Goal: Transaction & Acquisition: Purchase product/service

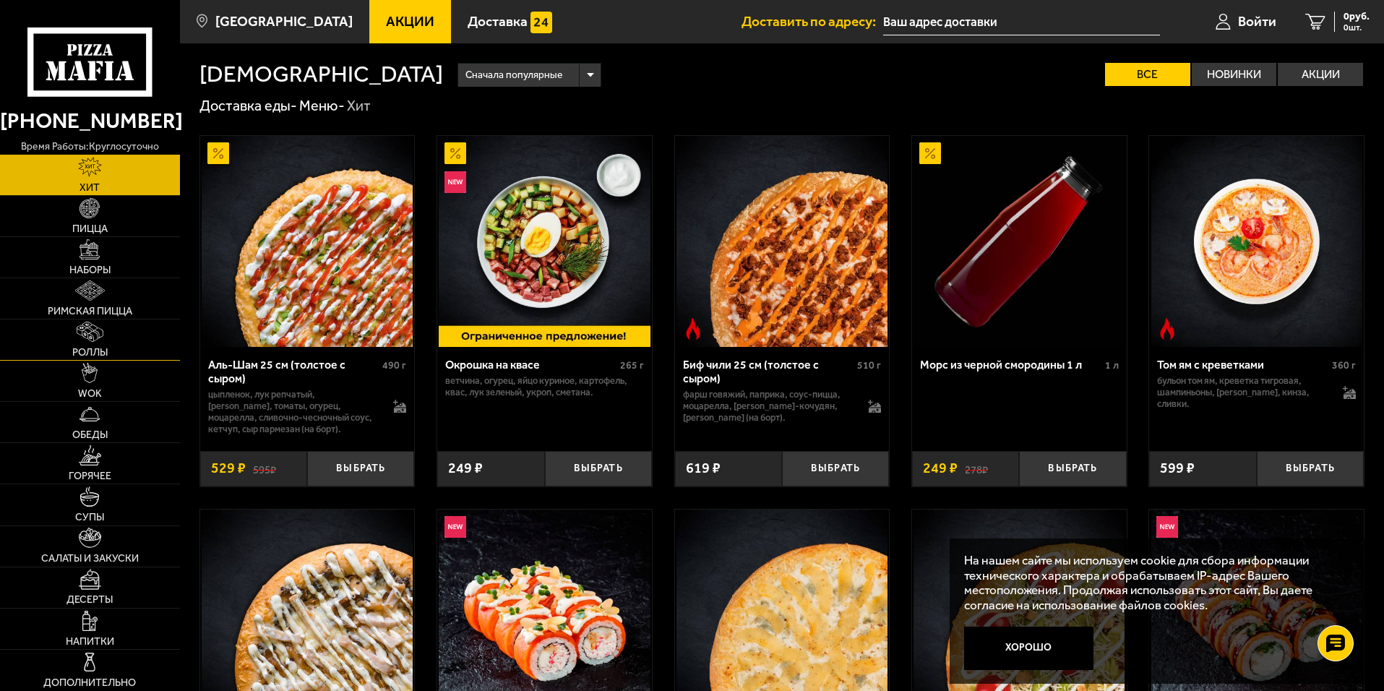
click at [86, 335] on img at bounding box center [90, 332] width 26 height 20
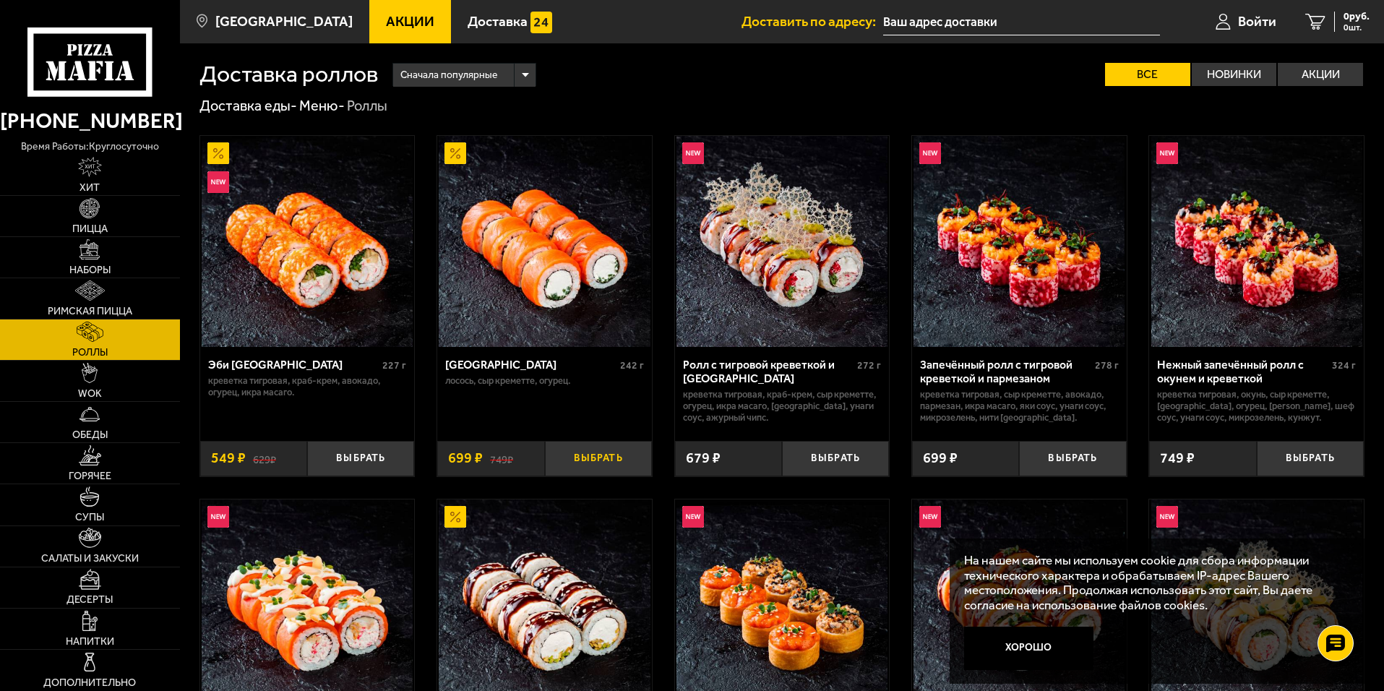
click at [600, 457] on button "Выбрать" at bounding box center [598, 458] width 107 height 35
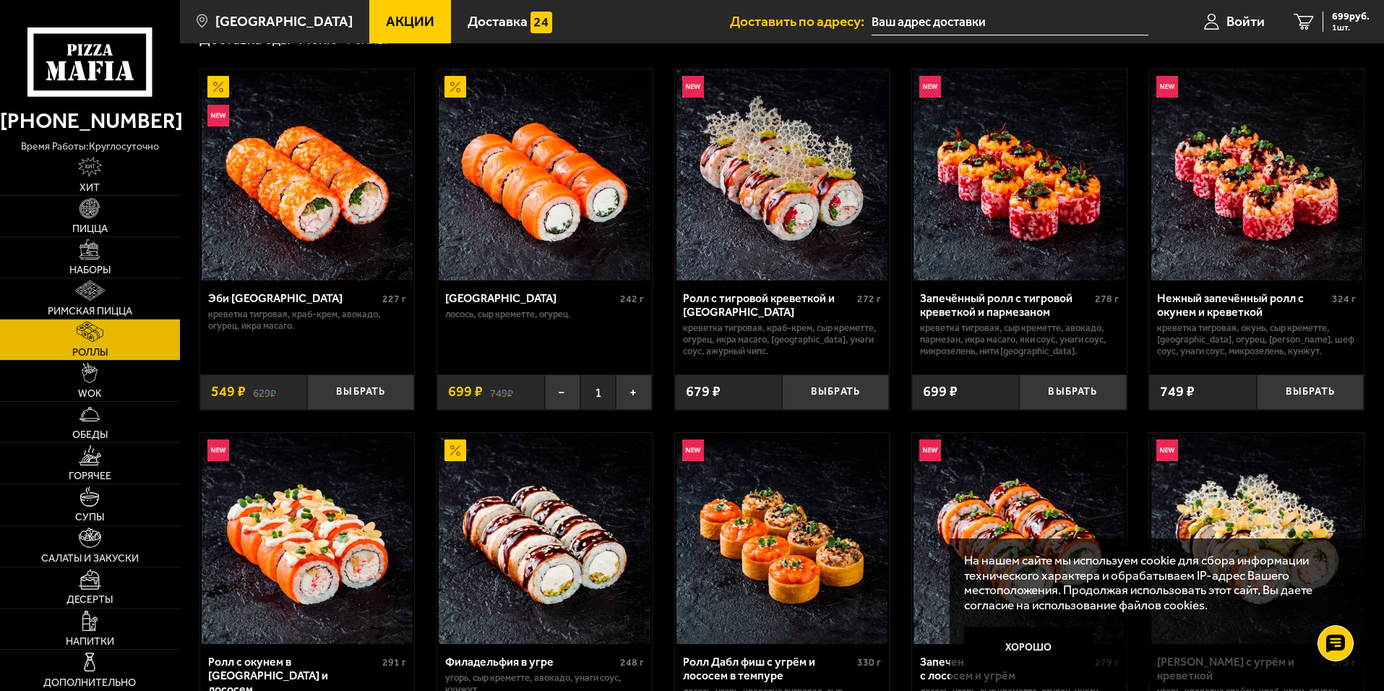
scroll to position [72, 0]
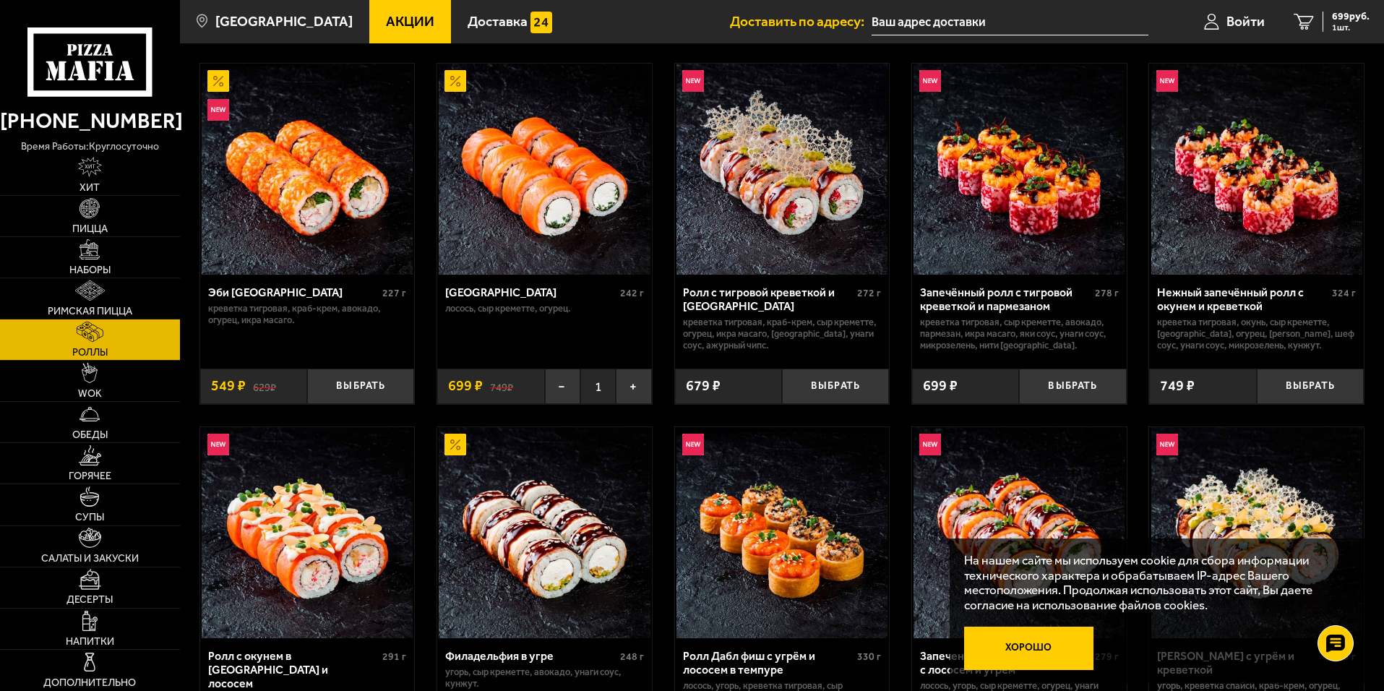
click at [923, 464] on button "Хорошо" at bounding box center [1029, 647] width 130 height 43
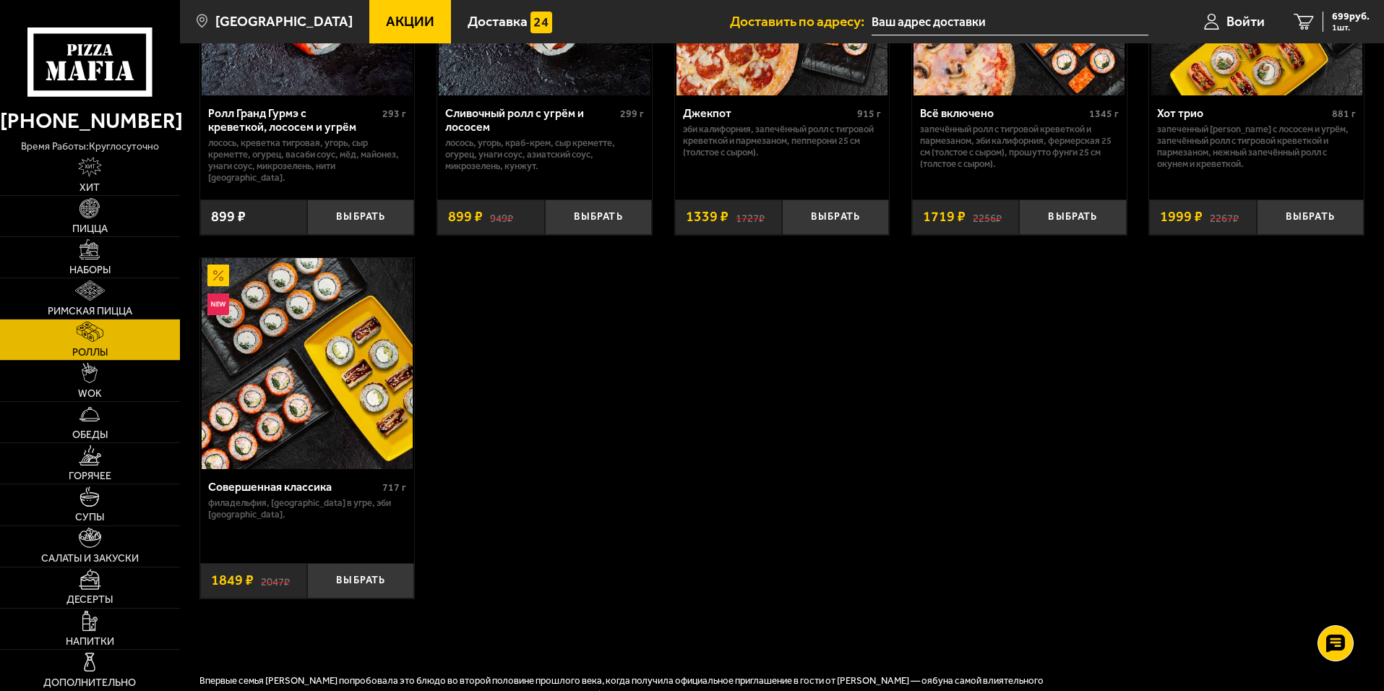
scroll to position [1012, 0]
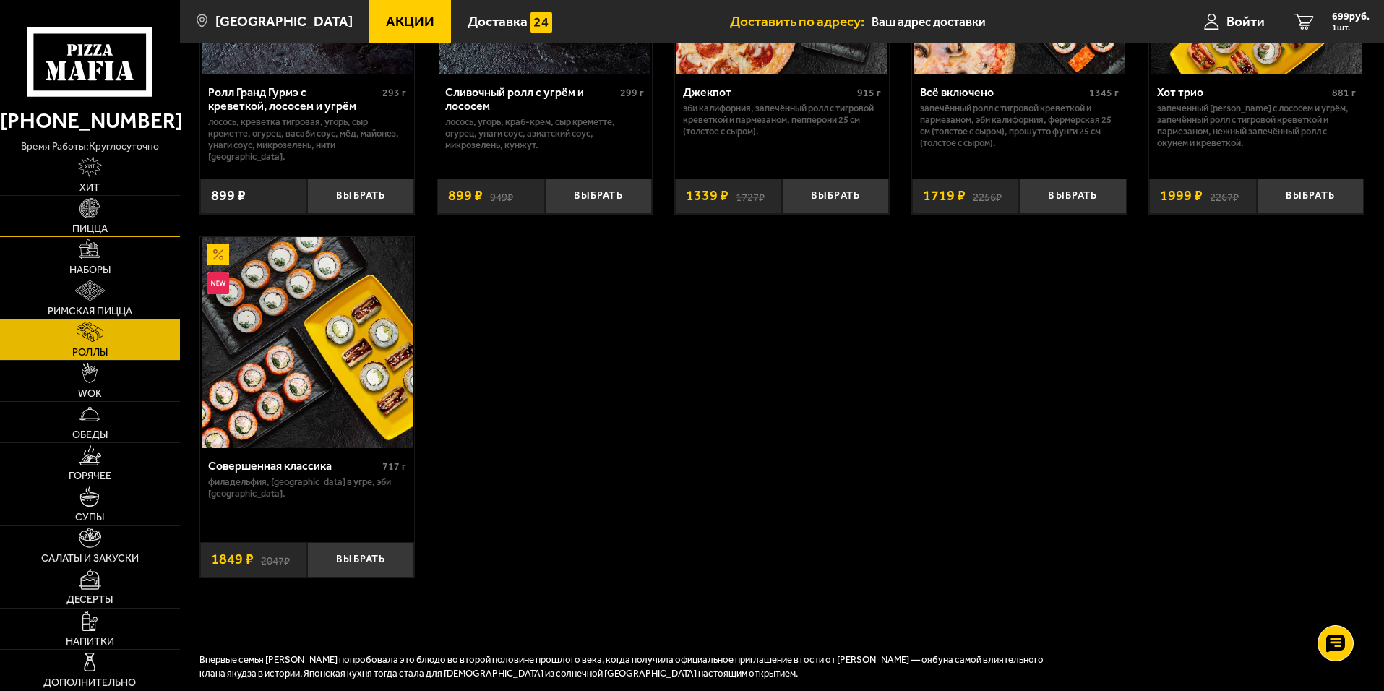
click at [85, 217] on img at bounding box center [89, 208] width 20 height 20
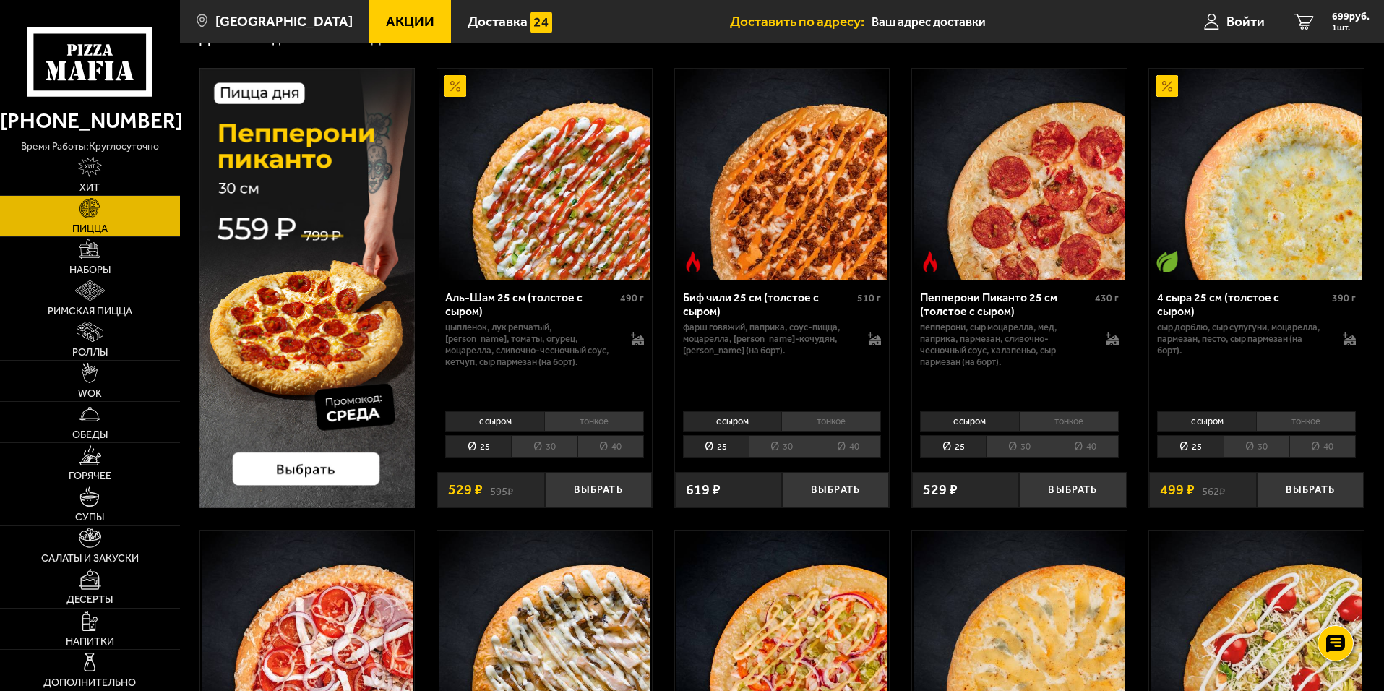
scroll to position [72, 0]
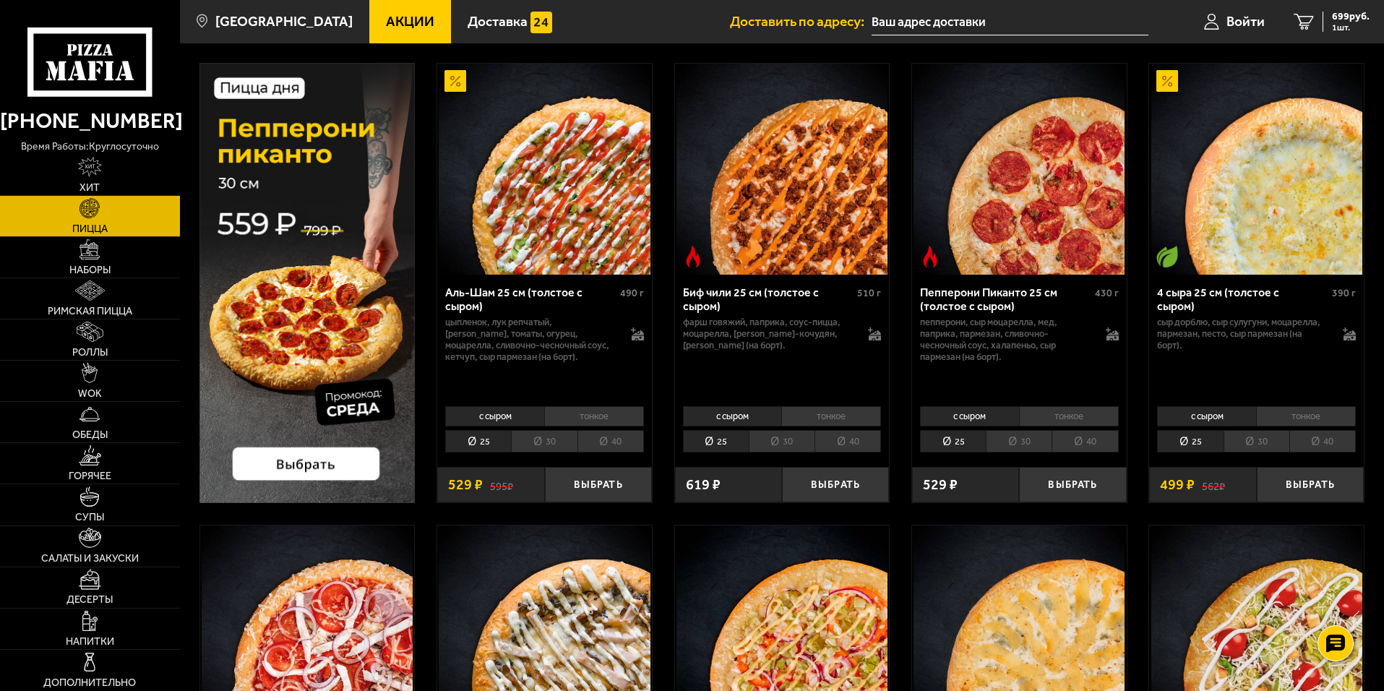
click at [923, 441] on li "30" at bounding box center [1019, 441] width 66 height 22
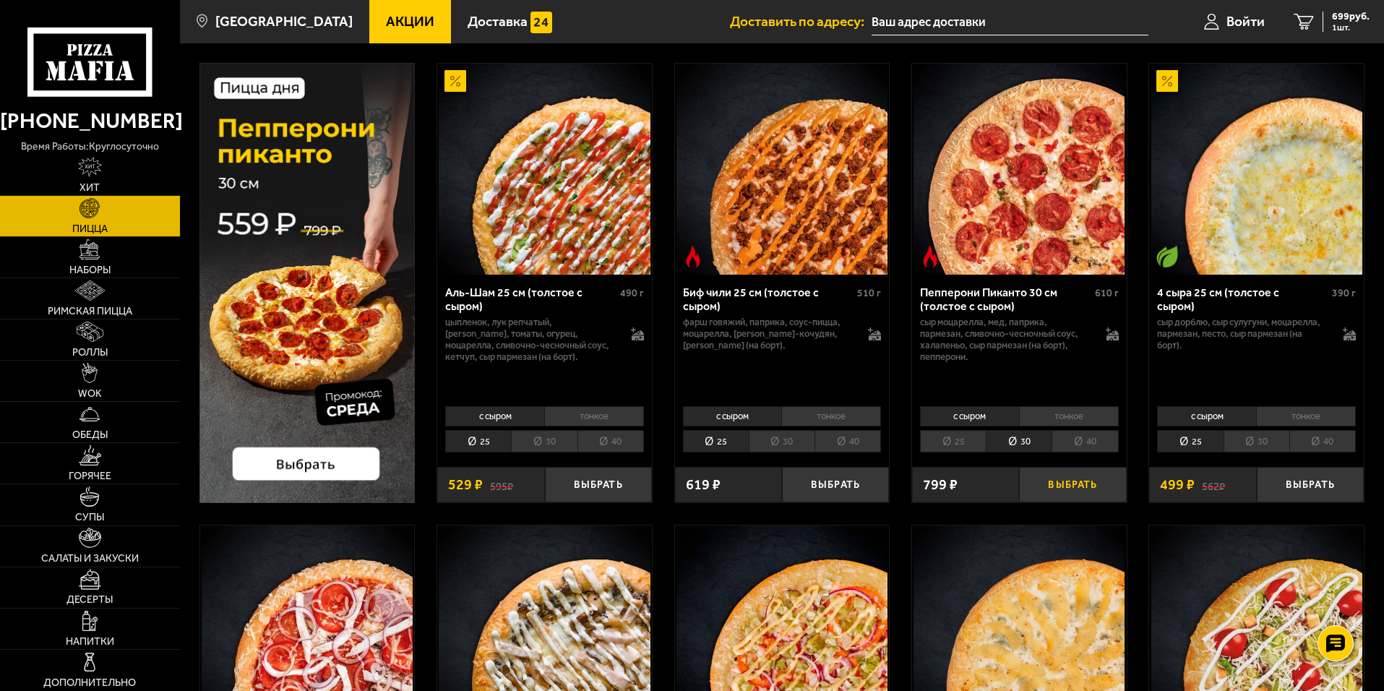
click at [923, 464] on button "Выбрать" at bounding box center [1072, 484] width 107 height 35
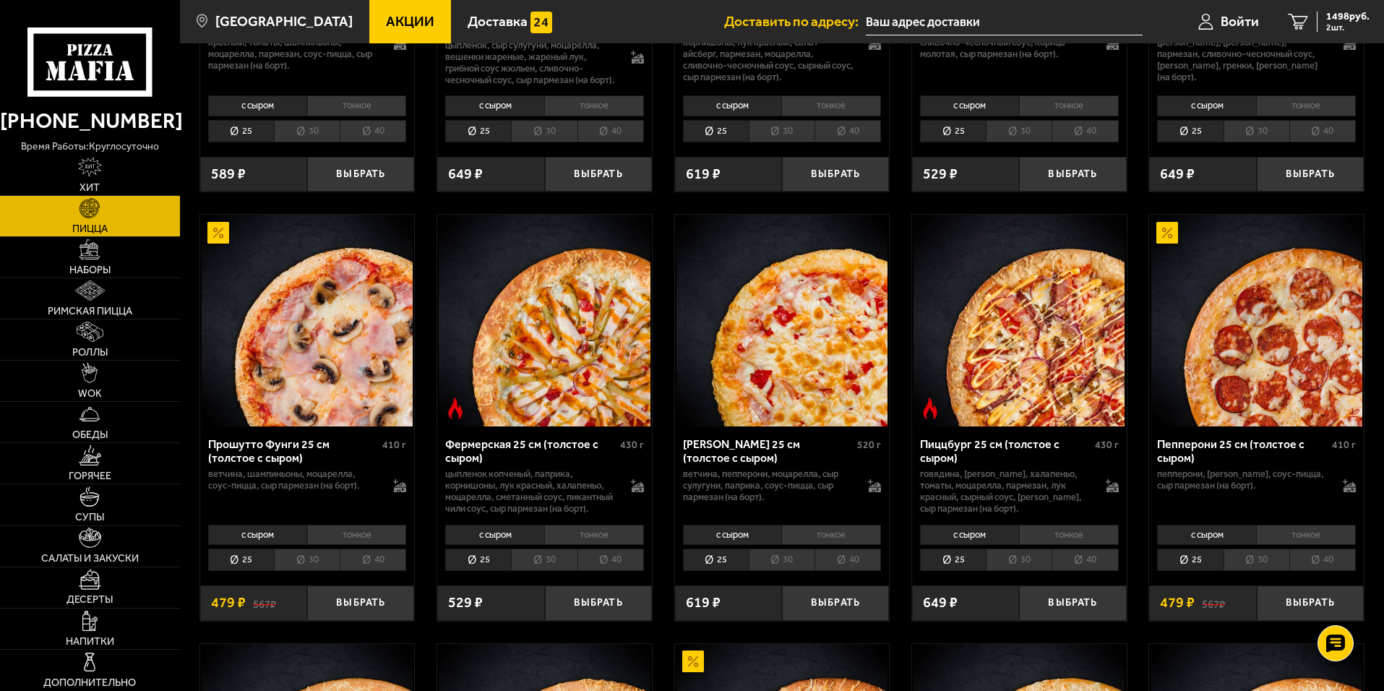
scroll to position [867, 0]
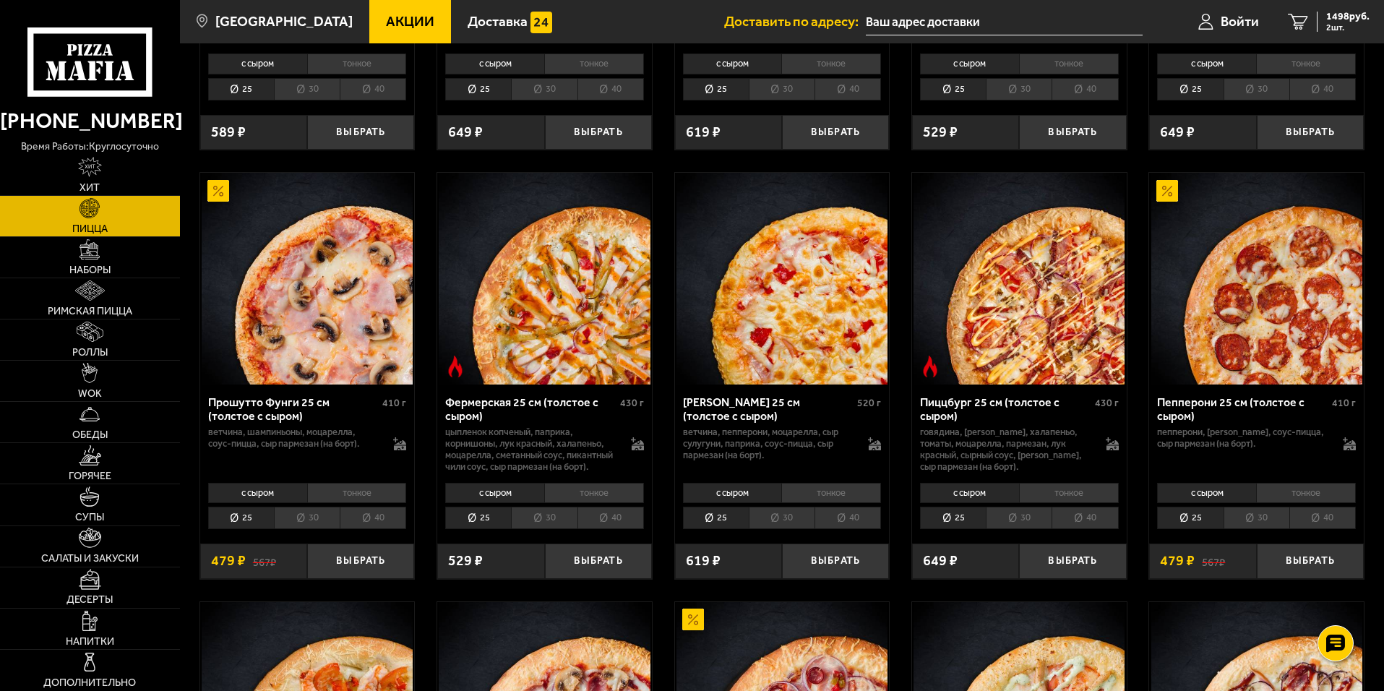
click at [923, 464] on li "30" at bounding box center [1256, 517] width 66 height 22
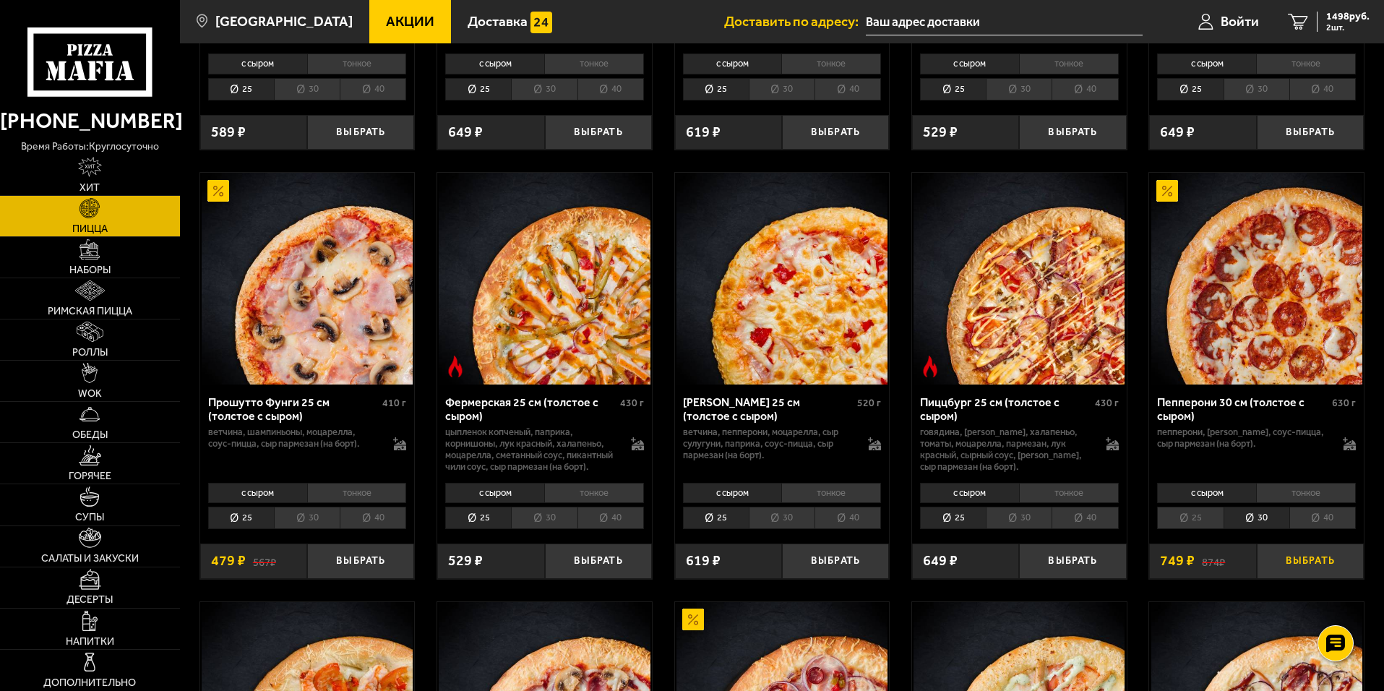
click at [923, 464] on button "Выбрать" at bounding box center [1309, 560] width 107 height 35
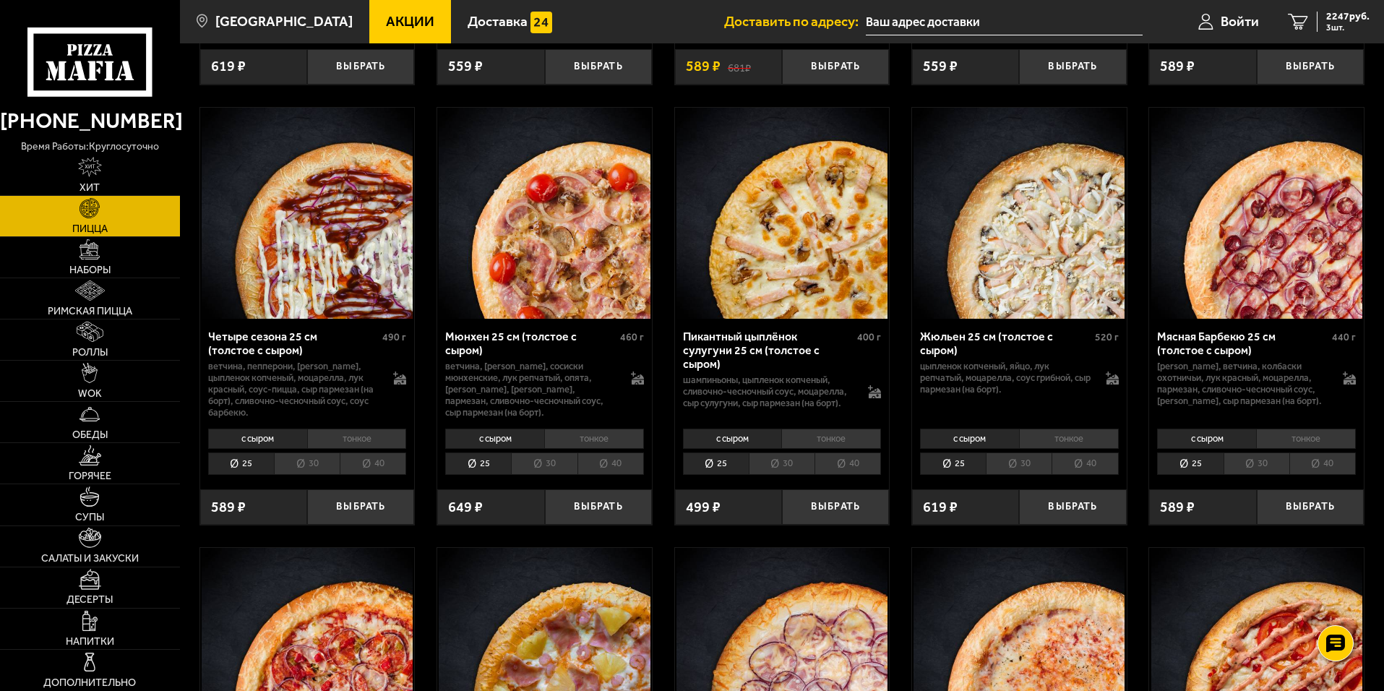
scroll to position [1806, 0]
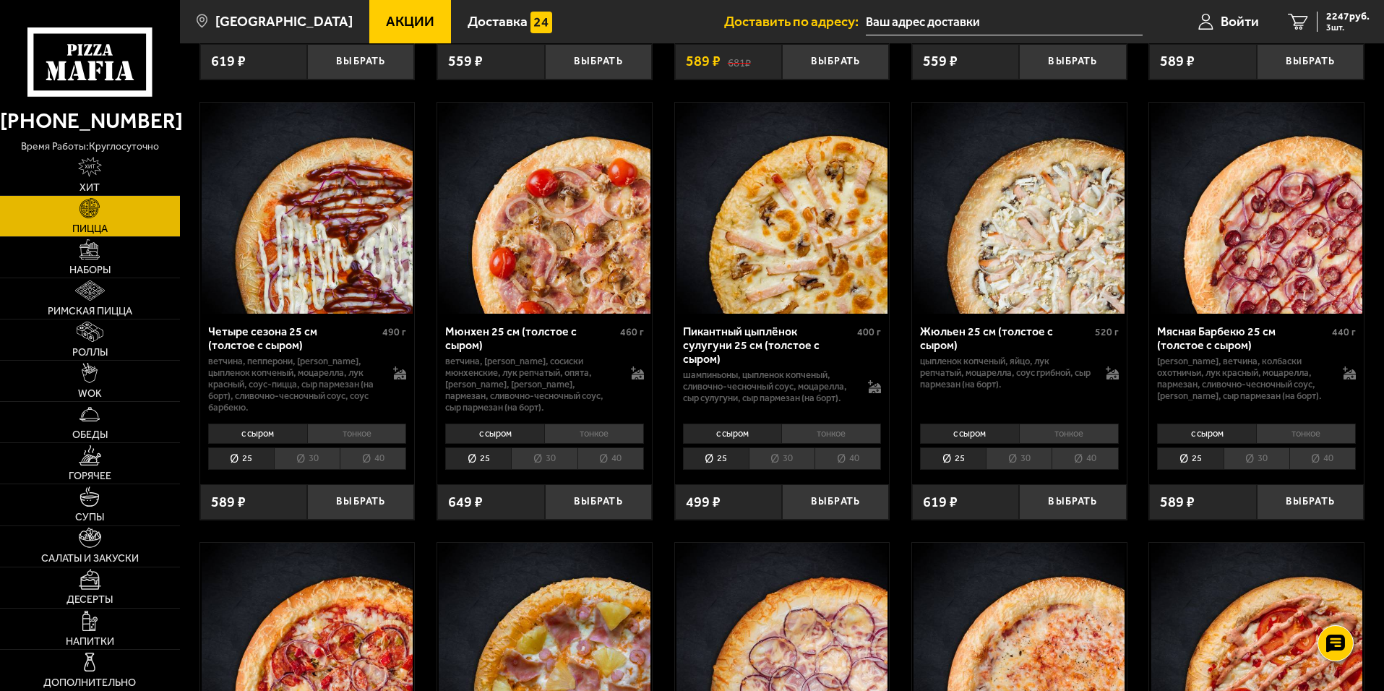
click at [545, 464] on li "30" at bounding box center [544, 458] width 66 height 22
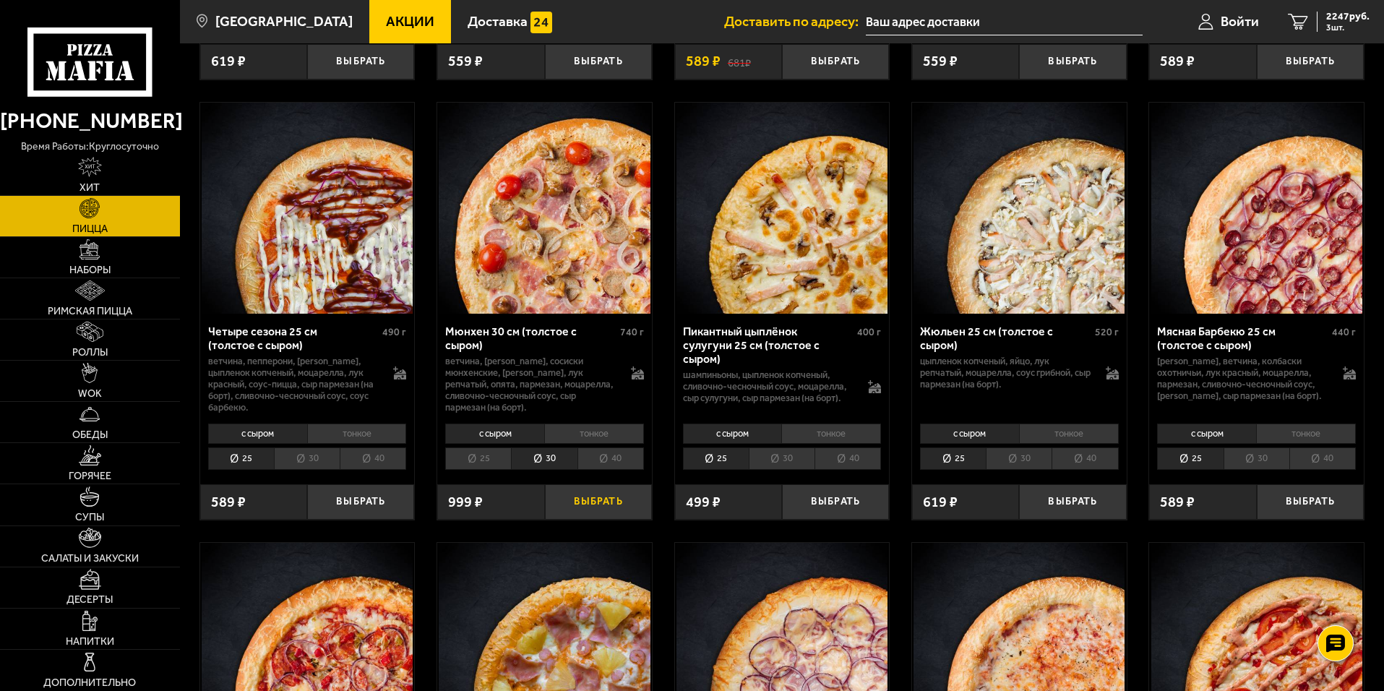
click at [607, 464] on button "Выбрать" at bounding box center [598, 501] width 107 height 35
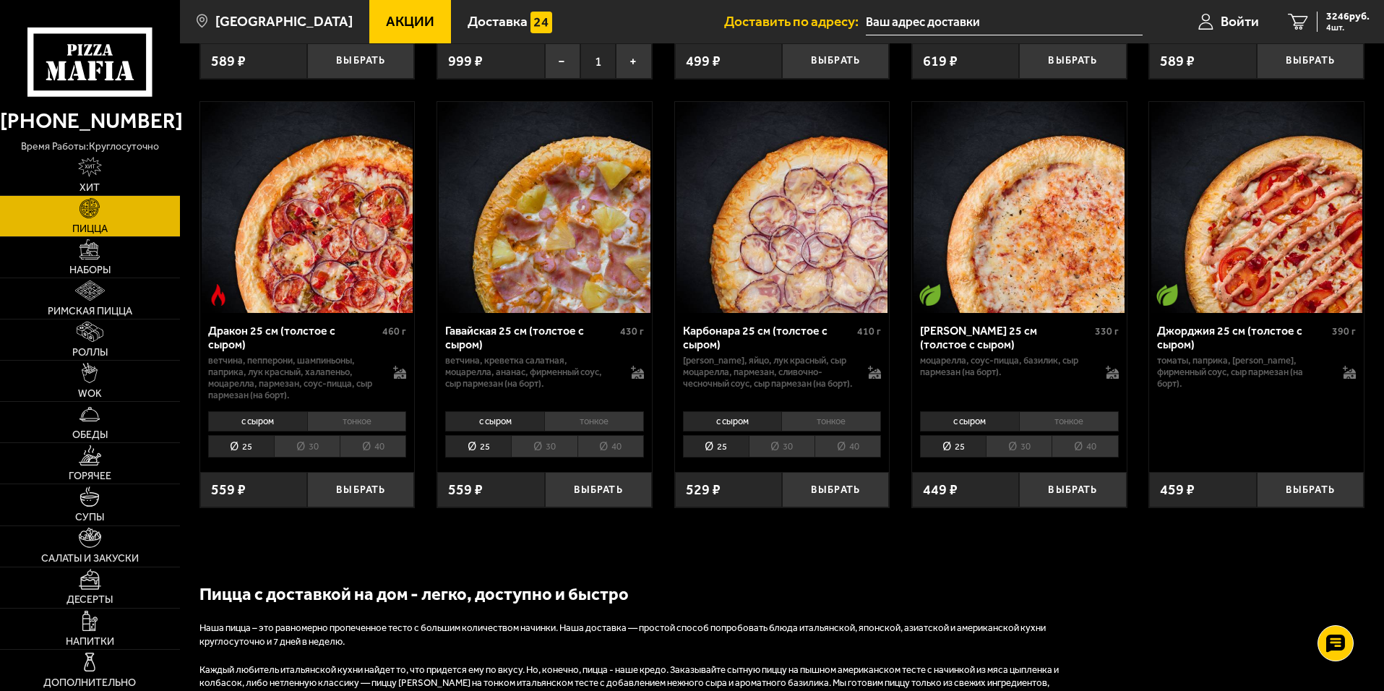
scroll to position [2240, 0]
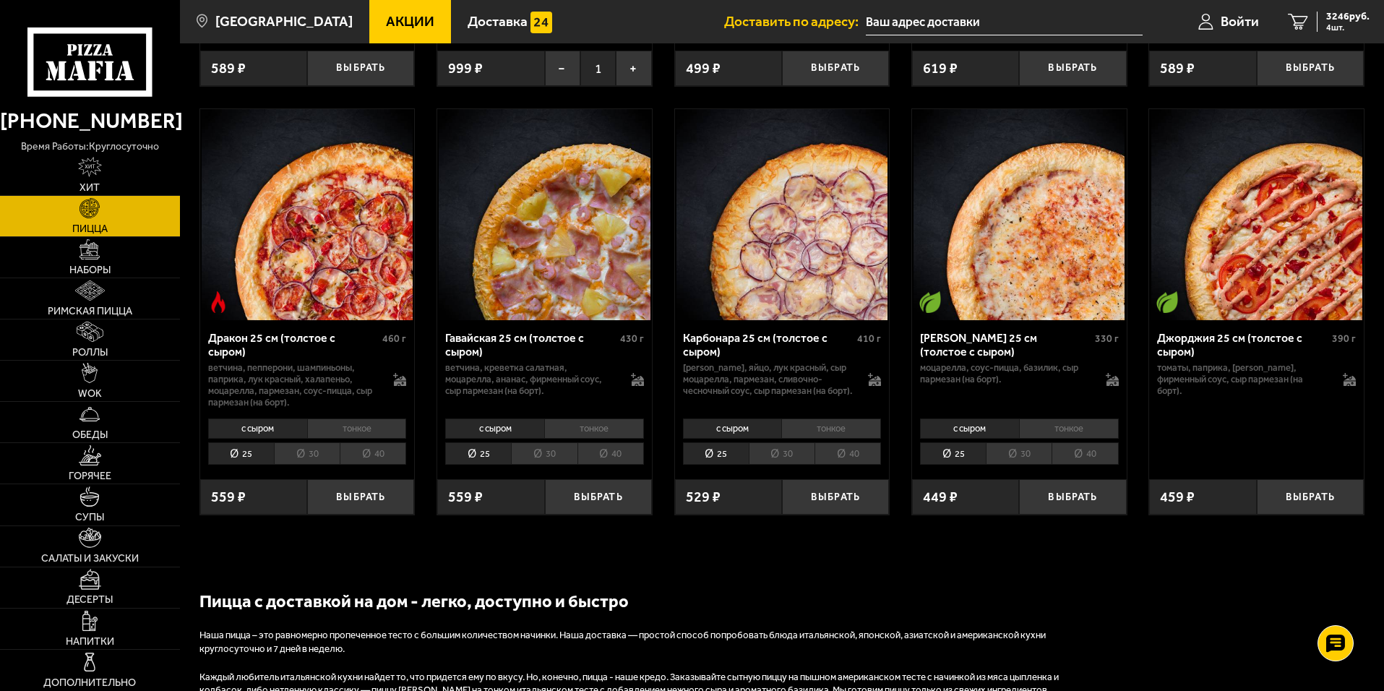
click at [307, 464] on li "30" at bounding box center [307, 453] width 66 height 22
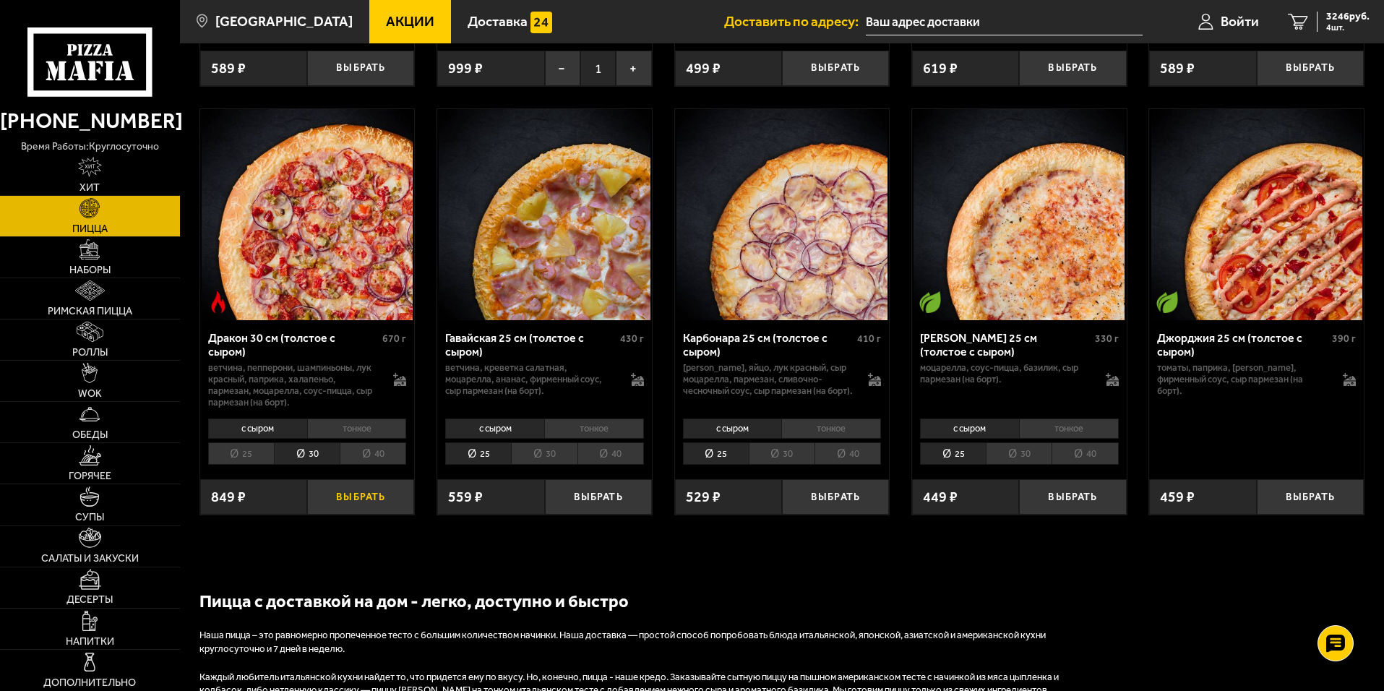
click at [384, 464] on button "Выбрать" at bounding box center [360, 496] width 107 height 35
click at [90, 340] on img at bounding box center [90, 332] width 26 height 20
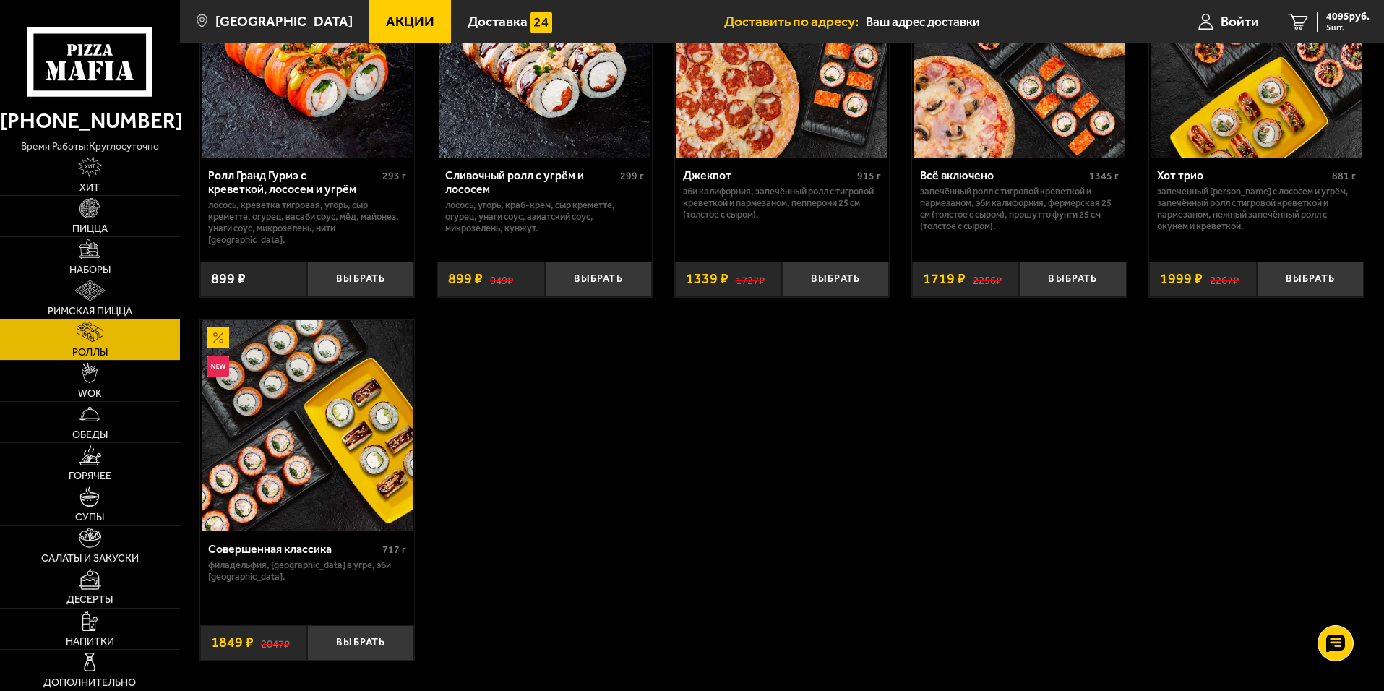
scroll to position [939, 0]
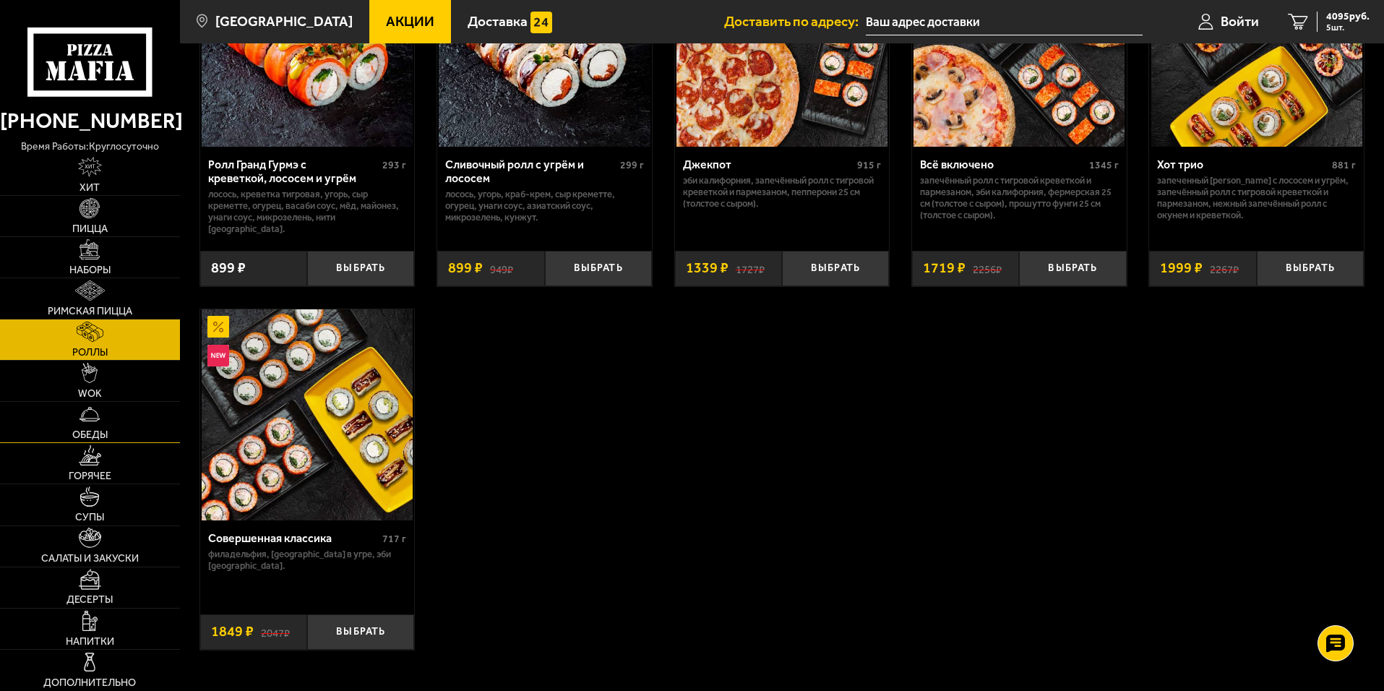
click at [89, 426] on link "Обеды" at bounding box center [90, 422] width 180 height 40
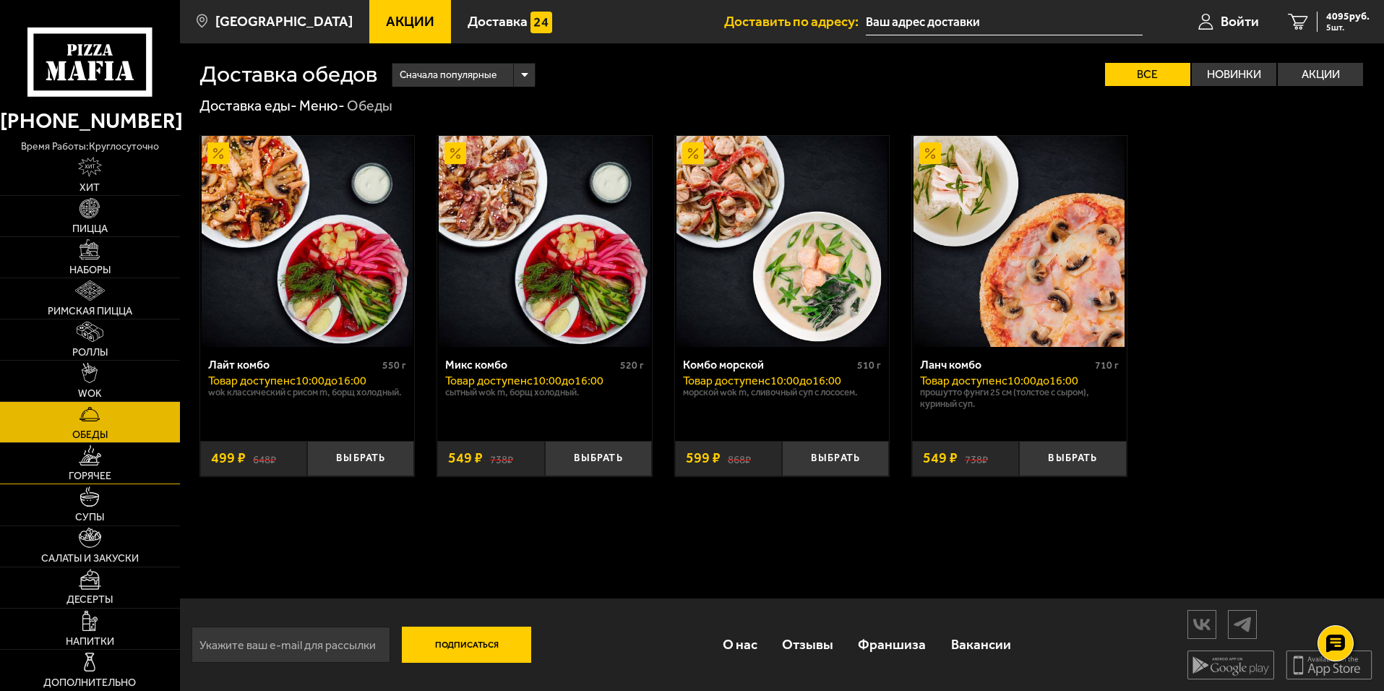
click at [88, 464] on span "Горячее" at bounding box center [90, 476] width 43 height 10
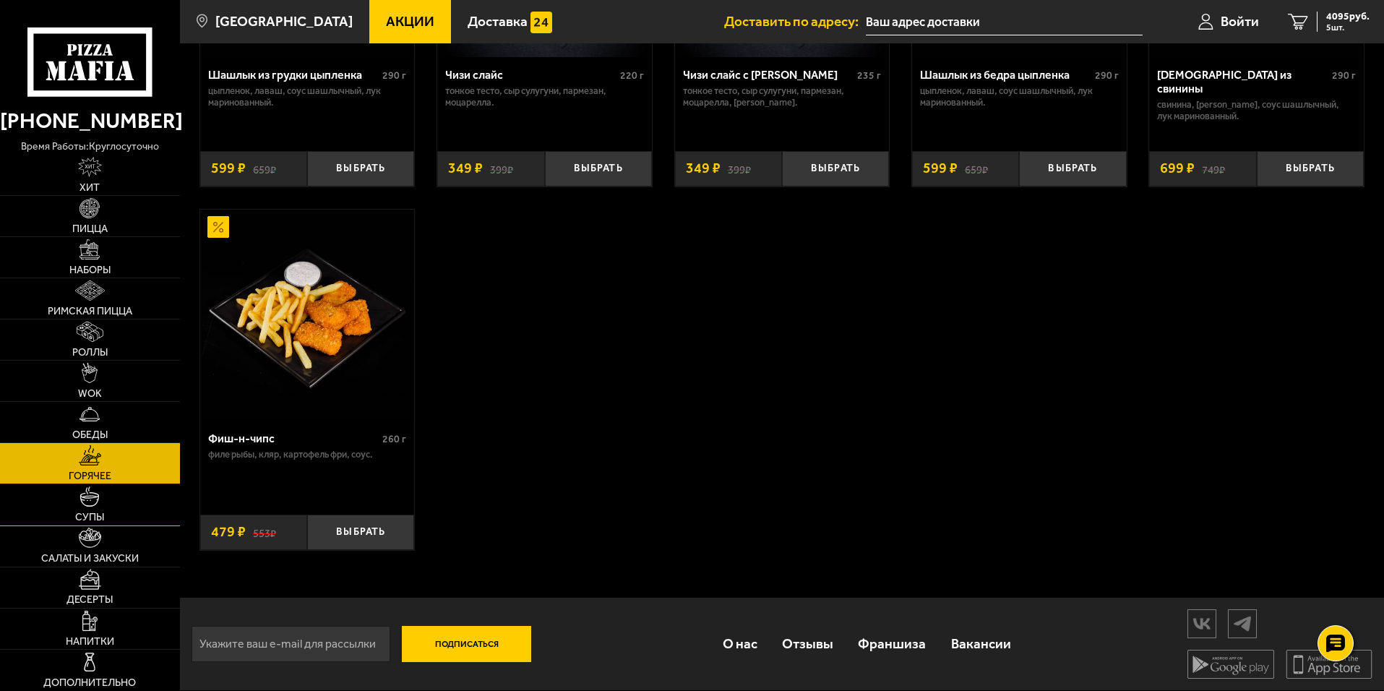
scroll to position [1109, 0]
click at [86, 464] on img at bounding box center [90, 537] width 23 height 20
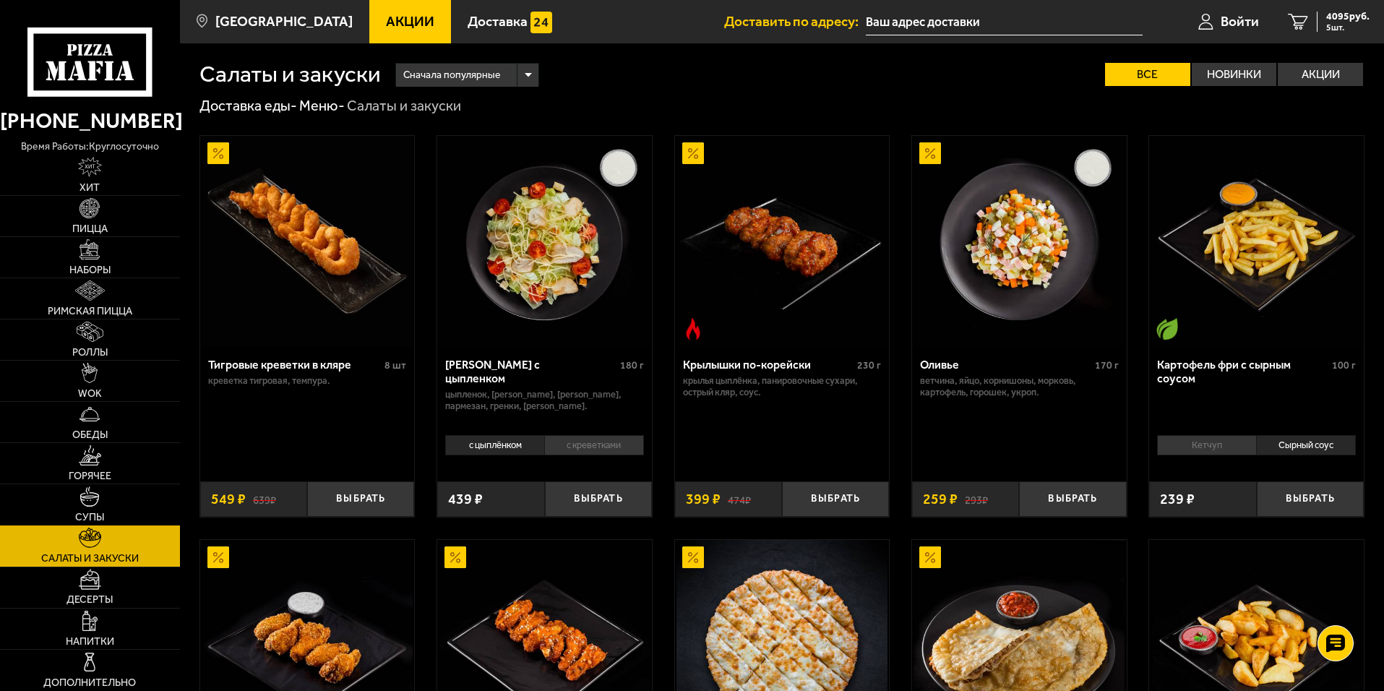
click at [95, 464] on img at bounding box center [89, 496] width 20 height 20
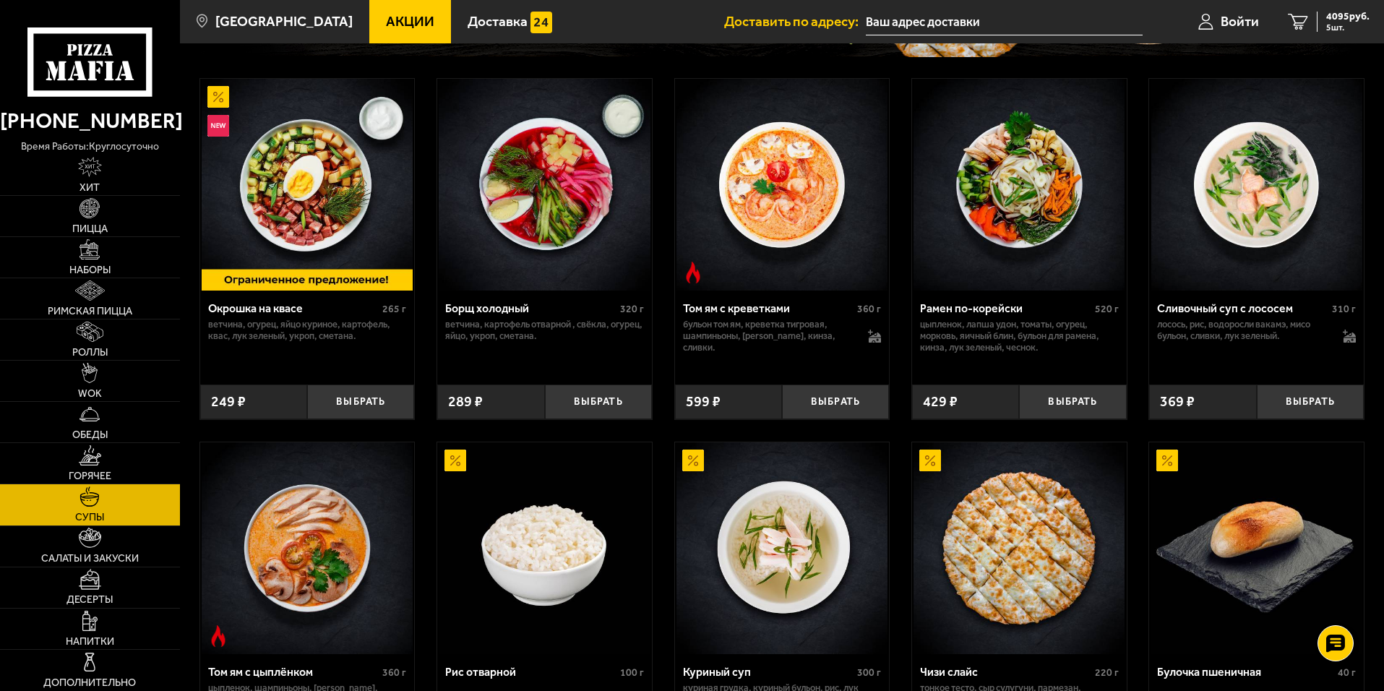
scroll to position [217, 0]
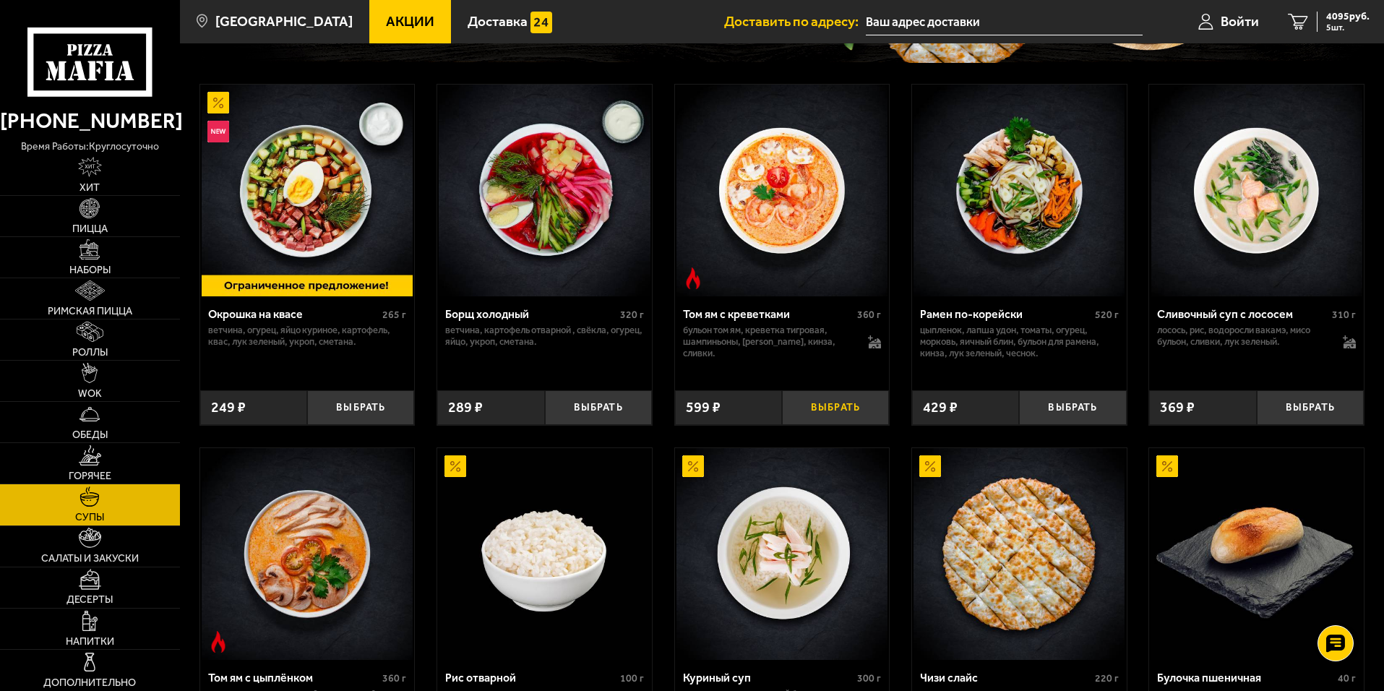
click at [834, 401] on button "Выбрать" at bounding box center [835, 407] width 107 height 35
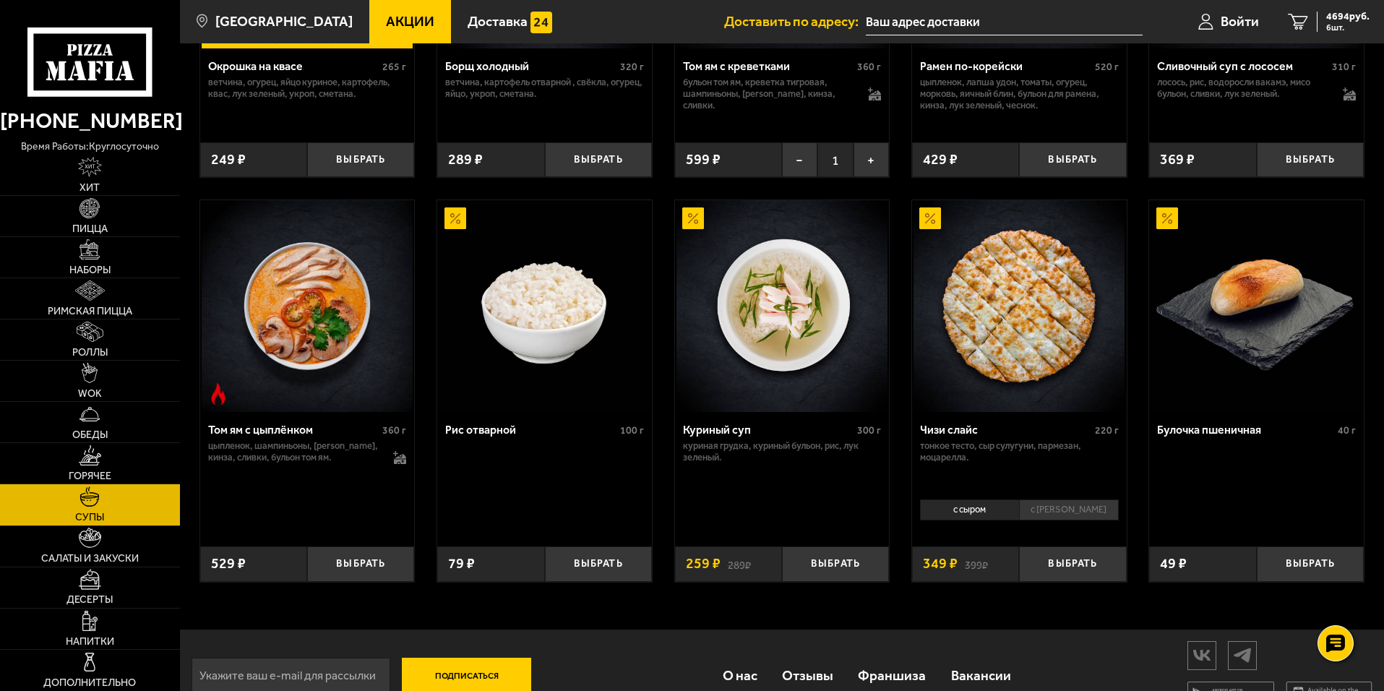
scroll to position [499, 0]
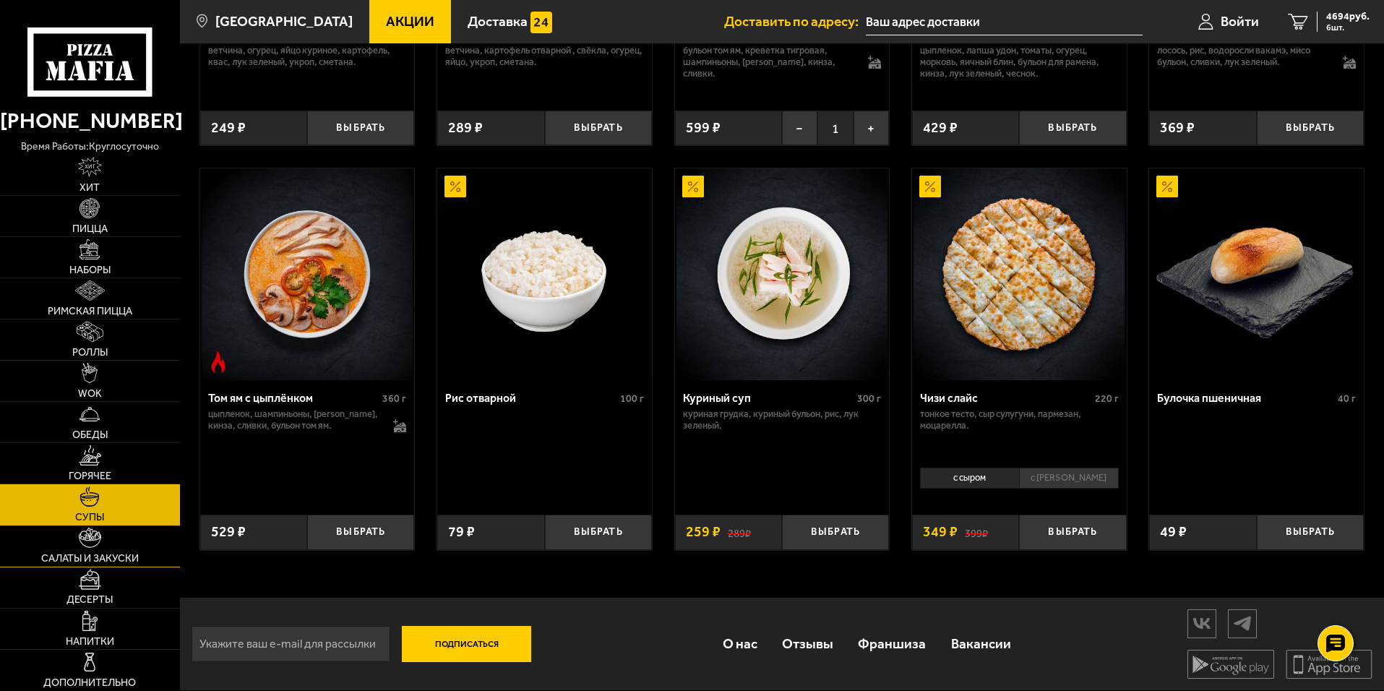
click at [103, 464] on link "Салаты и закуски" at bounding box center [90, 546] width 180 height 40
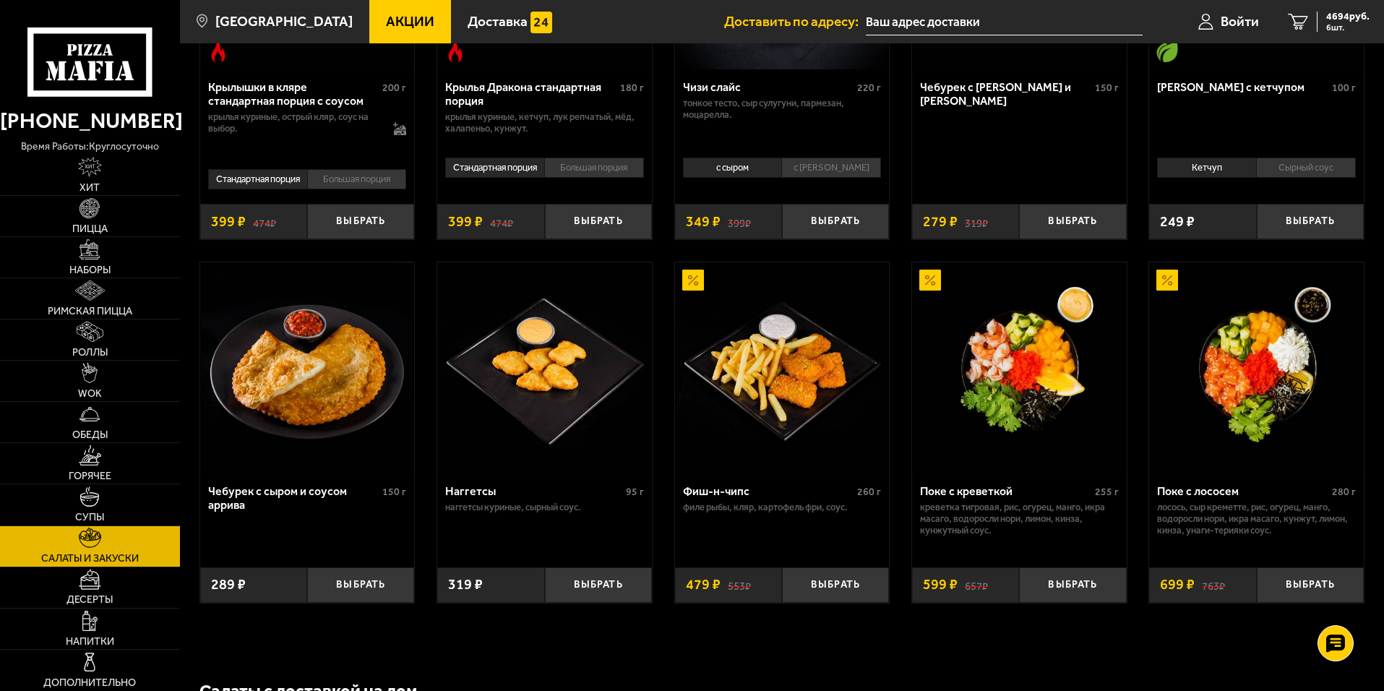
scroll to position [645, 0]
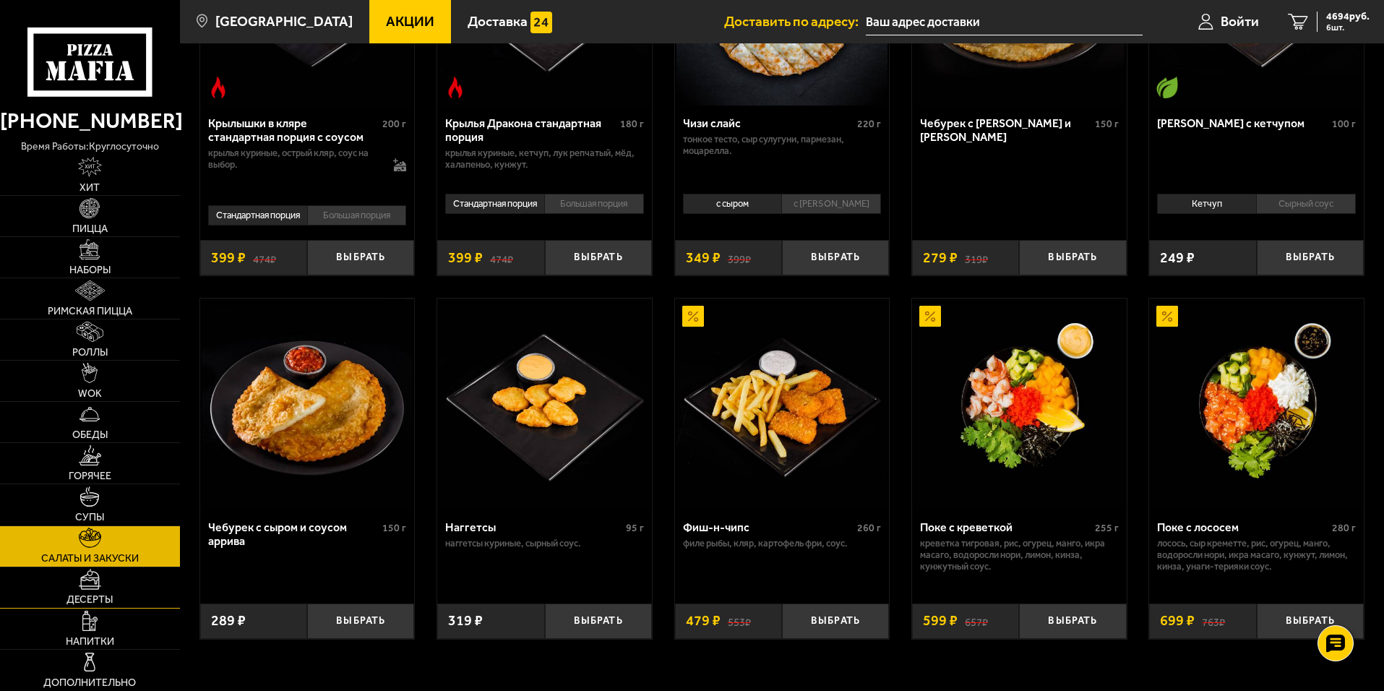
click at [92, 464] on img at bounding box center [90, 579] width 22 height 20
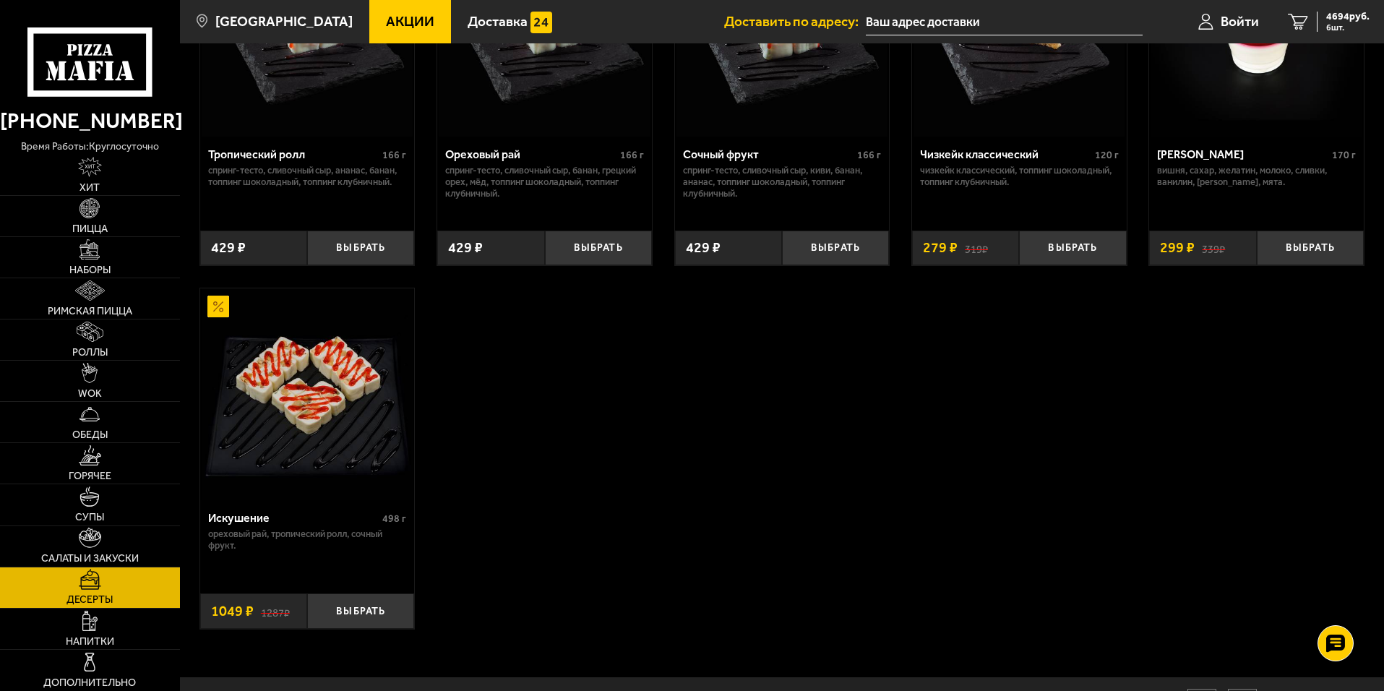
scroll to position [578, 0]
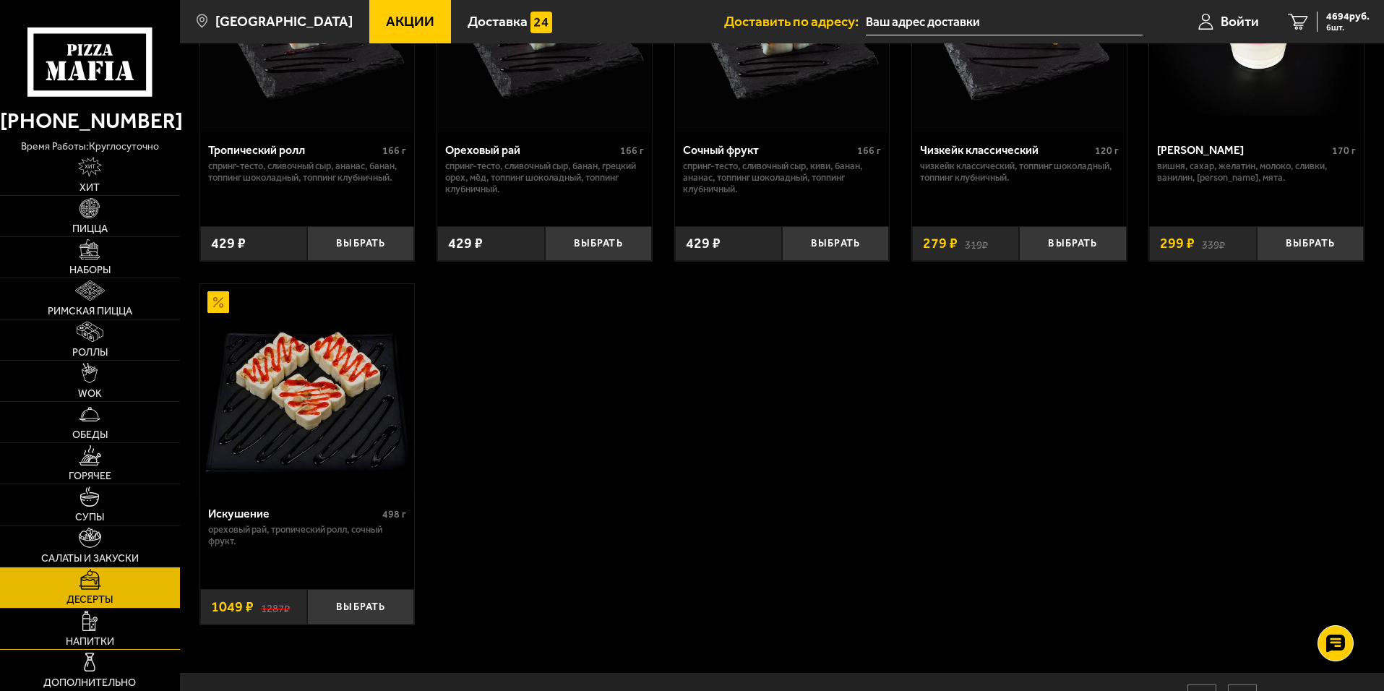
click at [108, 464] on link "Напитки" at bounding box center [90, 628] width 180 height 40
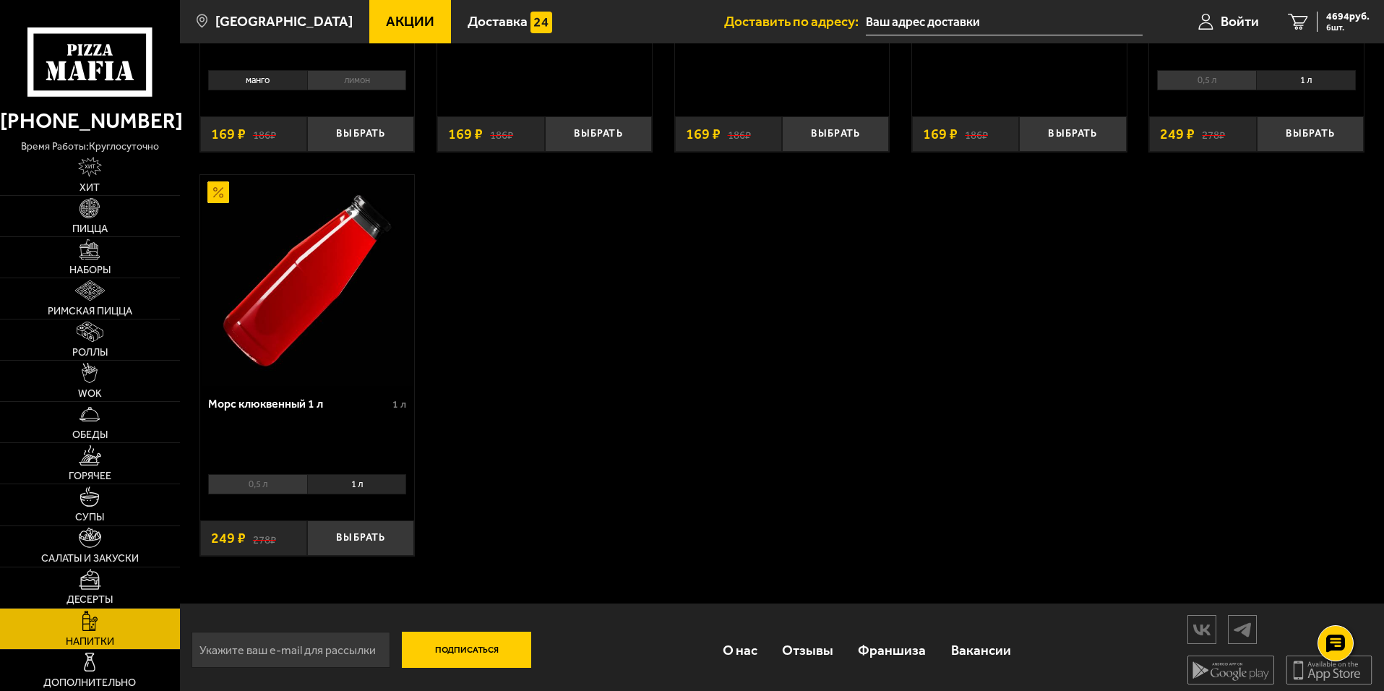
scroll to position [374, 0]
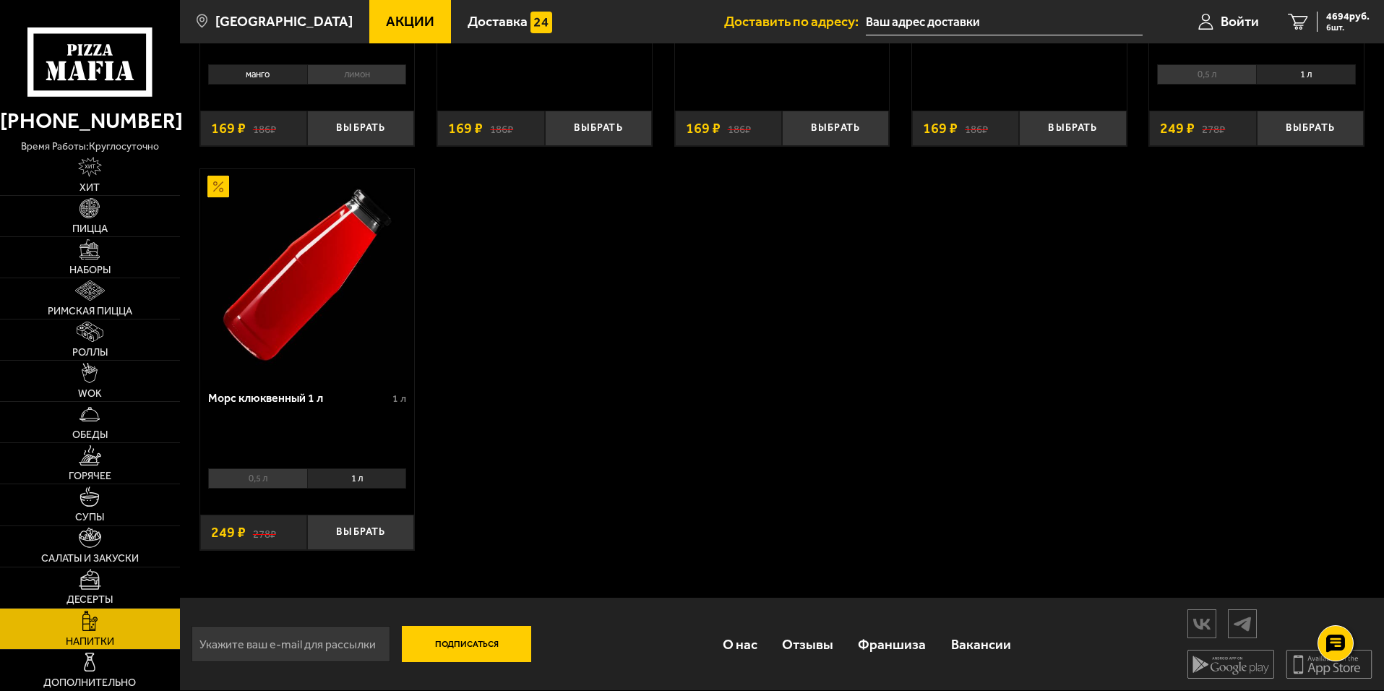
click at [361, 464] on li "1 л" at bounding box center [357, 478] width 100 height 20
click at [264, 464] on li "0,5 л" at bounding box center [257, 478] width 99 height 20
click at [366, 464] on li "1 л" at bounding box center [357, 478] width 100 height 20
click at [364, 464] on button "Выбрать" at bounding box center [360, 531] width 107 height 35
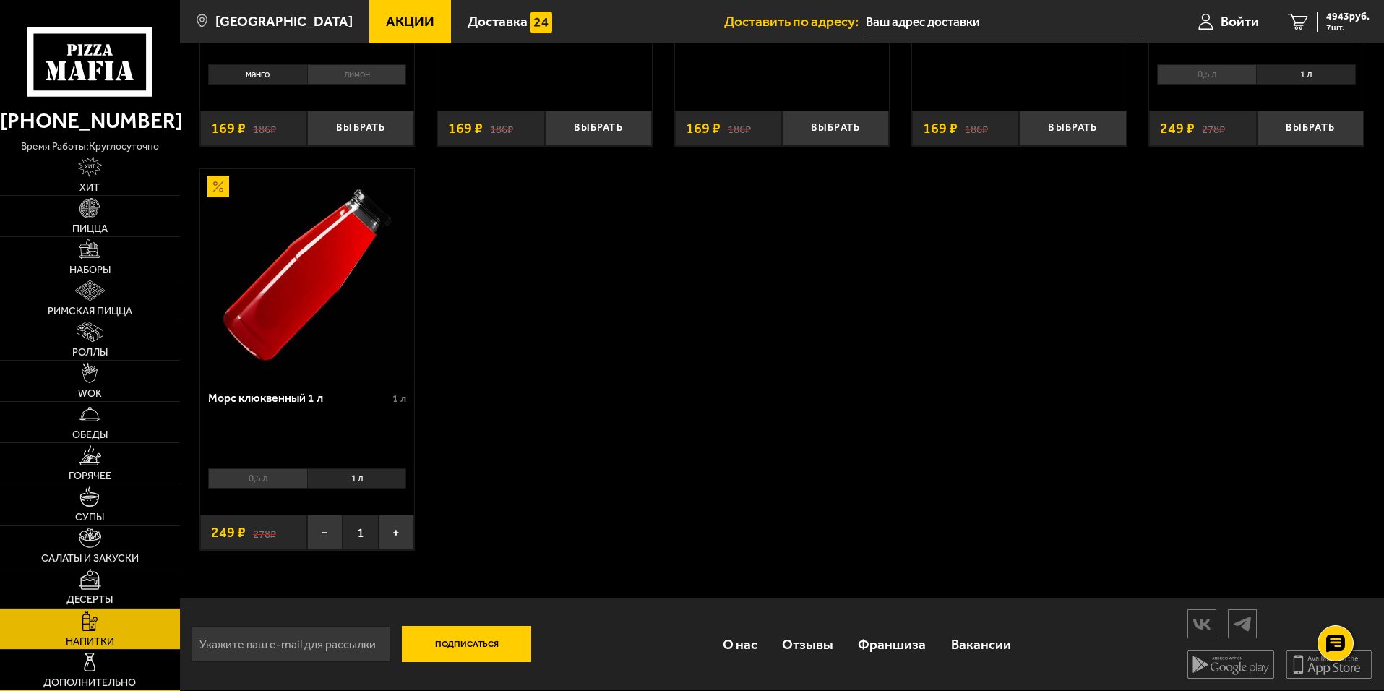
click at [87, 464] on img at bounding box center [89, 662] width 20 height 20
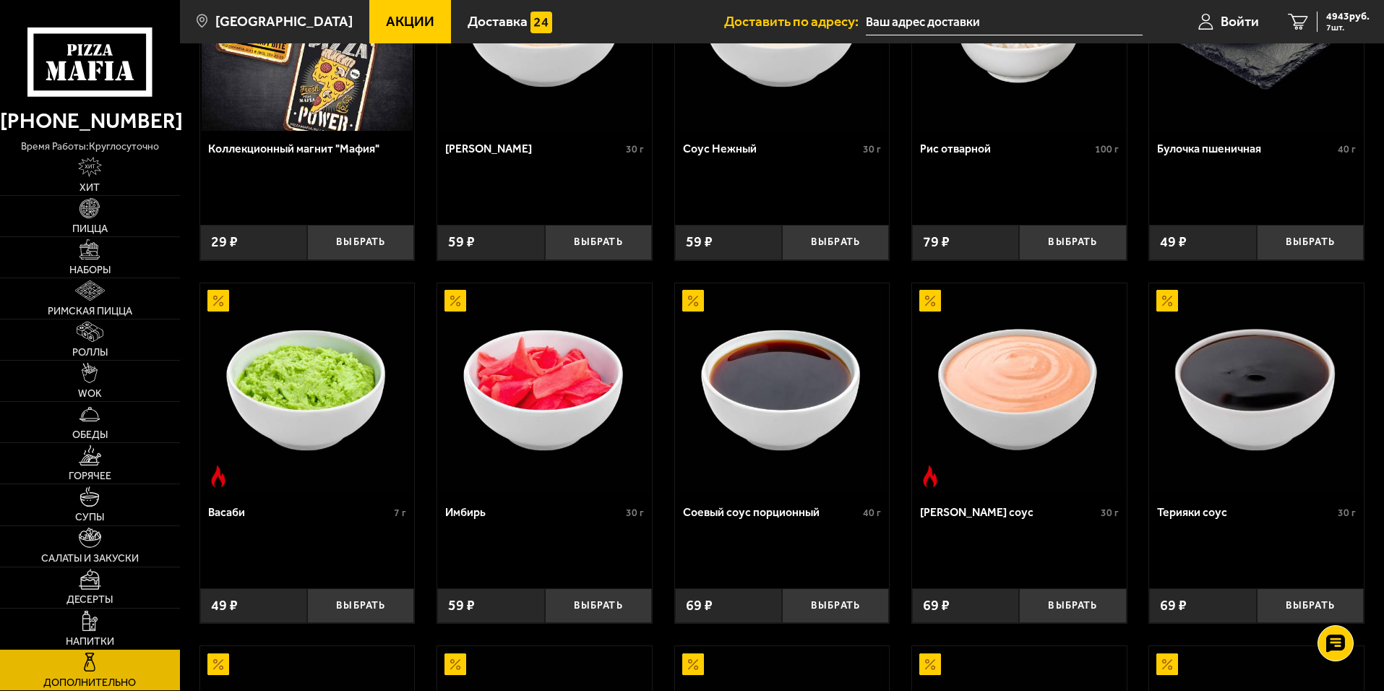
scroll to position [217, 0]
click at [834, 464] on button "Выбрать" at bounding box center [835, 604] width 107 height 35
click at [866, 464] on button "+" at bounding box center [870, 604] width 35 height 35
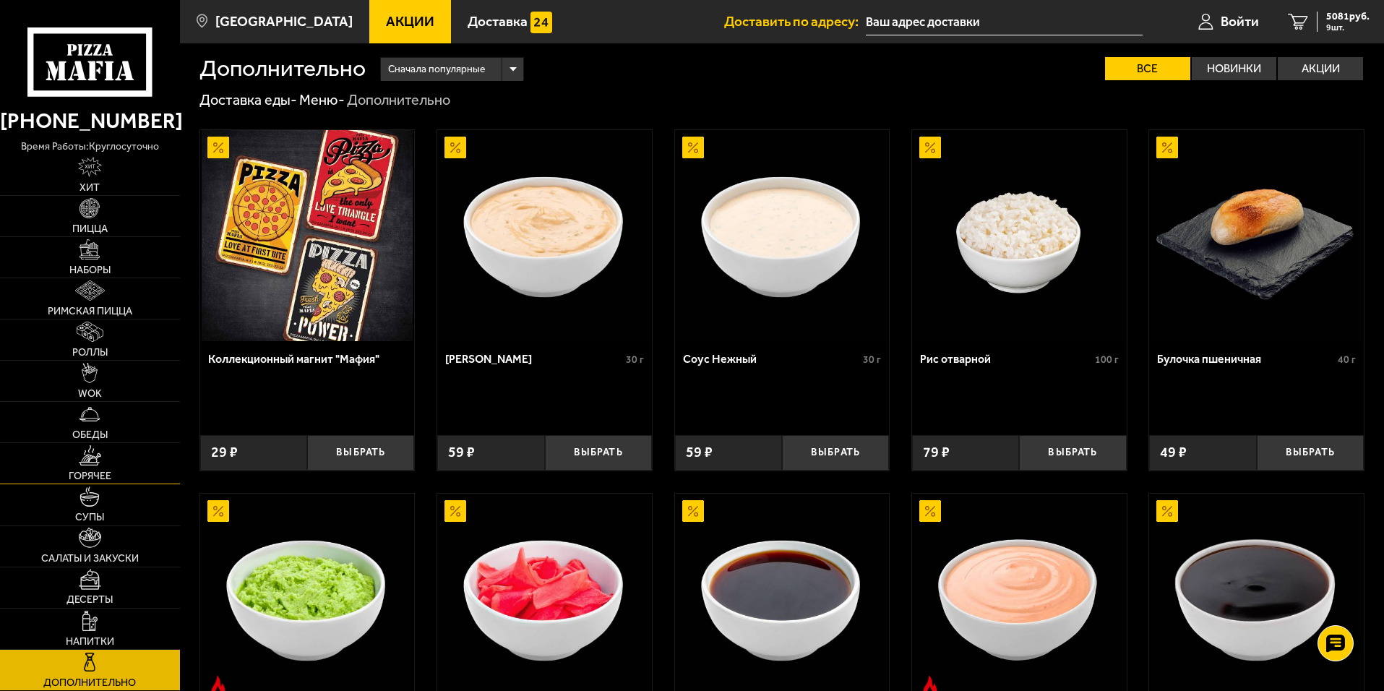
scroll to position [0, 0]
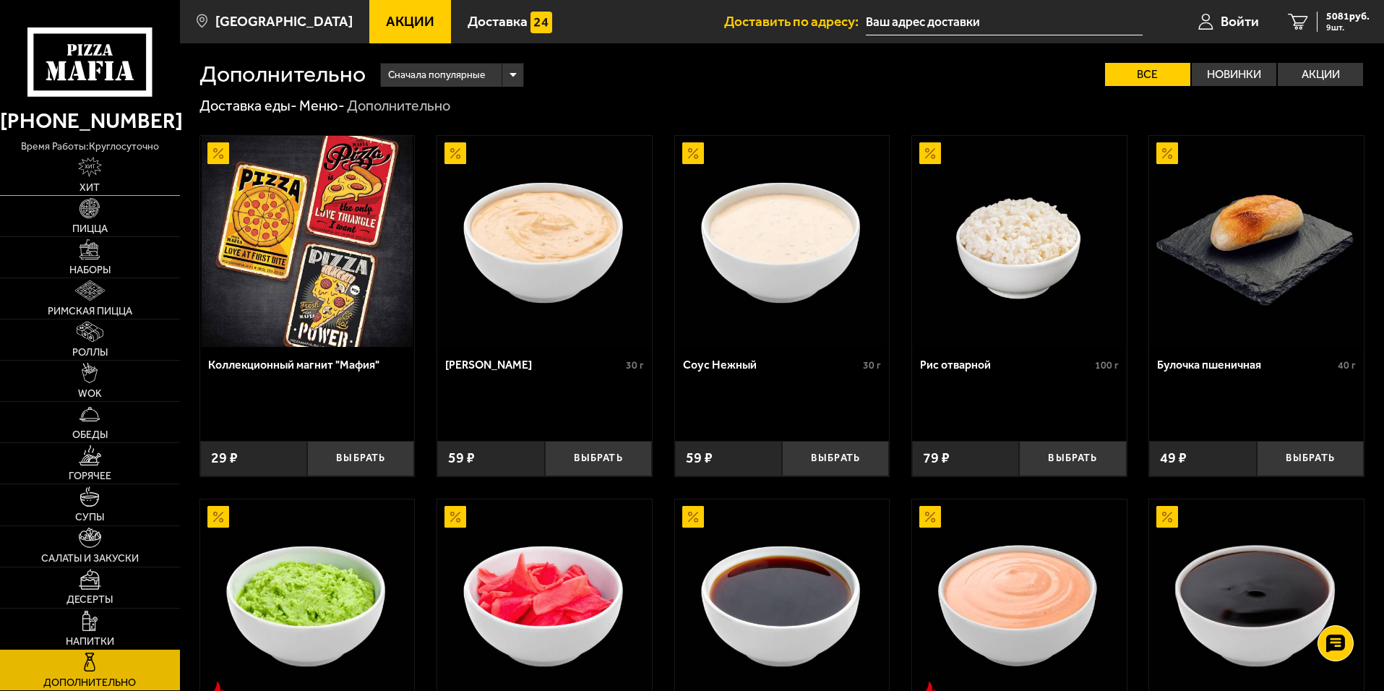
click at [99, 175] on img at bounding box center [90, 167] width 25 height 20
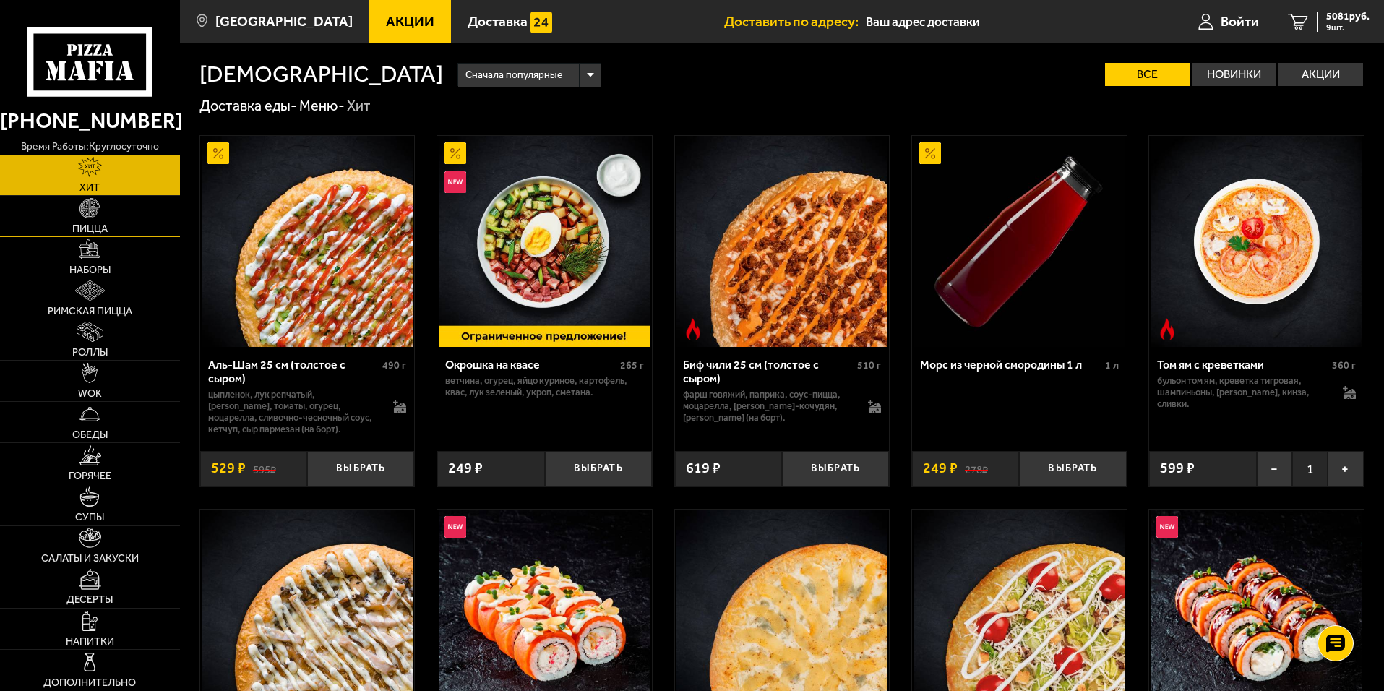
click at [90, 220] on link "Пицца" at bounding box center [90, 216] width 180 height 40
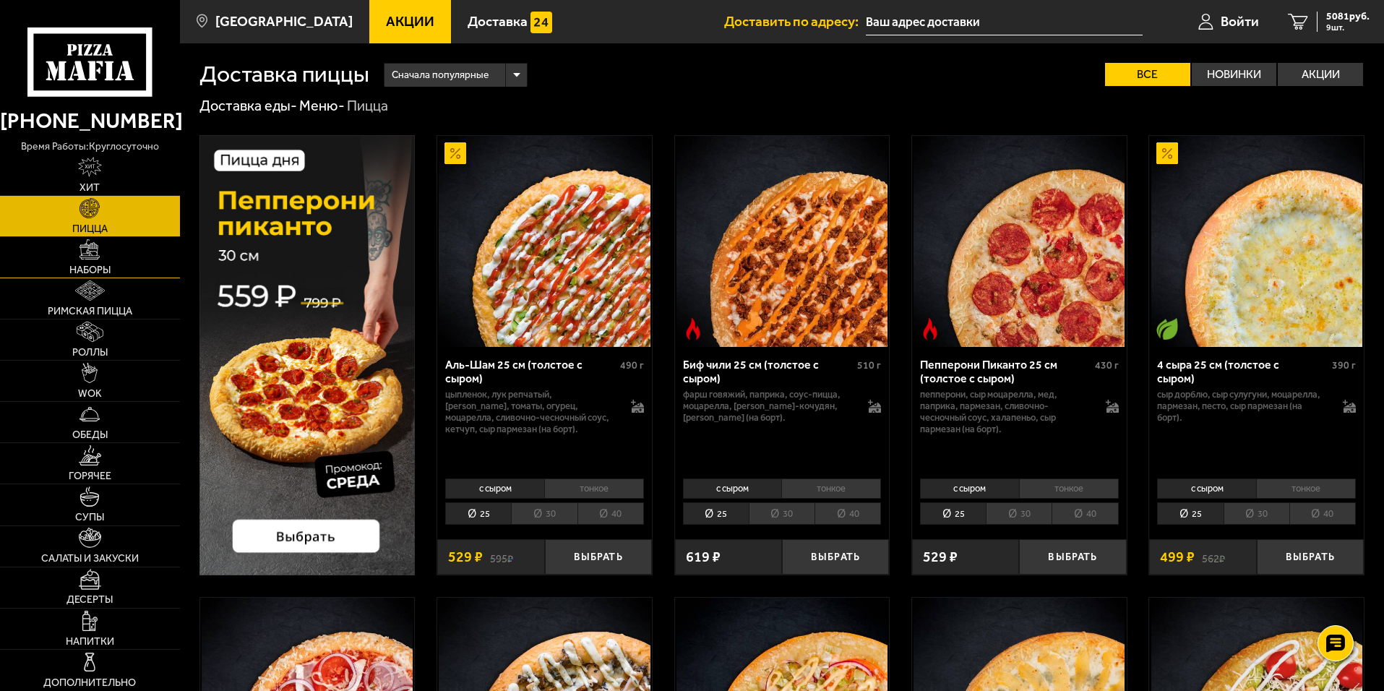
click at [90, 257] on img at bounding box center [89, 249] width 20 height 20
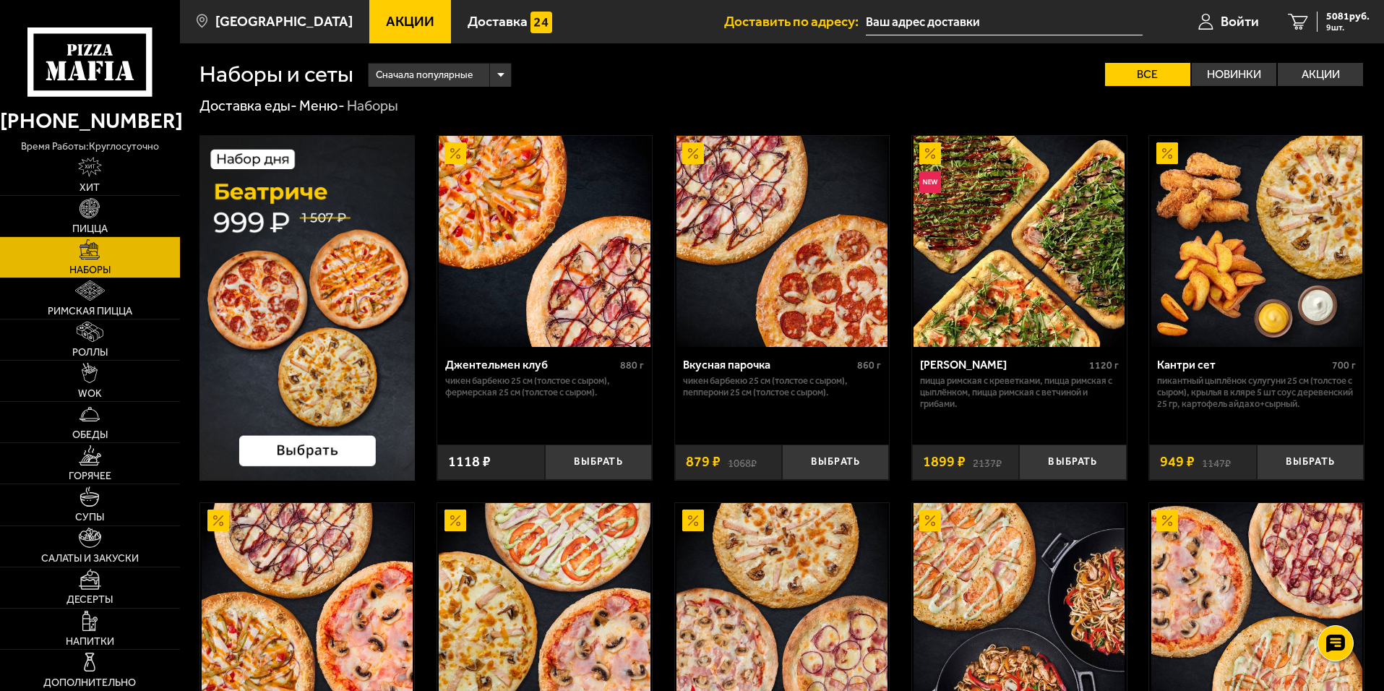
click at [324, 450] on img at bounding box center [307, 307] width 216 height 345
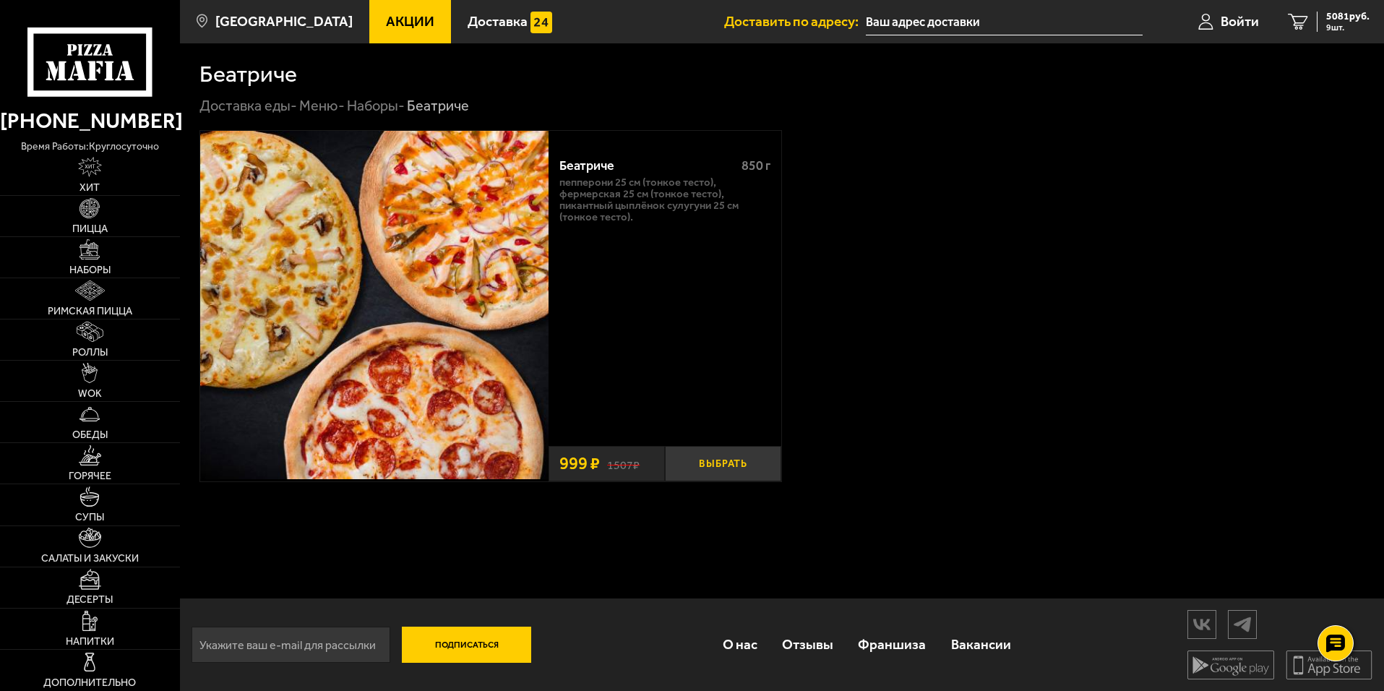
click at [742, 464] on button "Выбрать" at bounding box center [723, 463] width 116 height 35
click at [85, 262] on link "Наборы" at bounding box center [90, 257] width 180 height 40
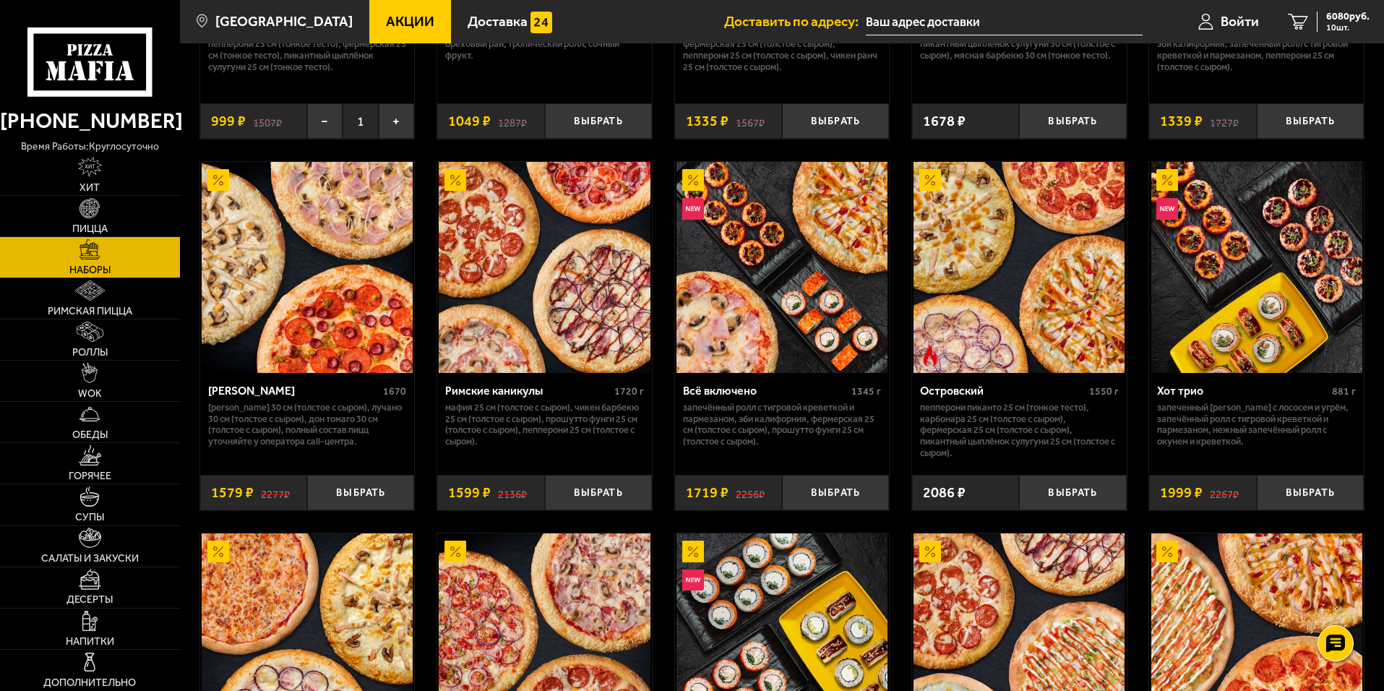
scroll to position [1030, 0]
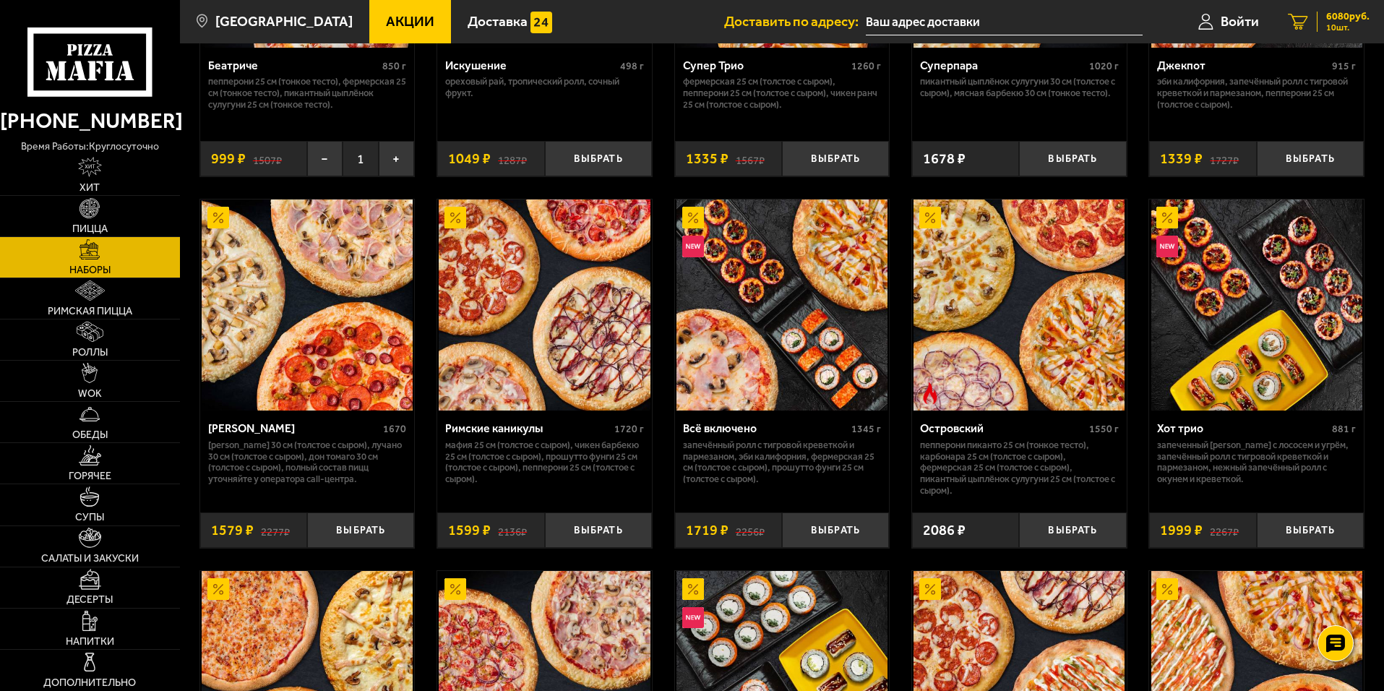
click at [923, 15] on span "6080 руб." at bounding box center [1347, 17] width 43 height 10
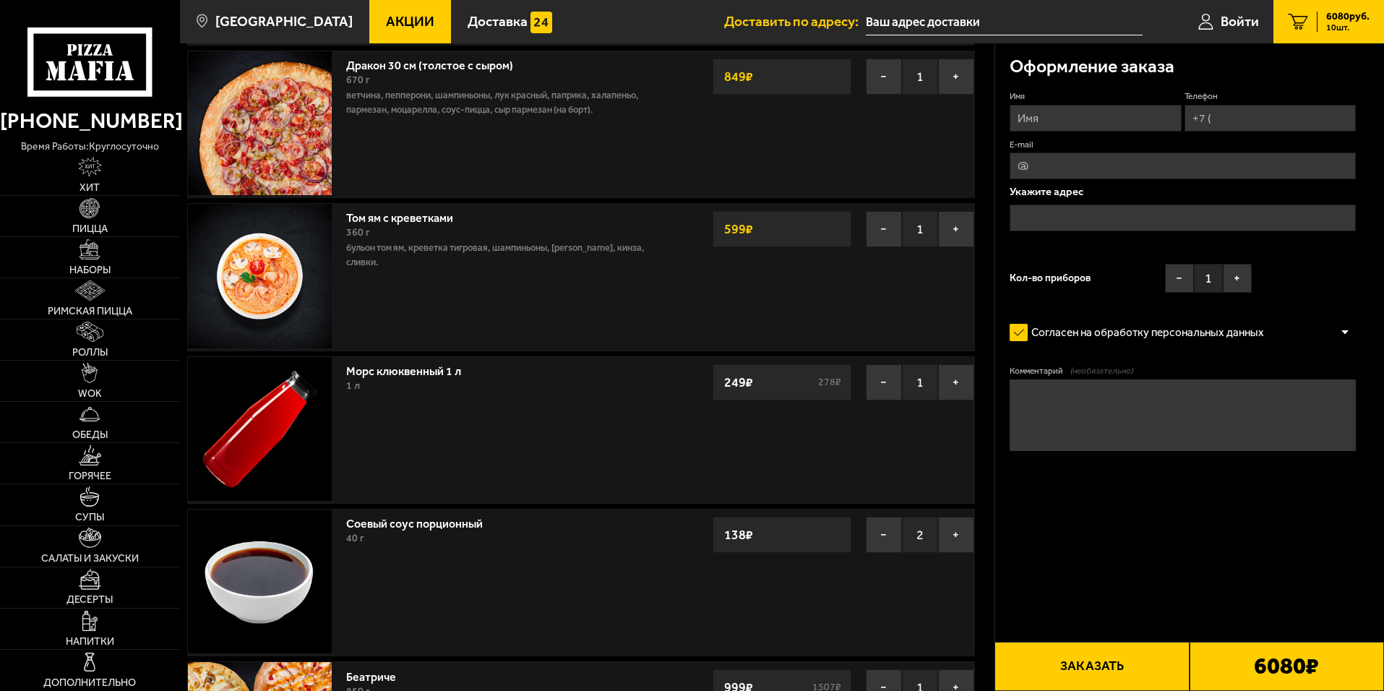
scroll to position [578, 0]
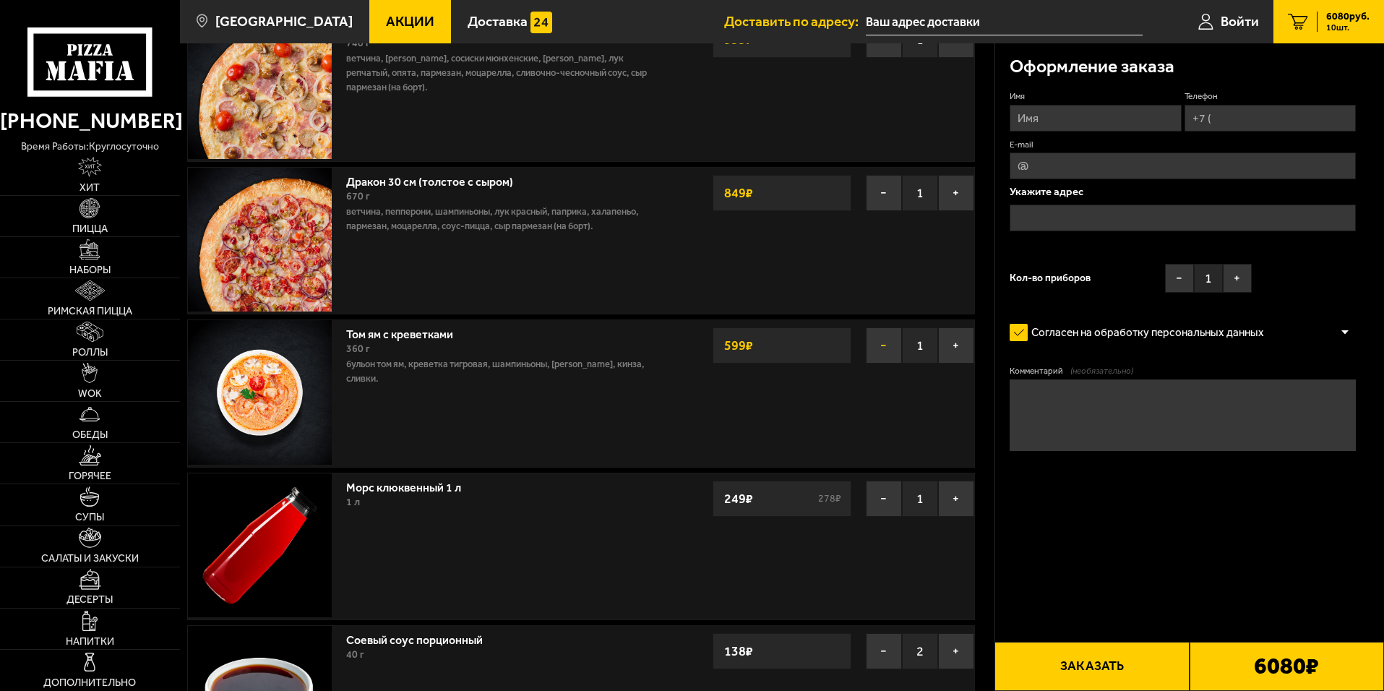
click at [881, 335] on button "−" at bounding box center [884, 345] width 36 height 36
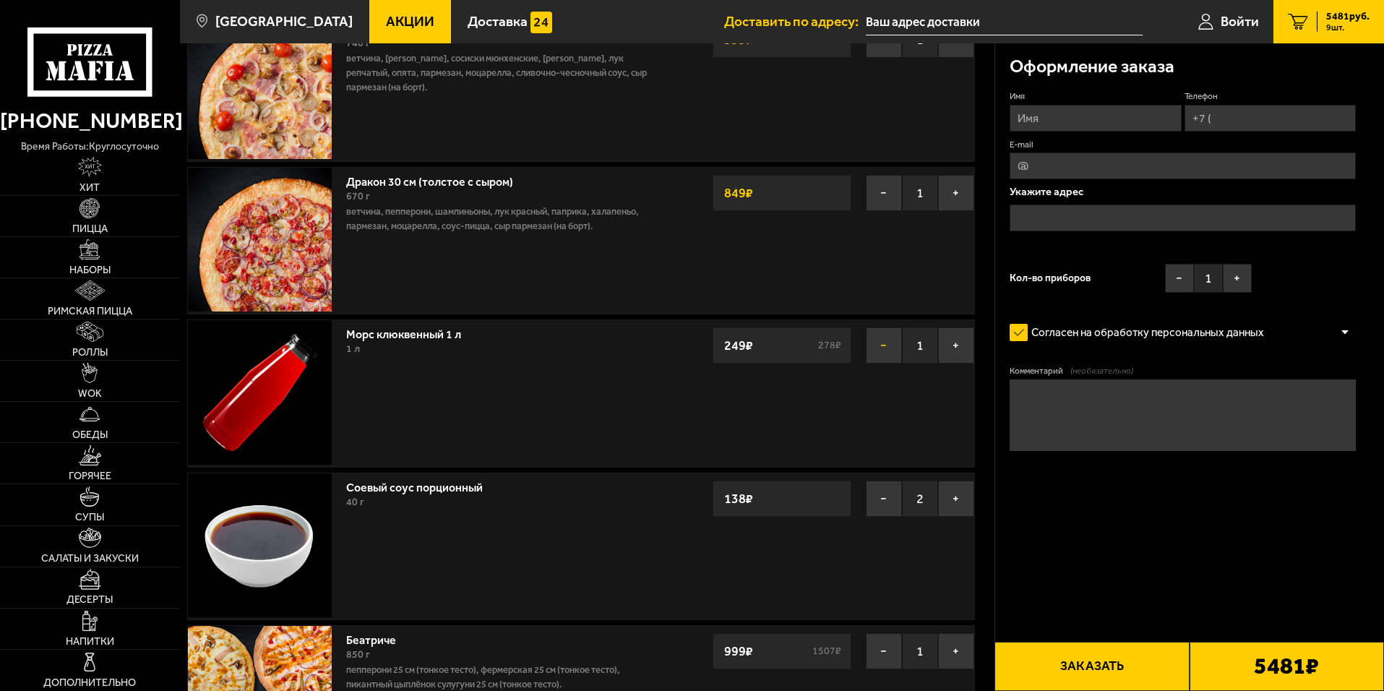
click at [881, 342] on button "−" at bounding box center [884, 345] width 36 height 36
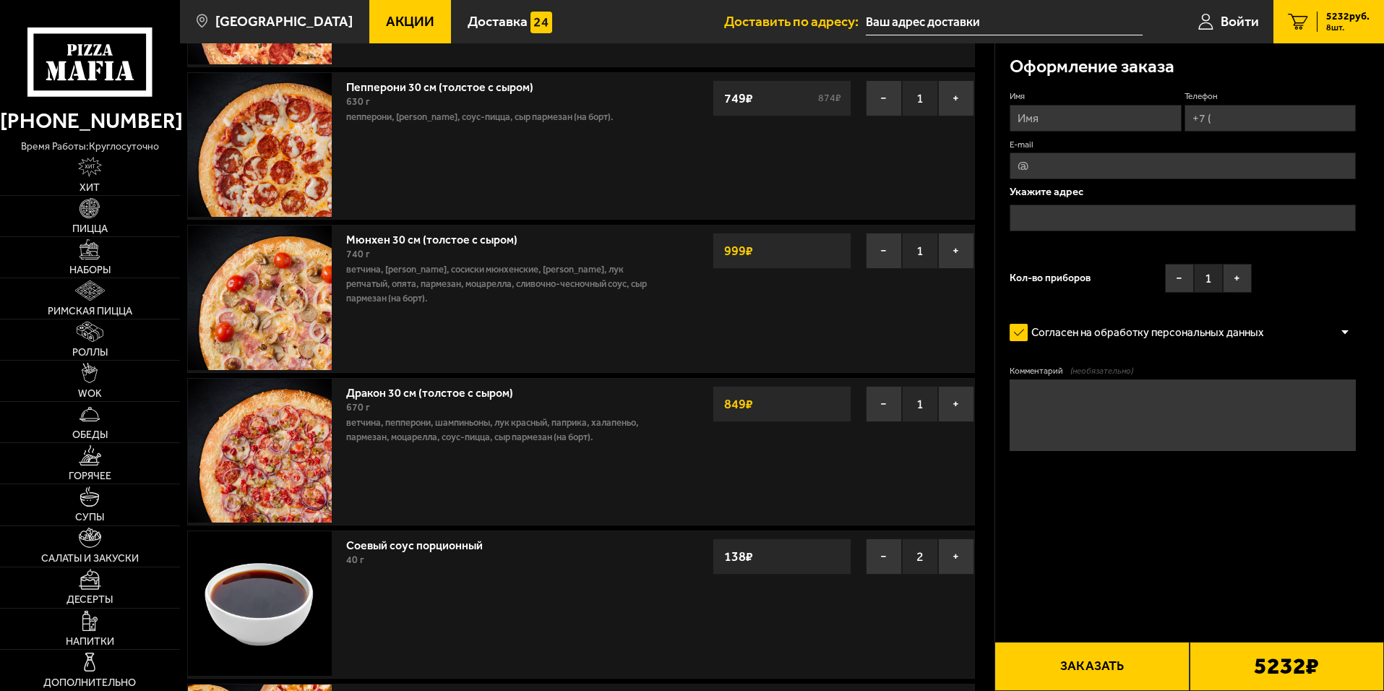
scroll to position [361, 0]
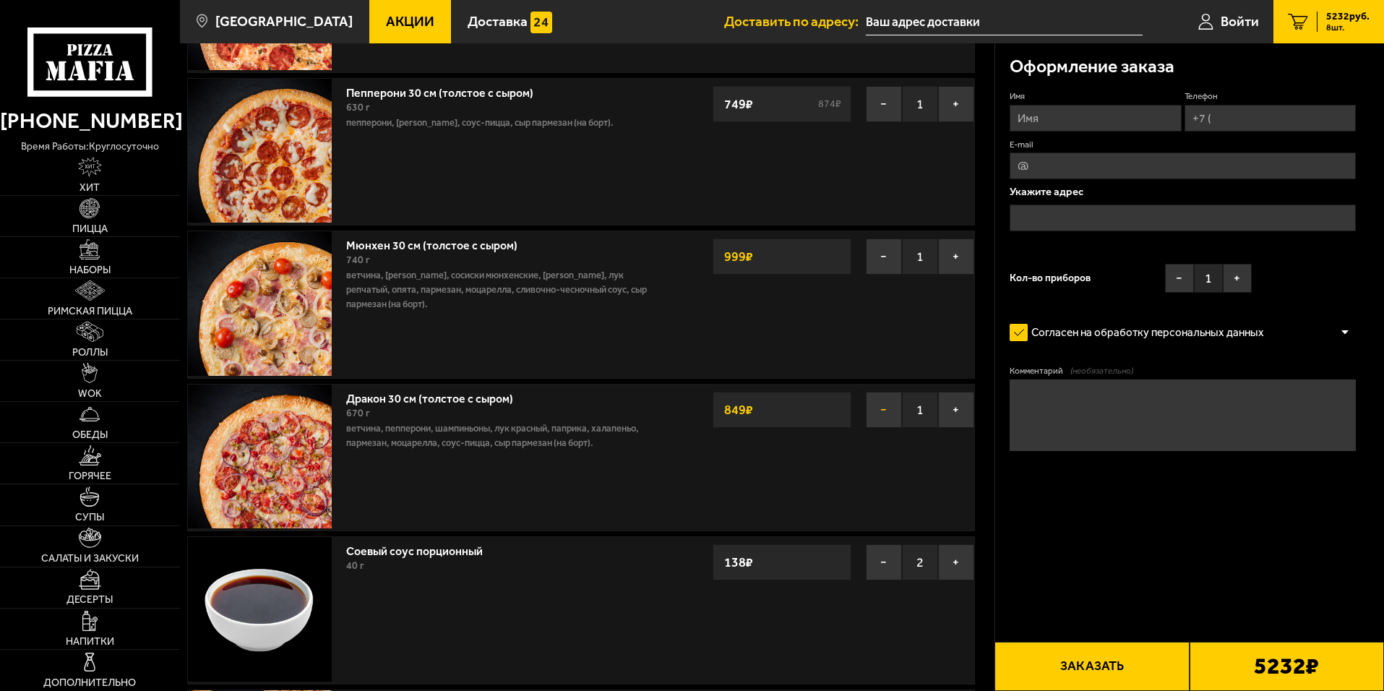
click at [881, 410] on button "−" at bounding box center [884, 410] width 36 height 36
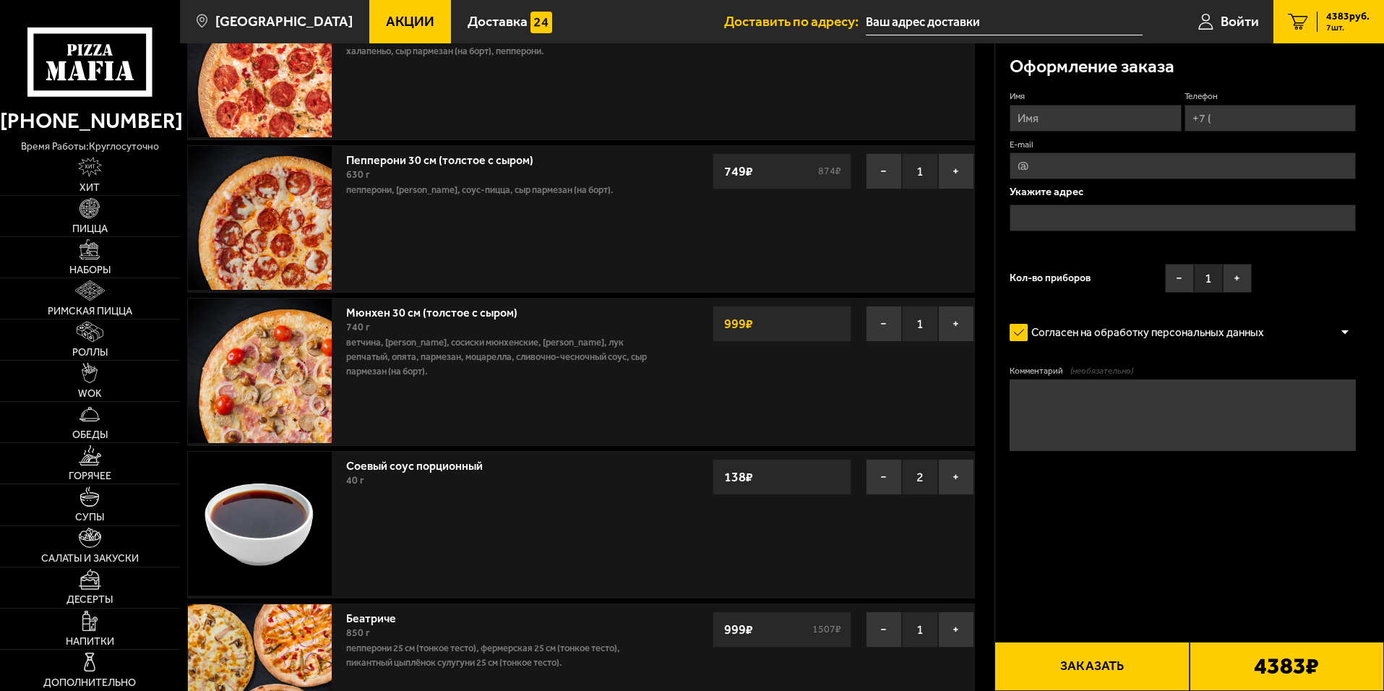
scroll to position [289, 0]
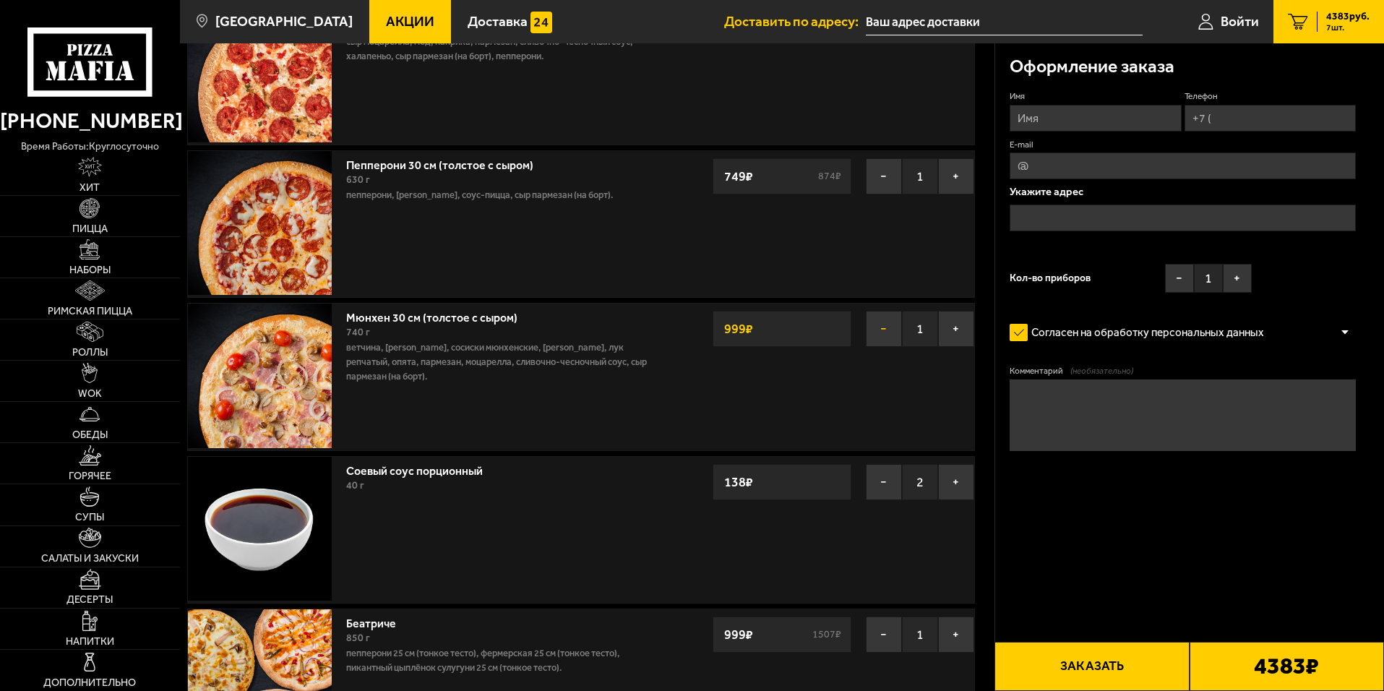
click at [869, 327] on button "−" at bounding box center [884, 329] width 36 height 36
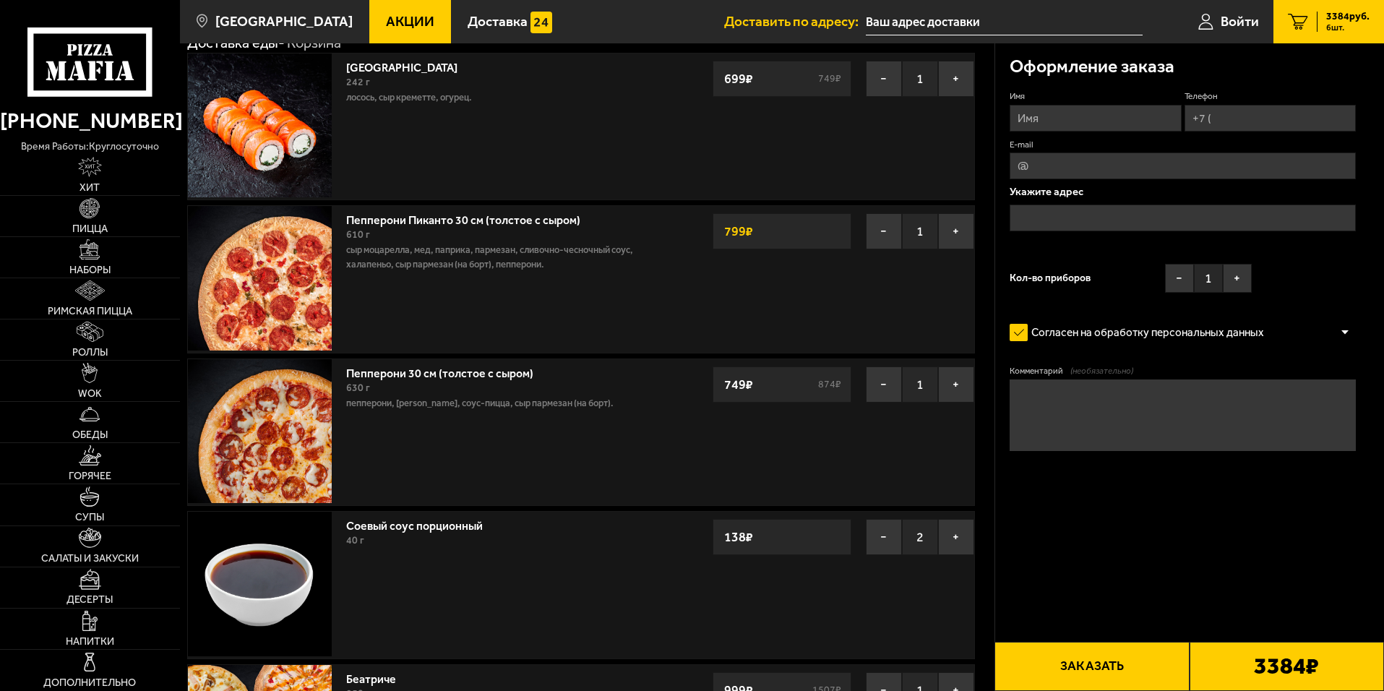
scroll to position [72, 0]
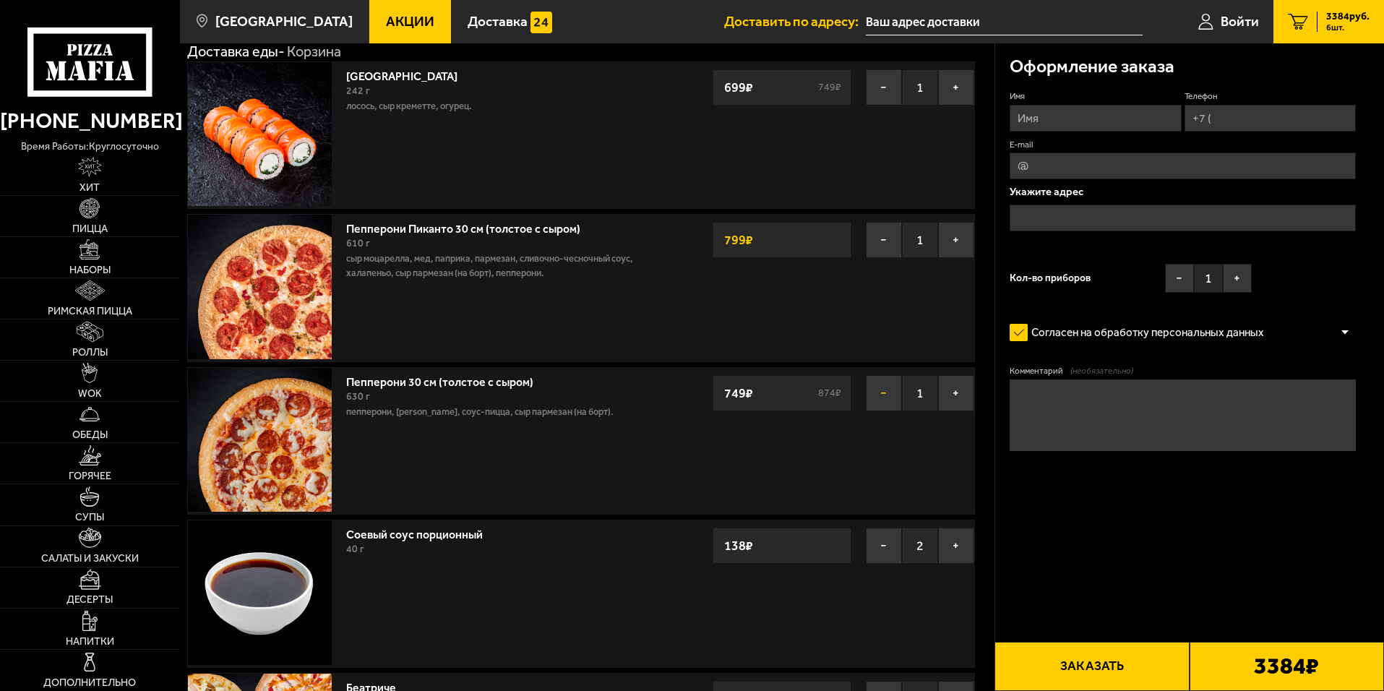
click at [884, 389] on button "−" at bounding box center [884, 393] width 36 height 36
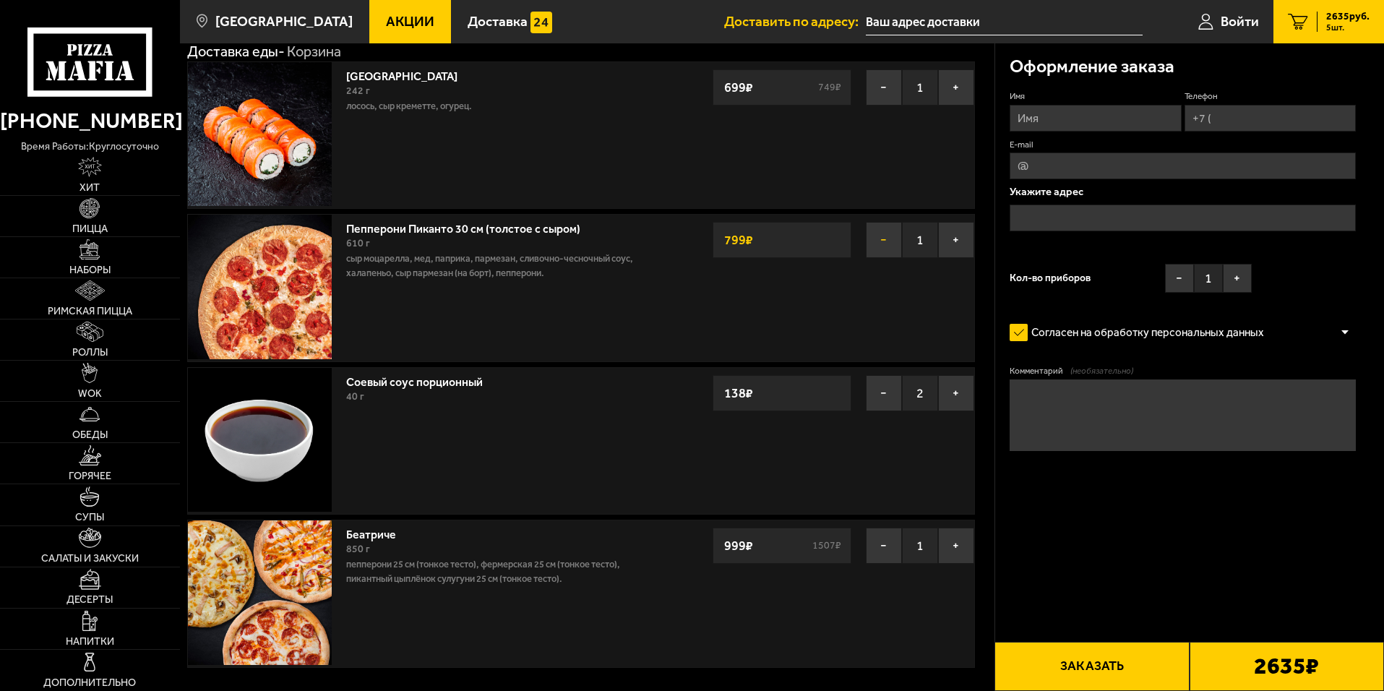
click at [880, 238] on button "−" at bounding box center [884, 240] width 36 height 36
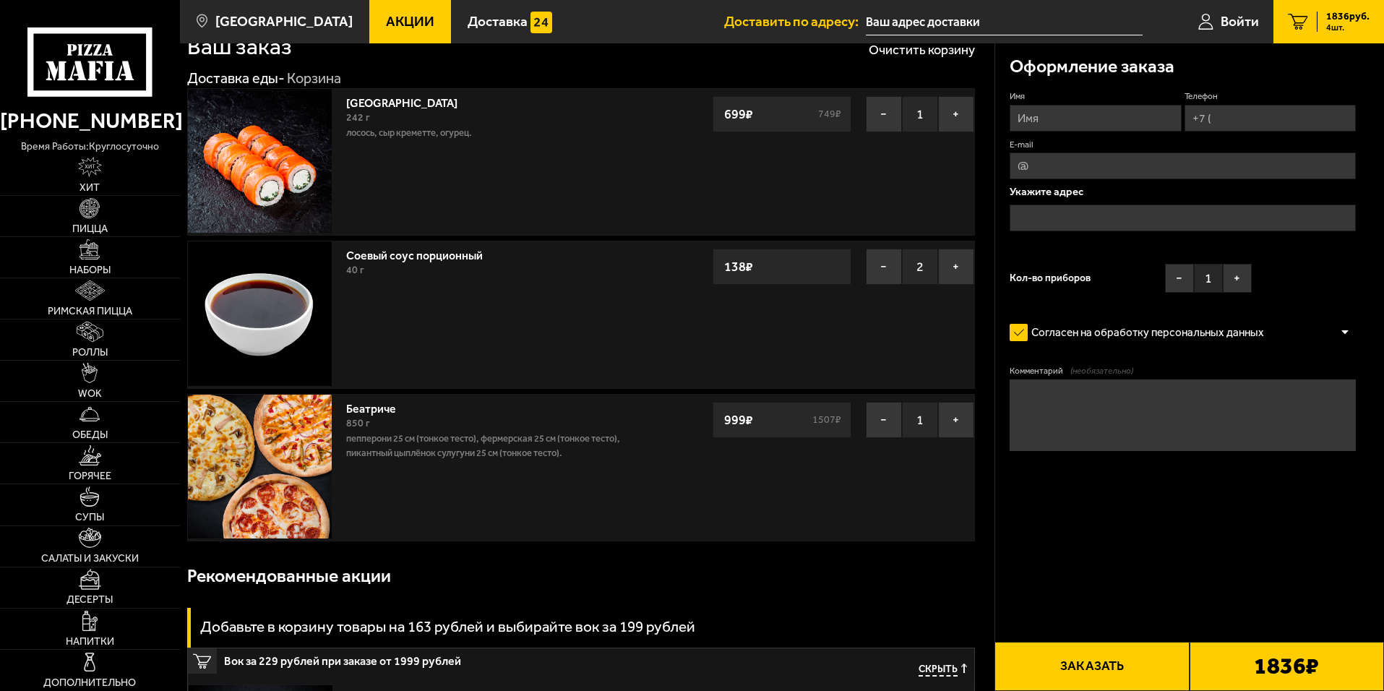
scroll to position [0, 0]
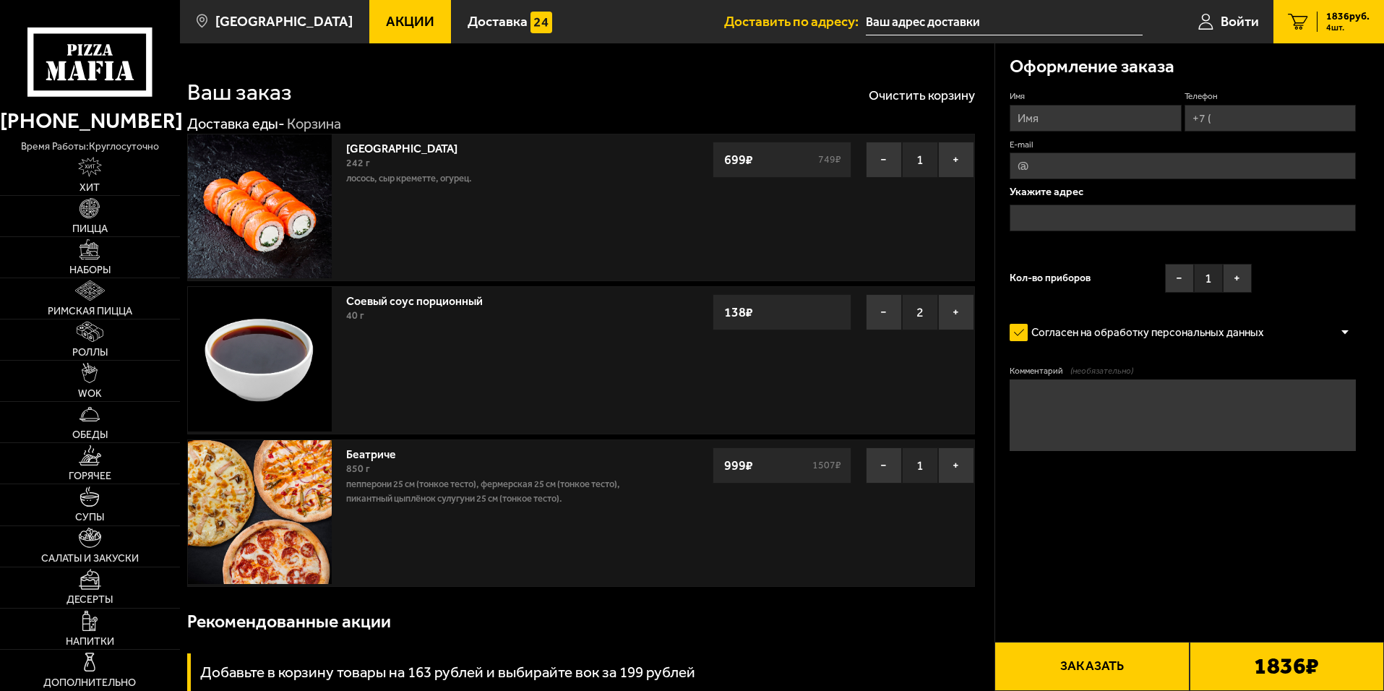
click at [923, 119] on input "Телефон" at bounding box center [1269, 118] width 171 height 27
type input "[PHONE_NUMBER]"
click at [923, 14] on span "Войти" at bounding box center [1239, 21] width 38 height 14
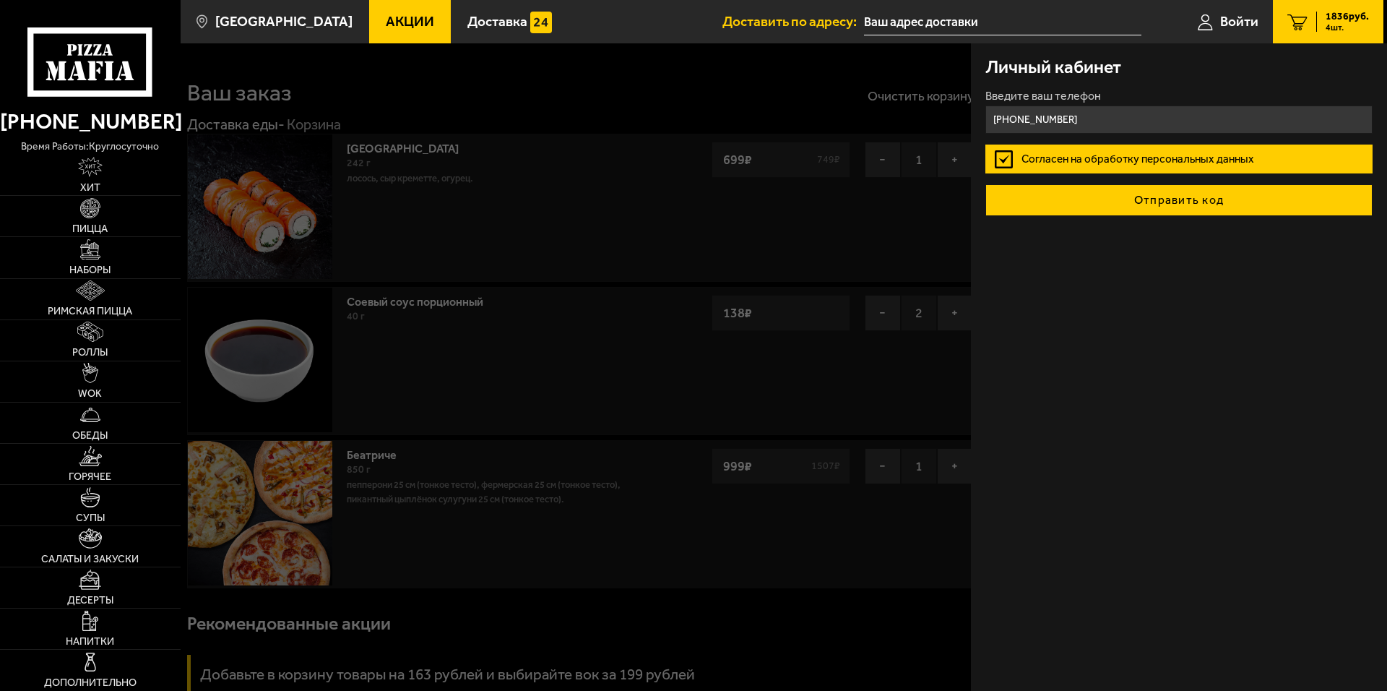
type input "[PHONE_NUMBER]"
click at [923, 194] on button "Отправить код" at bounding box center [1179, 200] width 387 height 32
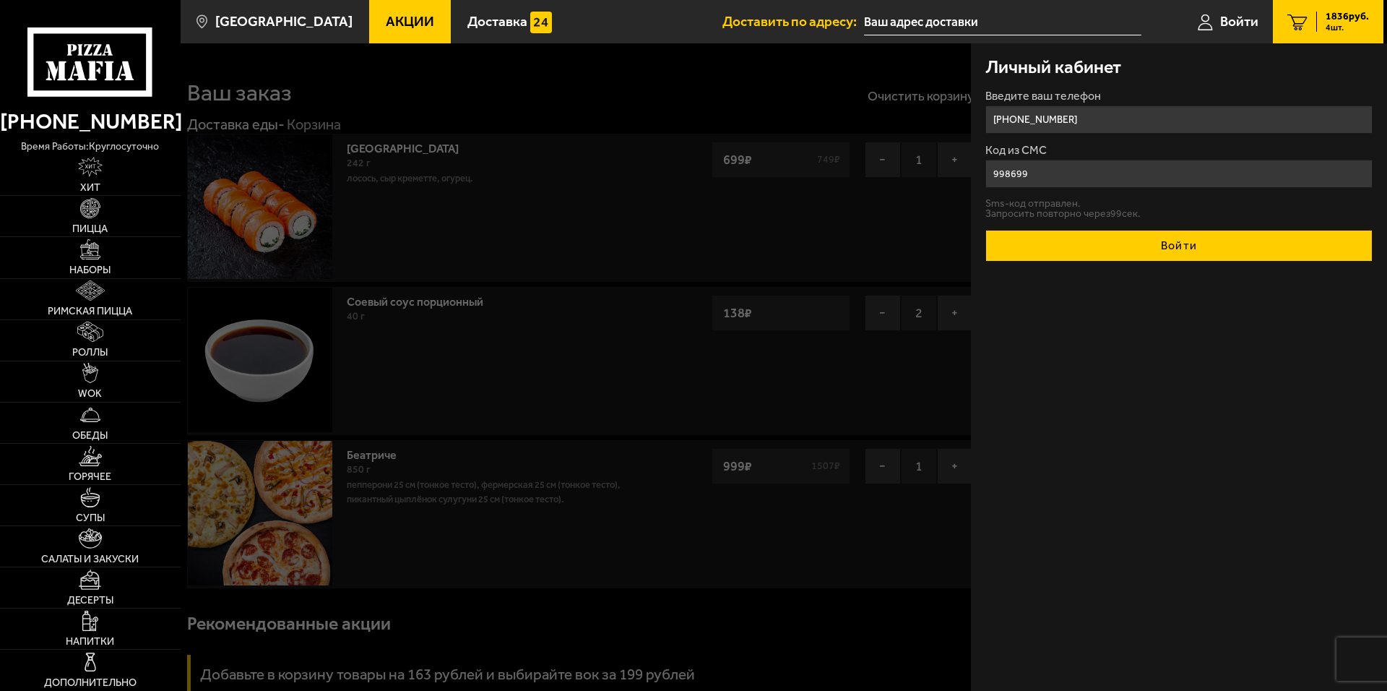
type input "998699"
click at [923, 246] on button "Войти" at bounding box center [1179, 246] width 387 height 32
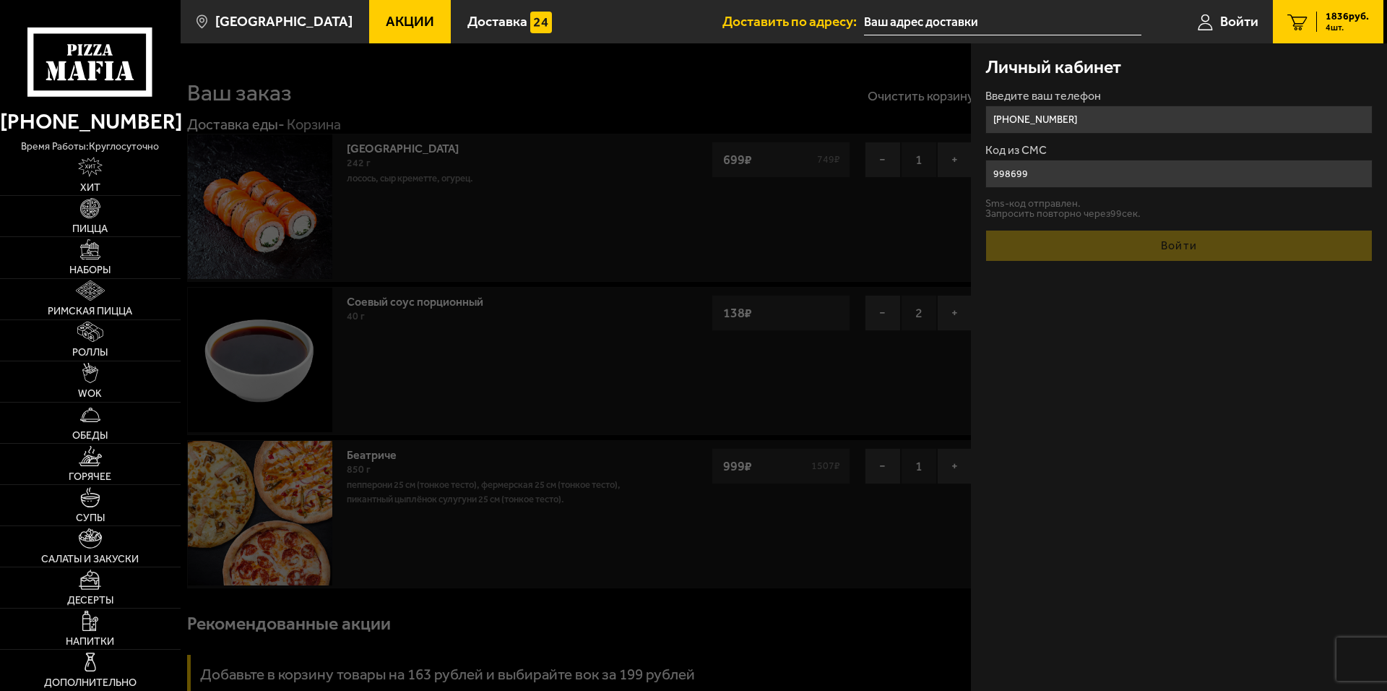
type input "[PHONE_NUMBER]"
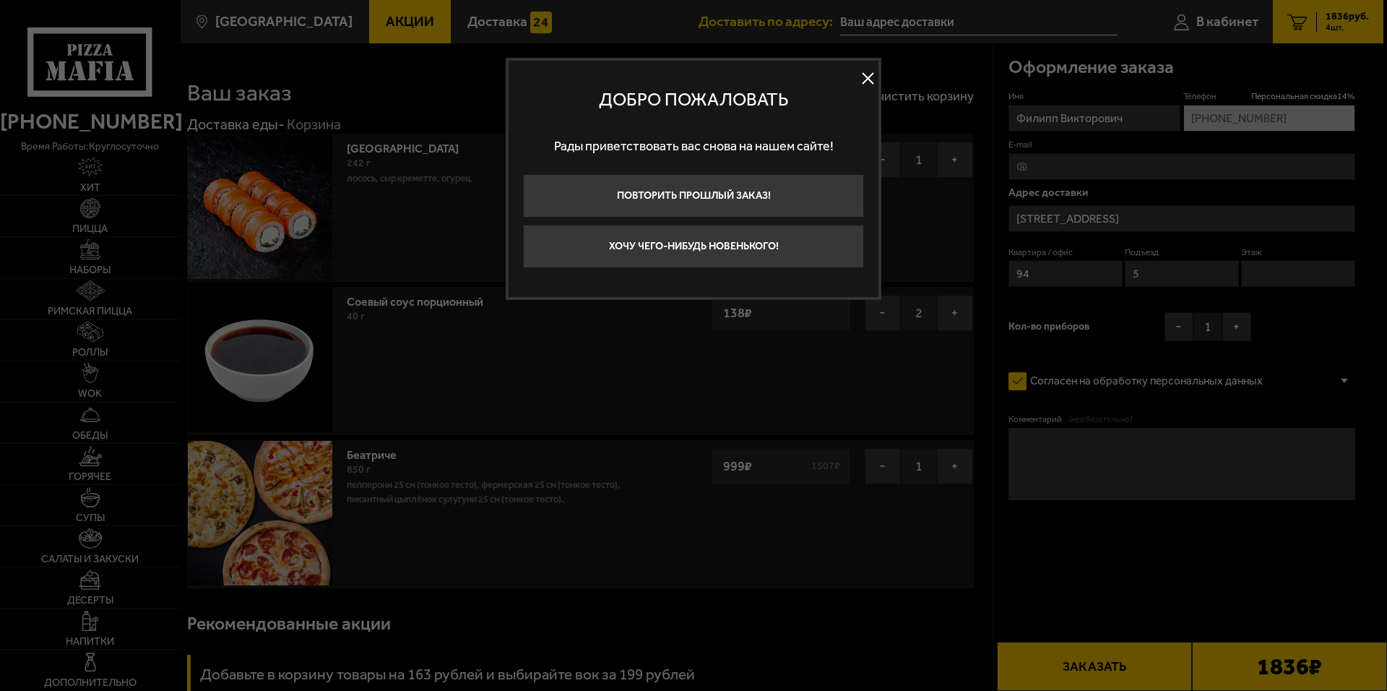
type input "[STREET_ADDRESS]"
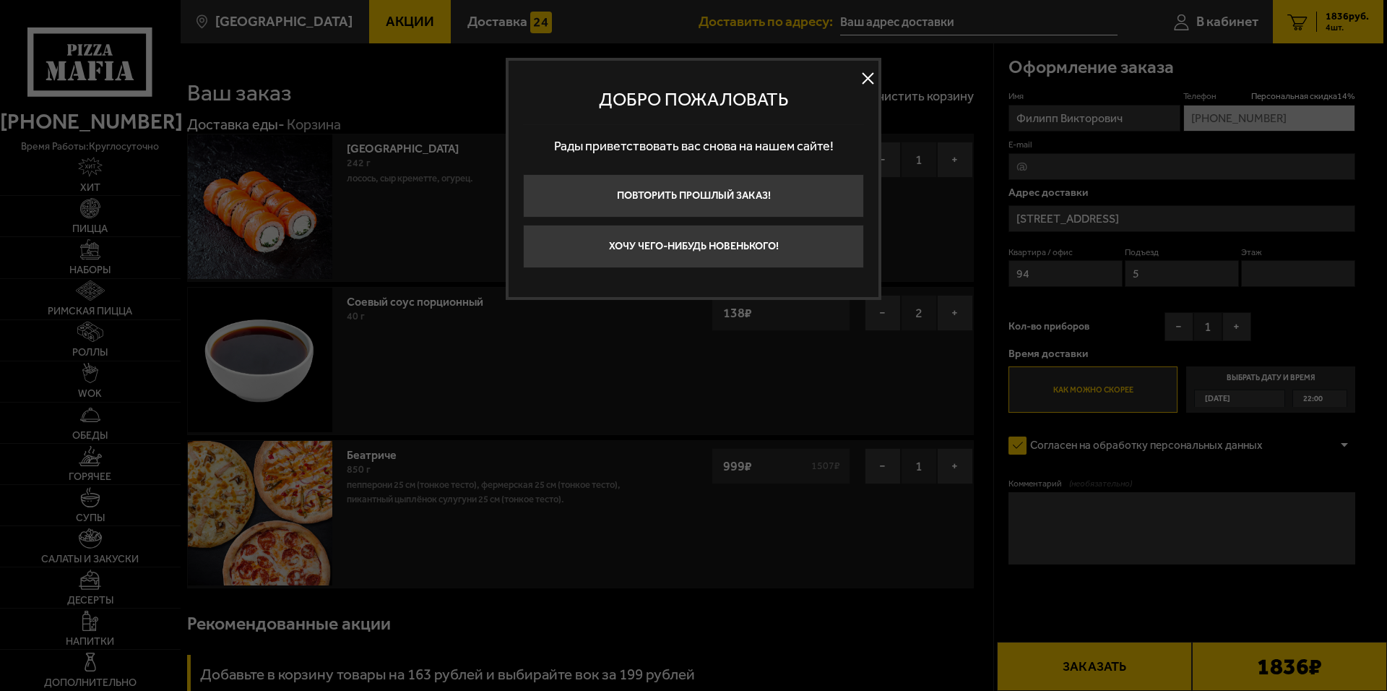
click at [868, 75] on button at bounding box center [868, 79] width 22 height 22
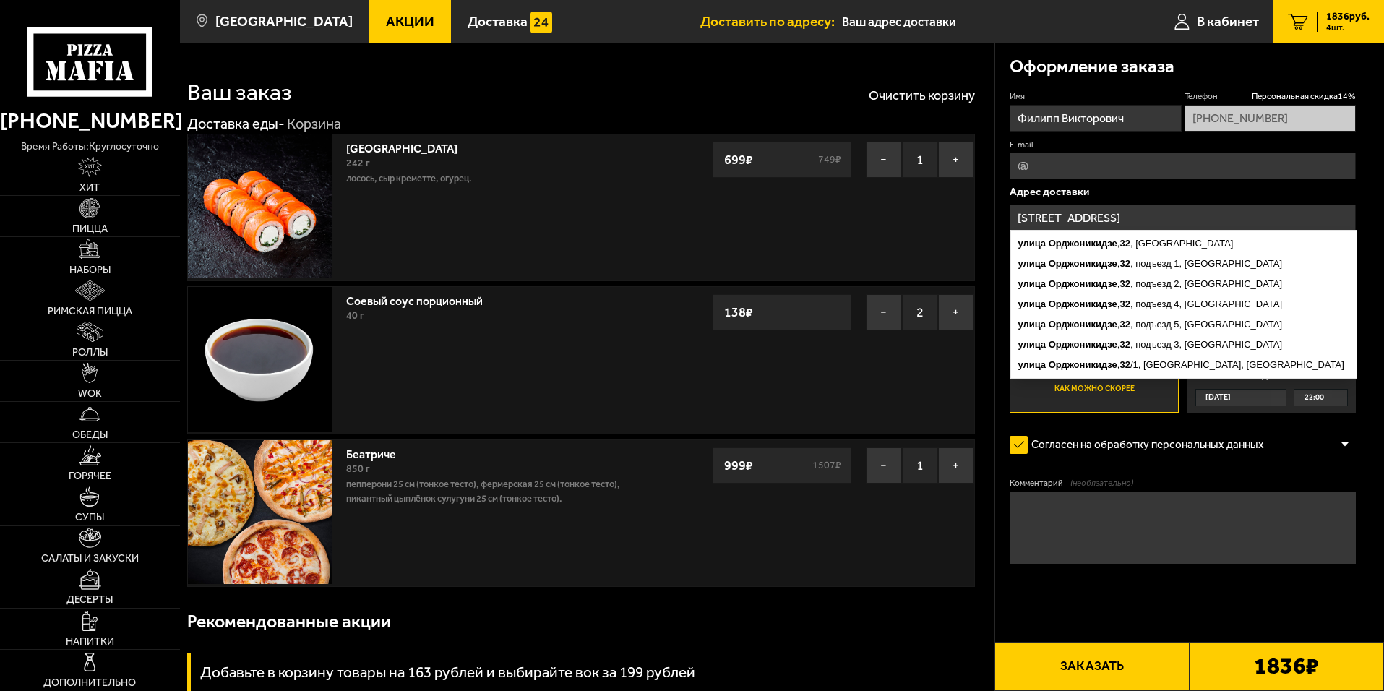
drag, startPoint x: 1152, startPoint y: 215, endPoint x: 1019, endPoint y: 216, distance: 133.7
click at [923, 216] on input "[STREET_ADDRESS]" at bounding box center [1182, 217] width 346 height 27
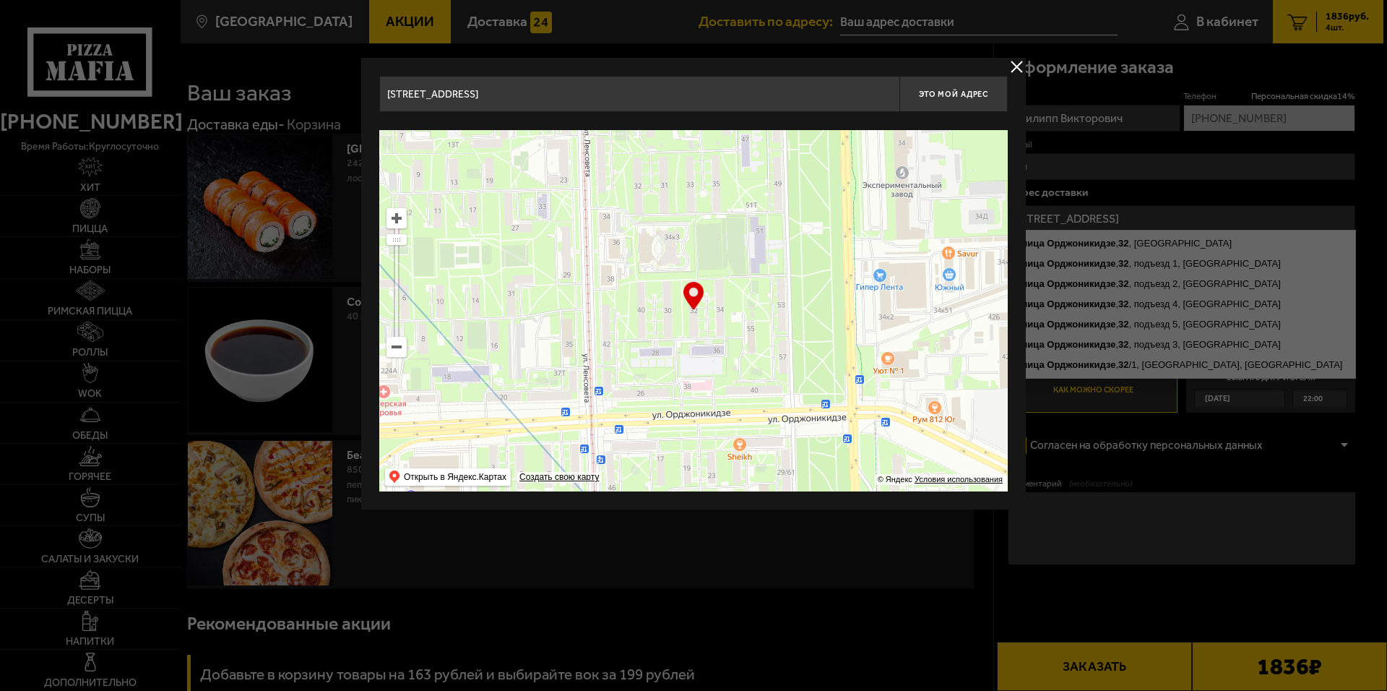
click at [923, 223] on div at bounding box center [693, 345] width 1387 height 691
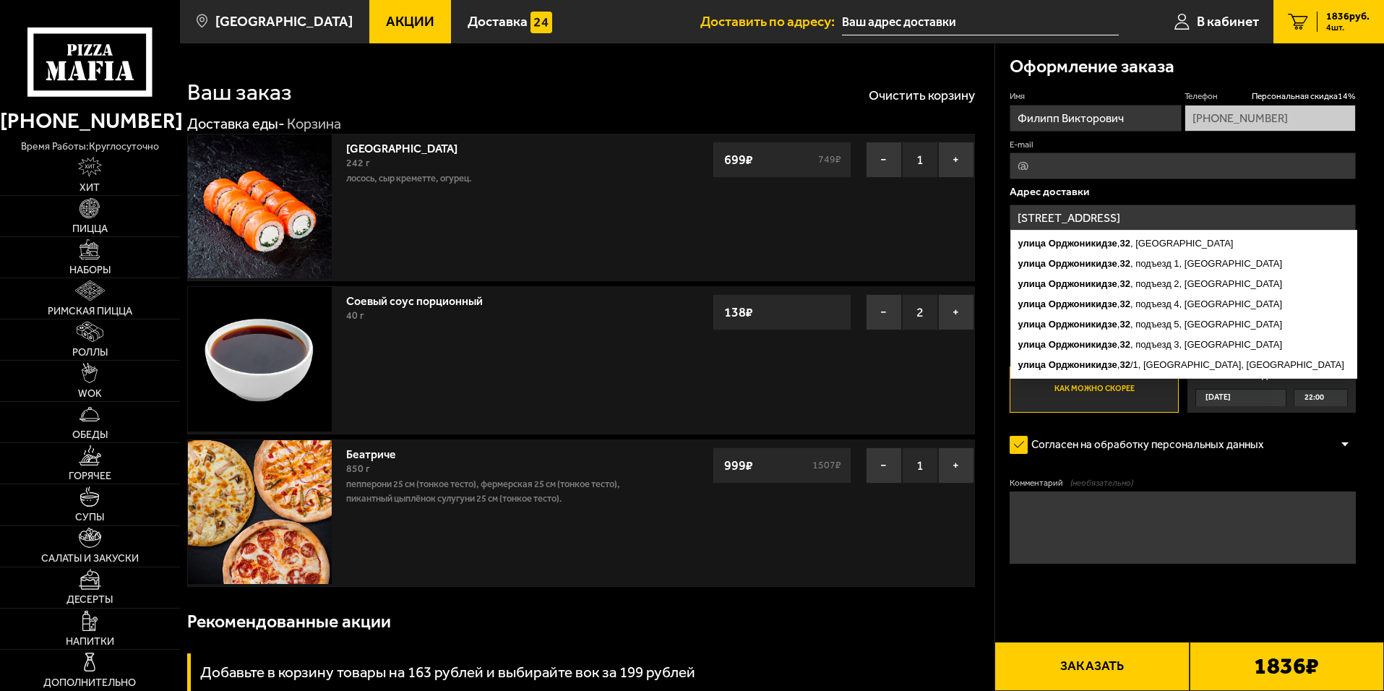
click at [923, 217] on input "[STREET_ADDRESS]" at bounding box center [1182, 217] width 346 height 27
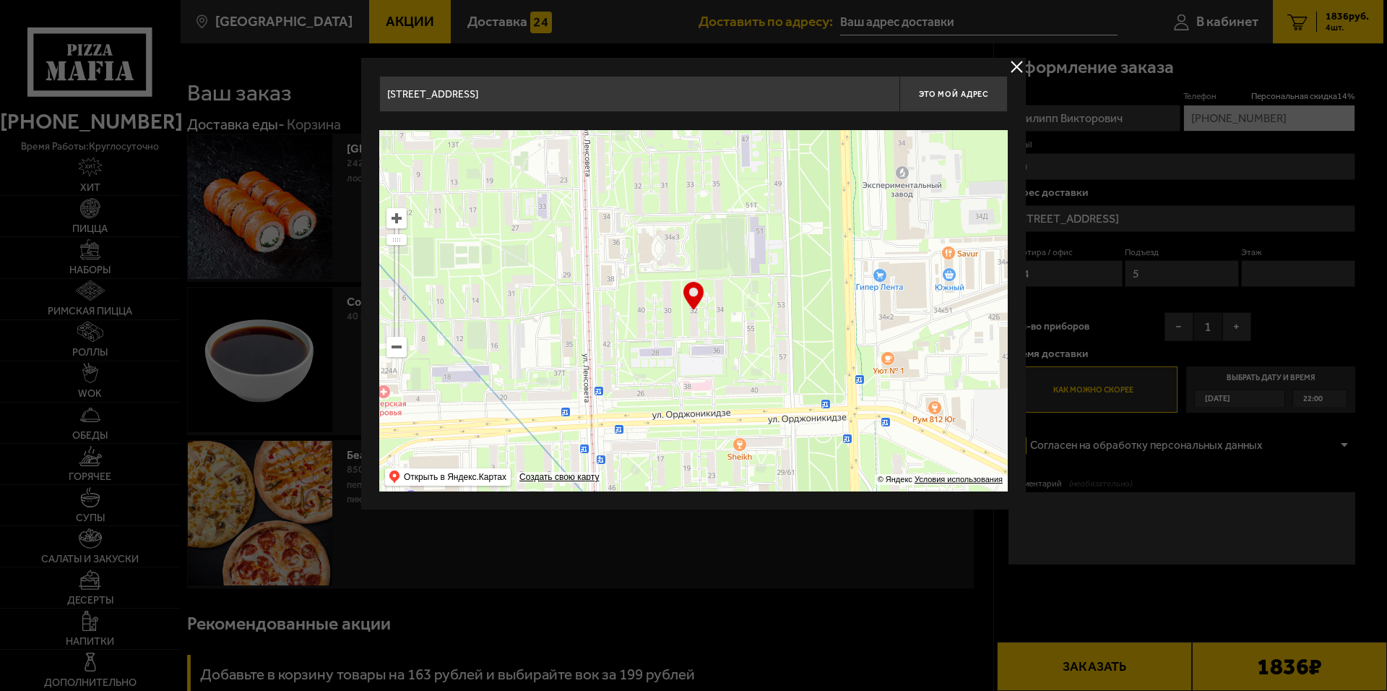
click at [923, 217] on div at bounding box center [693, 345] width 1387 height 691
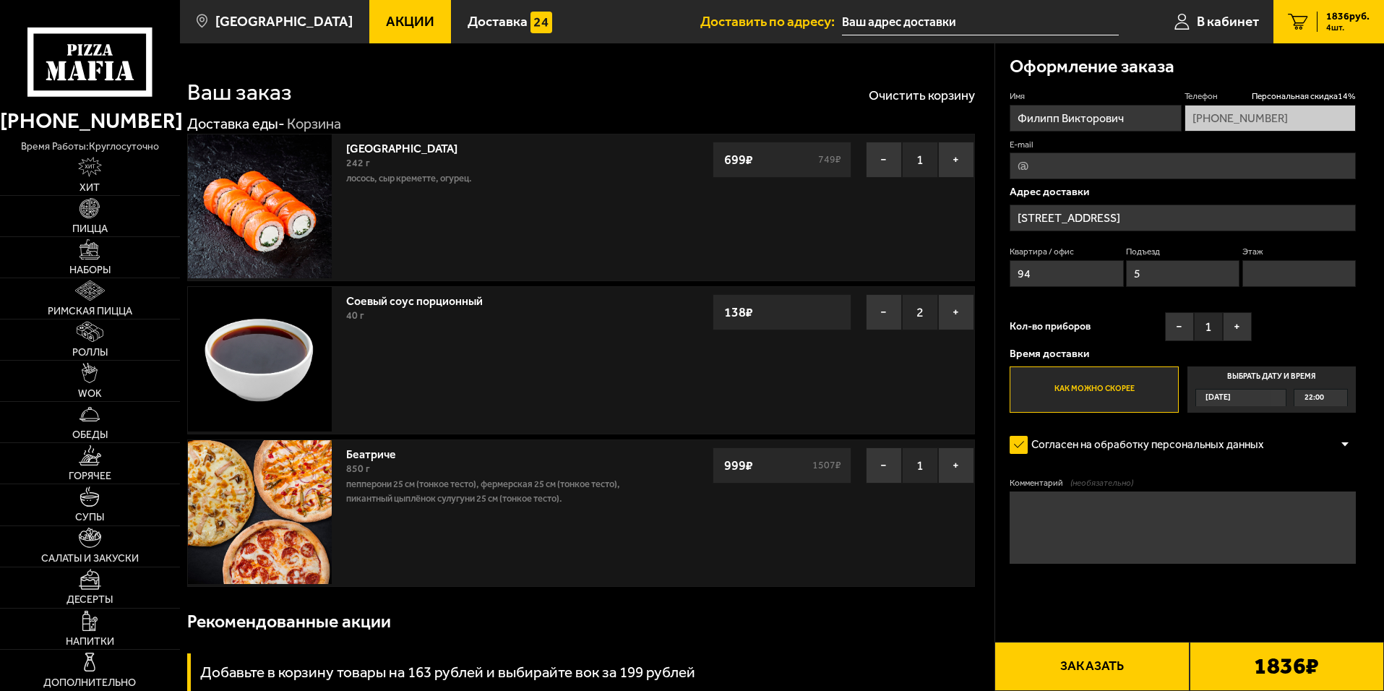
click at [923, 216] on input "[STREET_ADDRESS]" at bounding box center [1182, 217] width 346 height 27
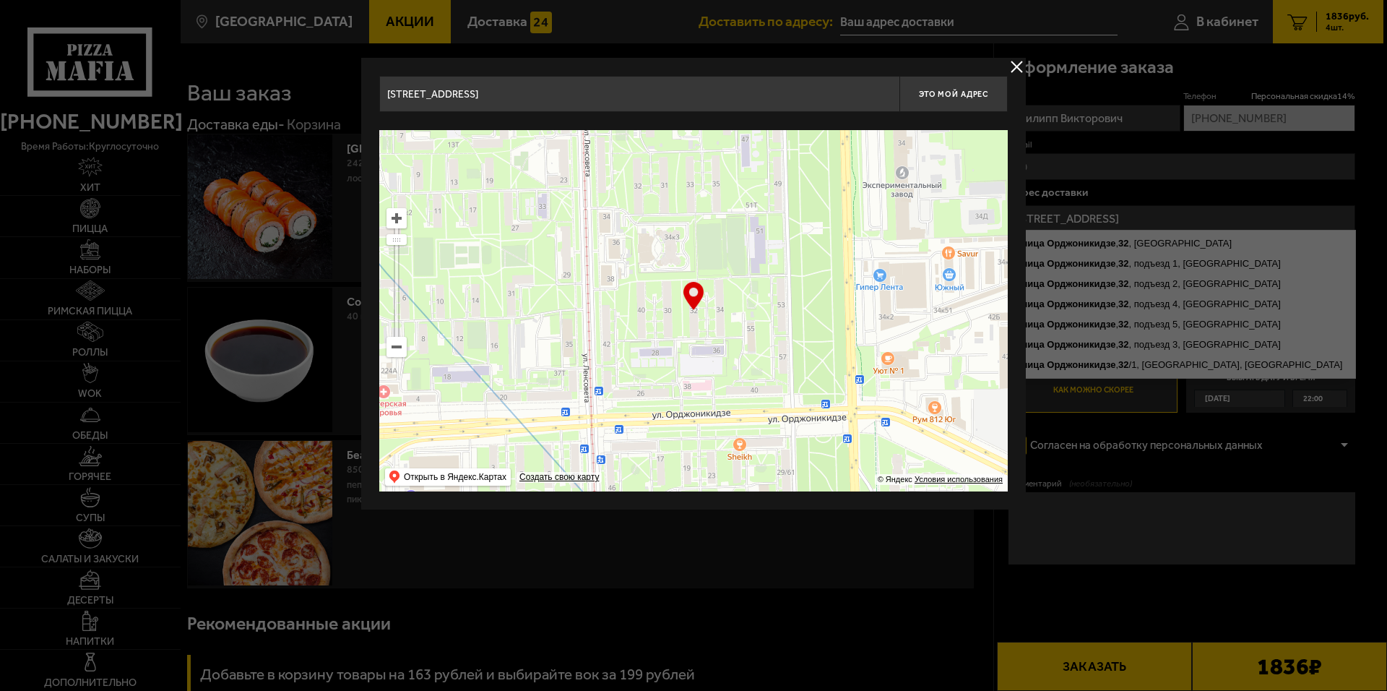
click at [785, 87] on input "[STREET_ADDRESS]" at bounding box center [639, 94] width 520 height 36
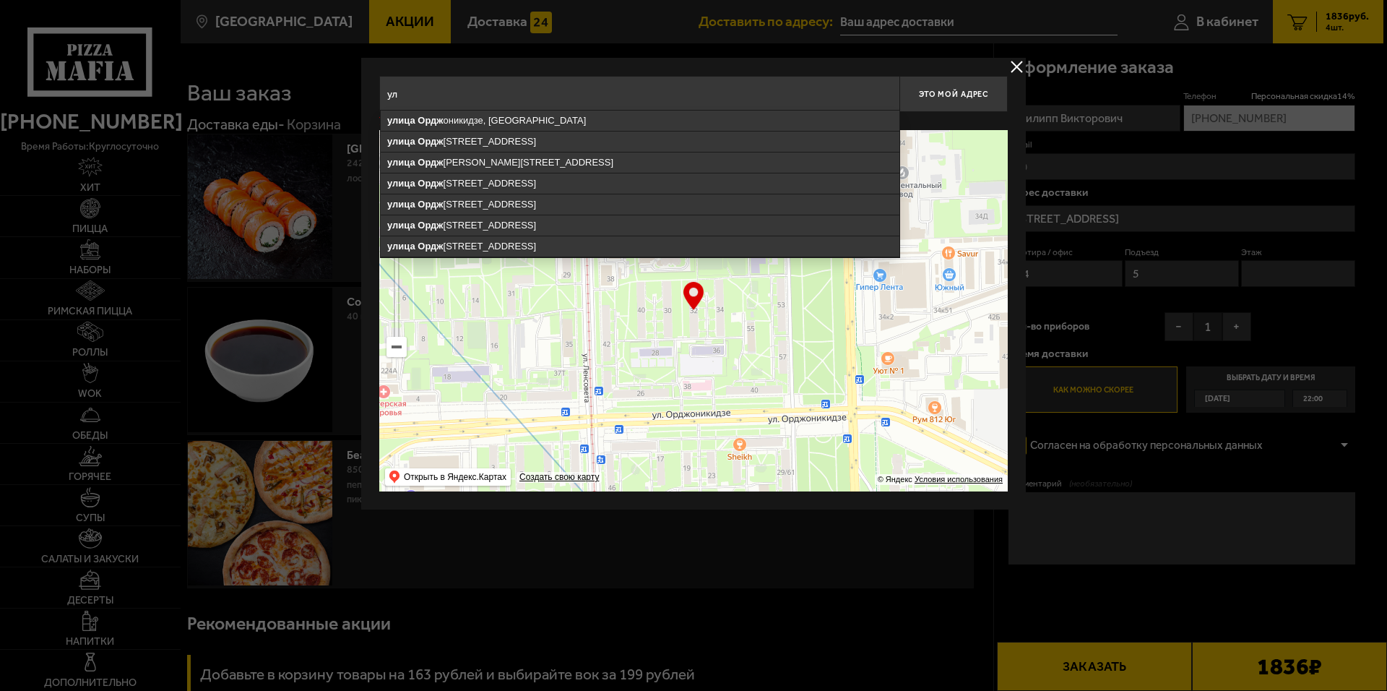
type input "у"
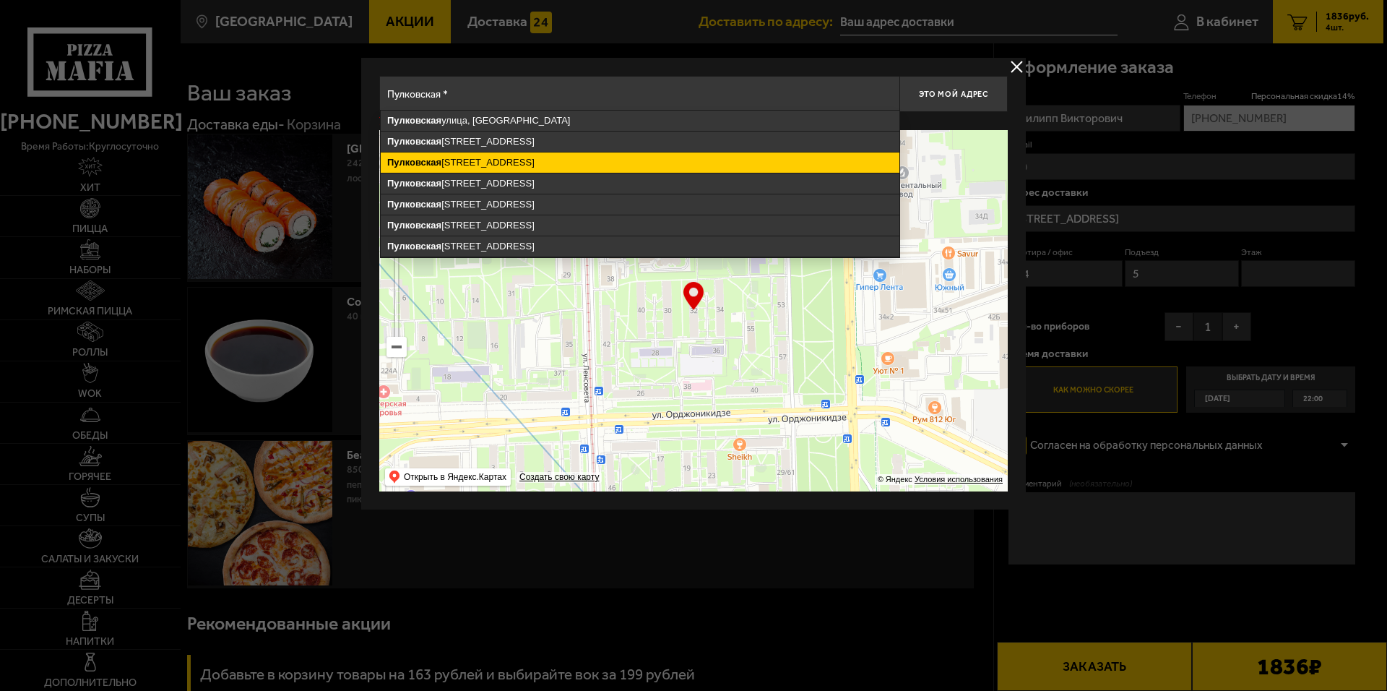
click at [580, 156] on ymaps "Пулковская улица, 8к1, Санкт-Петербург" at bounding box center [640, 162] width 519 height 20
type input "Санкт-Петербург, Пулковская улица, 8к1"
type input "[STREET_ADDRESS]"
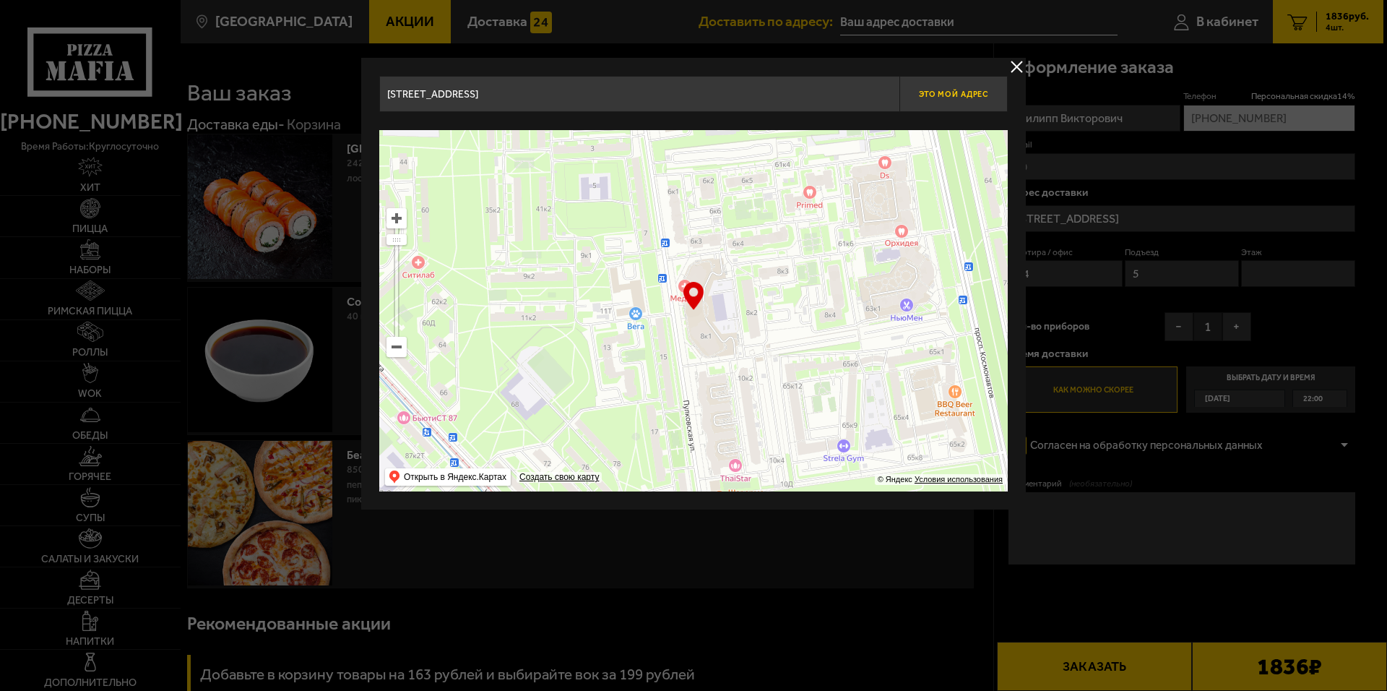
click at [923, 92] on span "Это мой адрес" at bounding box center [953, 94] width 69 height 9
type input "[STREET_ADDRESS]"
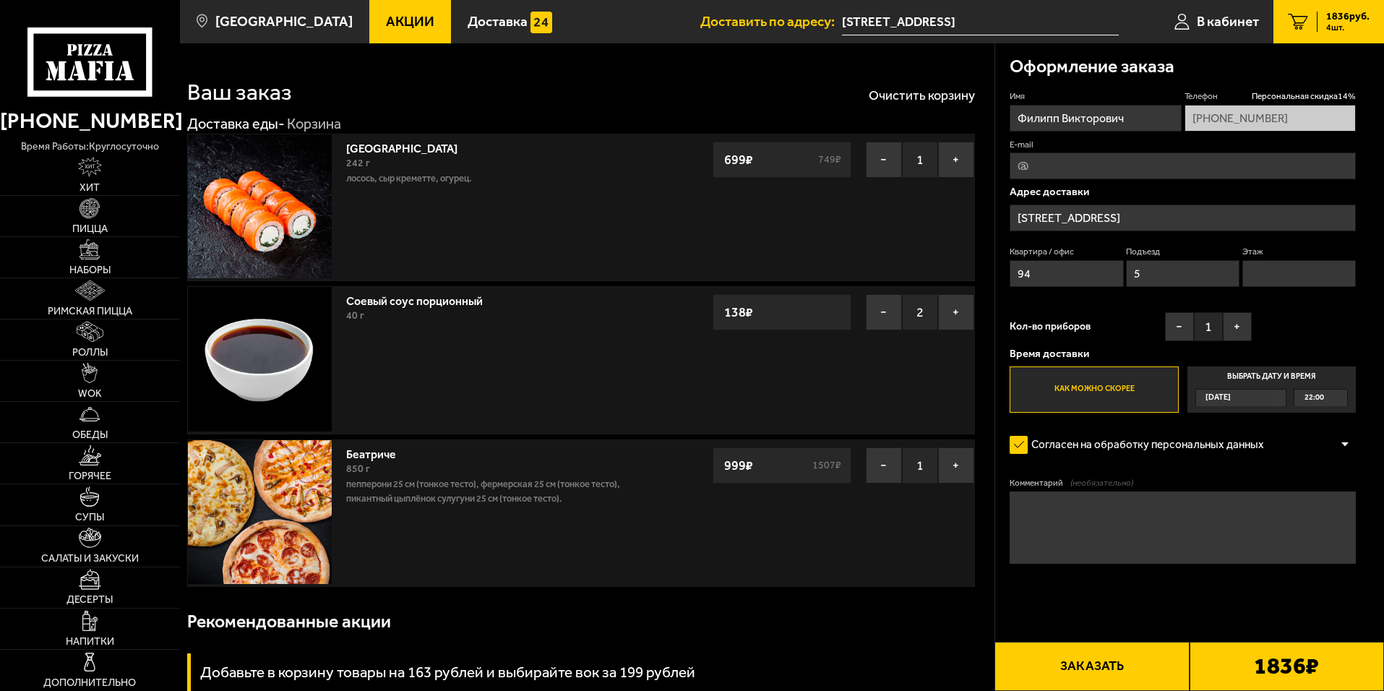
click at [923, 273] on input "94" at bounding box center [1065, 273] width 113 height 27
type input "9"
type input "212"
click at [923, 269] on input "5" at bounding box center [1182, 273] width 113 height 27
type input "1"
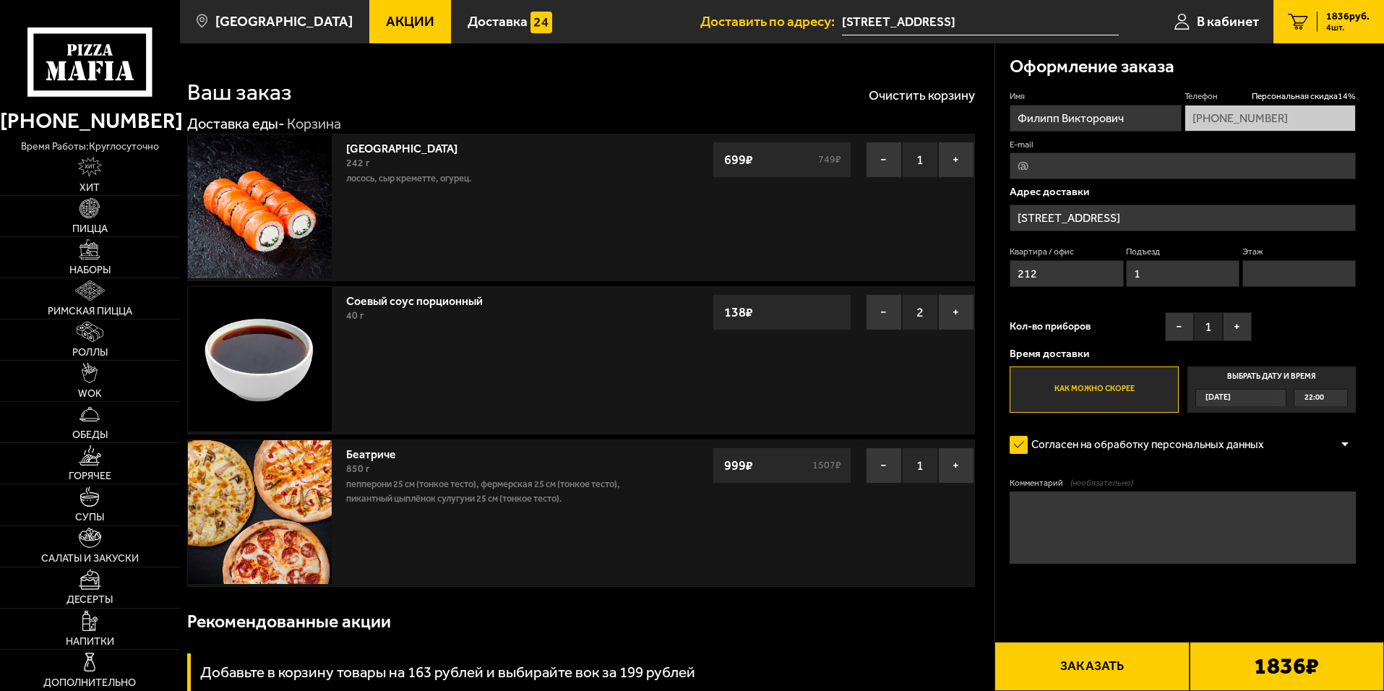
click at [923, 265] on input "Этаж" at bounding box center [1298, 273] width 113 height 27
type input "22"
click at [923, 399] on span "22:00" at bounding box center [1314, 397] width 20 height 17
click at [0, 0] on input "Выбрать дату и время Сегодня 22:00" at bounding box center [0, 0] width 0 height 0
click at [923, 396] on div "22:00" at bounding box center [1320, 397] width 53 height 17
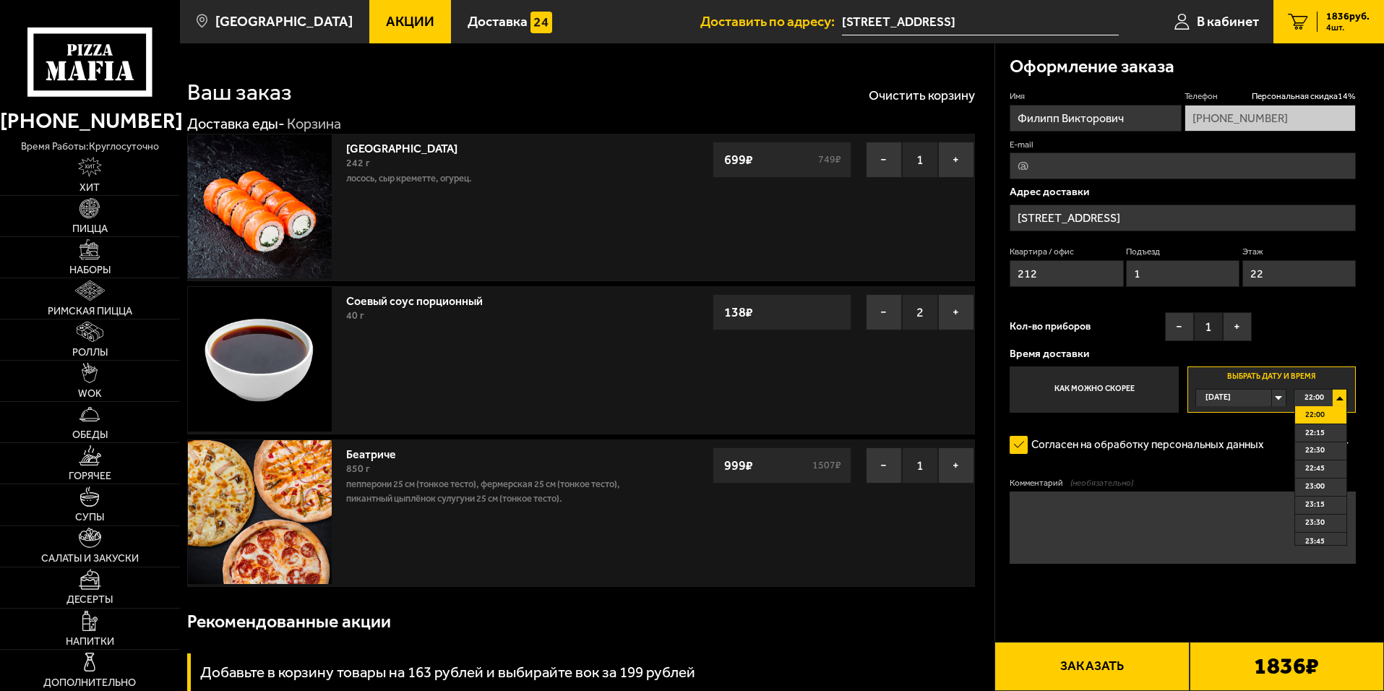
click at [923, 394] on div "22:00" at bounding box center [1320, 397] width 53 height 17
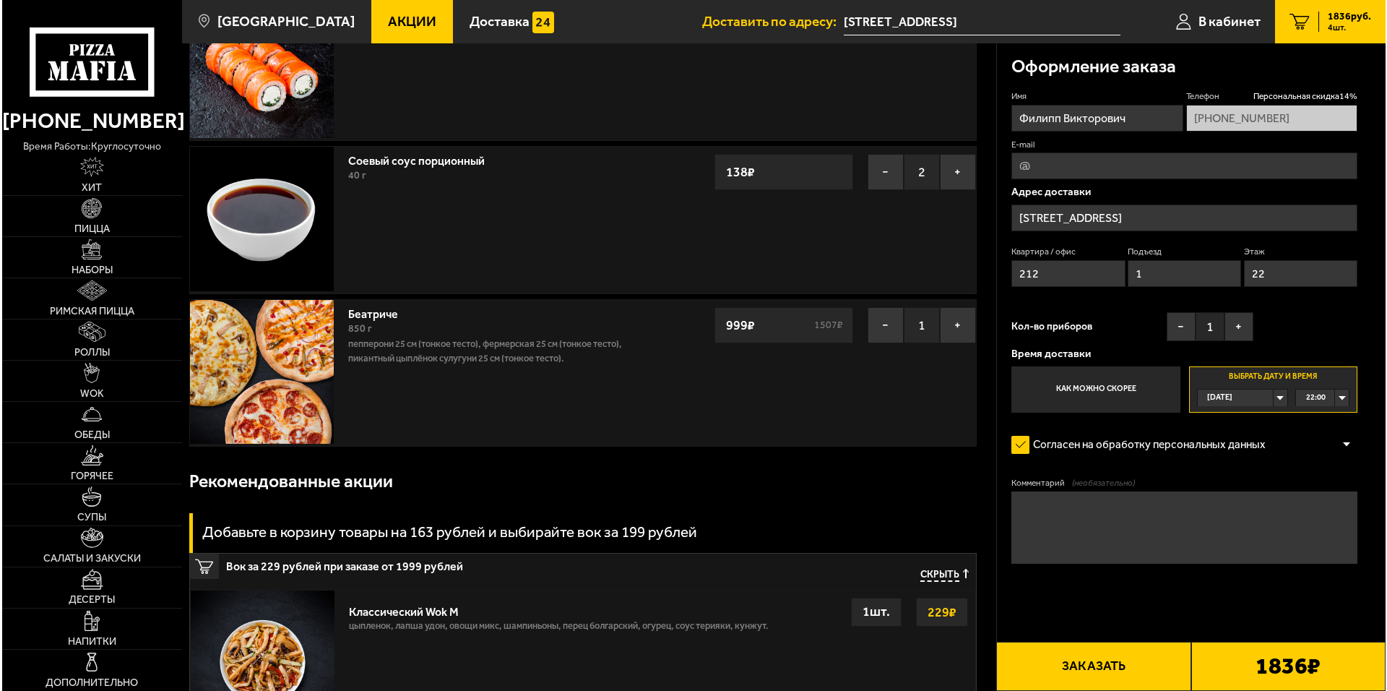
scroll to position [145, 0]
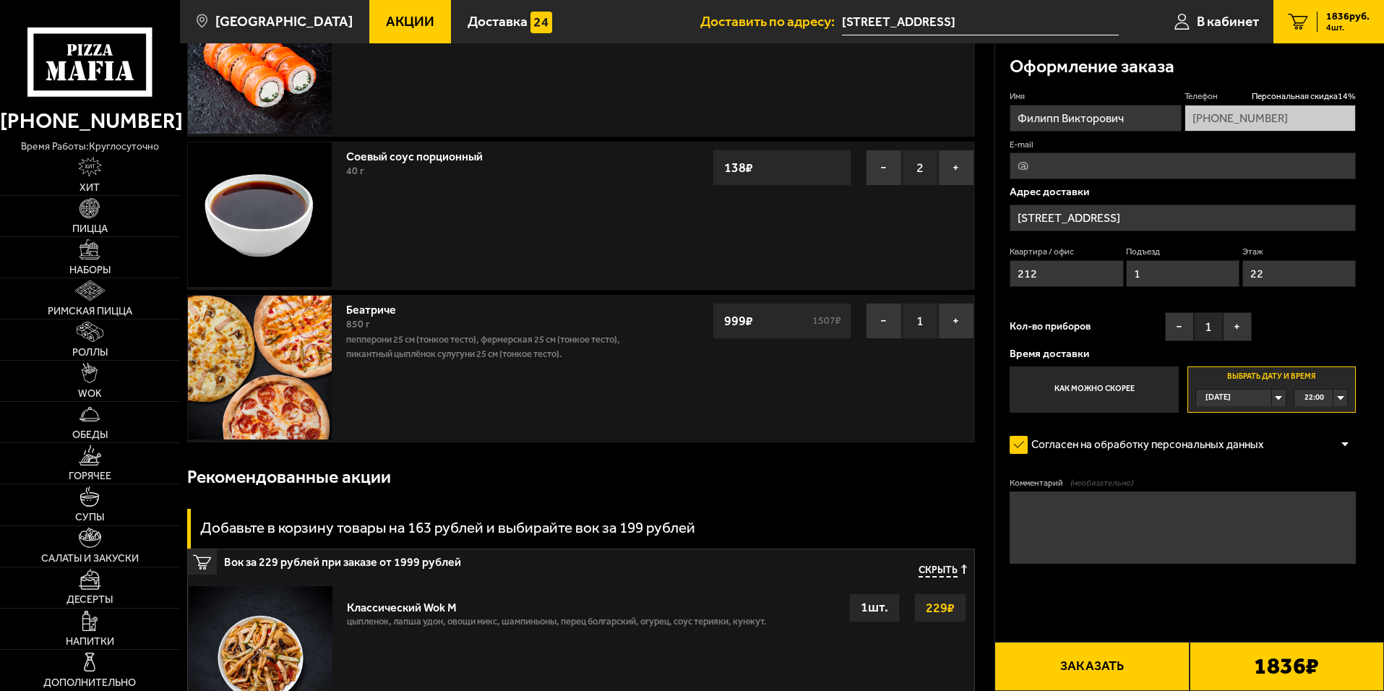
click at [923, 464] on button "Заказать" at bounding box center [1091, 666] width 194 height 49
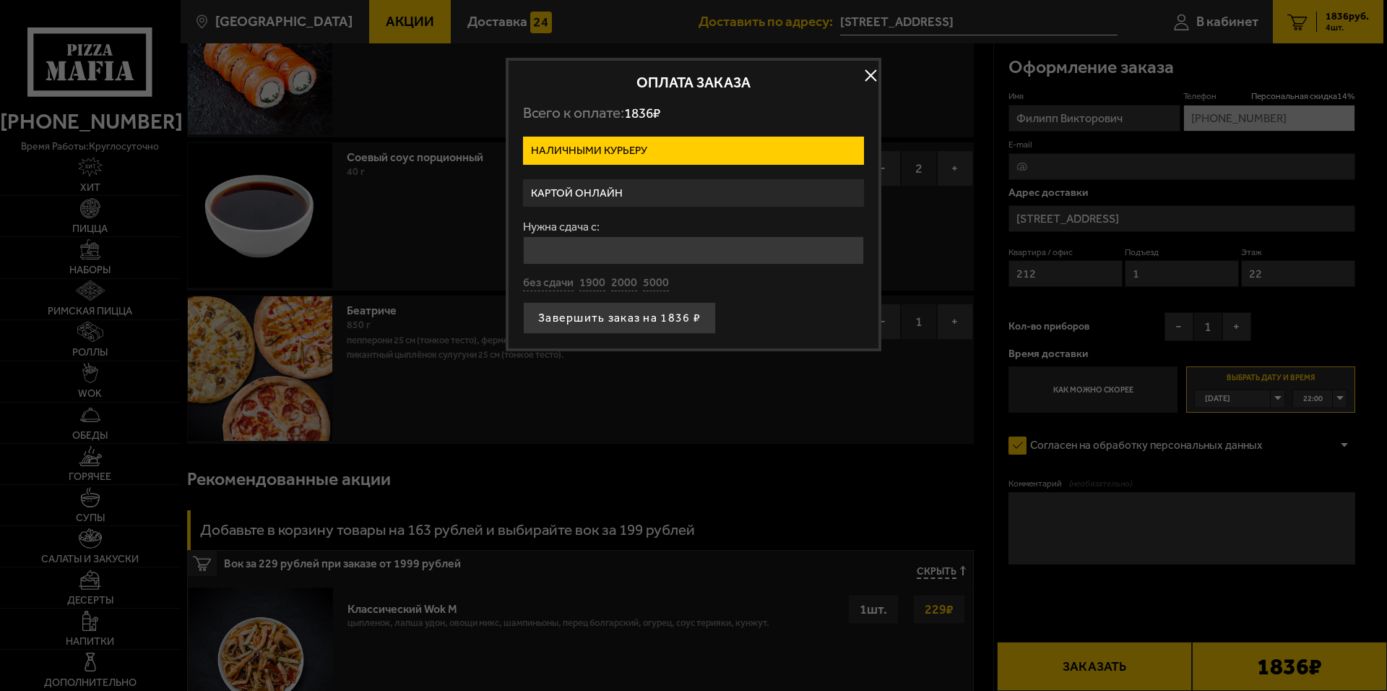
click at [697, 139] on label "Наличными курьеру" at bounding box center [693, 151] width 341 height 28
click at [0, 0] on input "Наличными курьеру" at bounding box center [0, 0] width 0 height 0
click at [689, 189] on label "Картой онлайн" at bounding box center [693, 193] width 341 height 28
click at [0, 0] on input "Картой онлайн" at bounding box center [0, 0] width 0 height 0
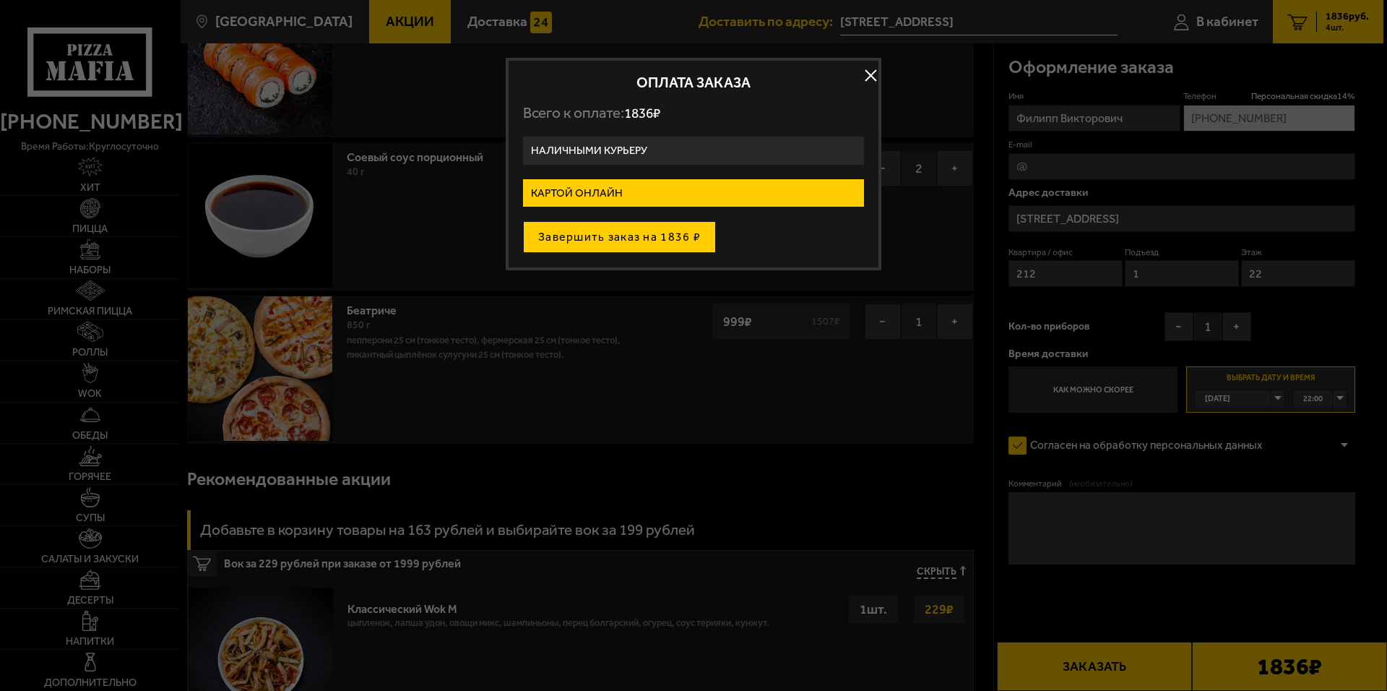
click at [640, 233] on button "Завершить заказ на 1836 ₽" at bounding box center [619, 237] width 193 height 32
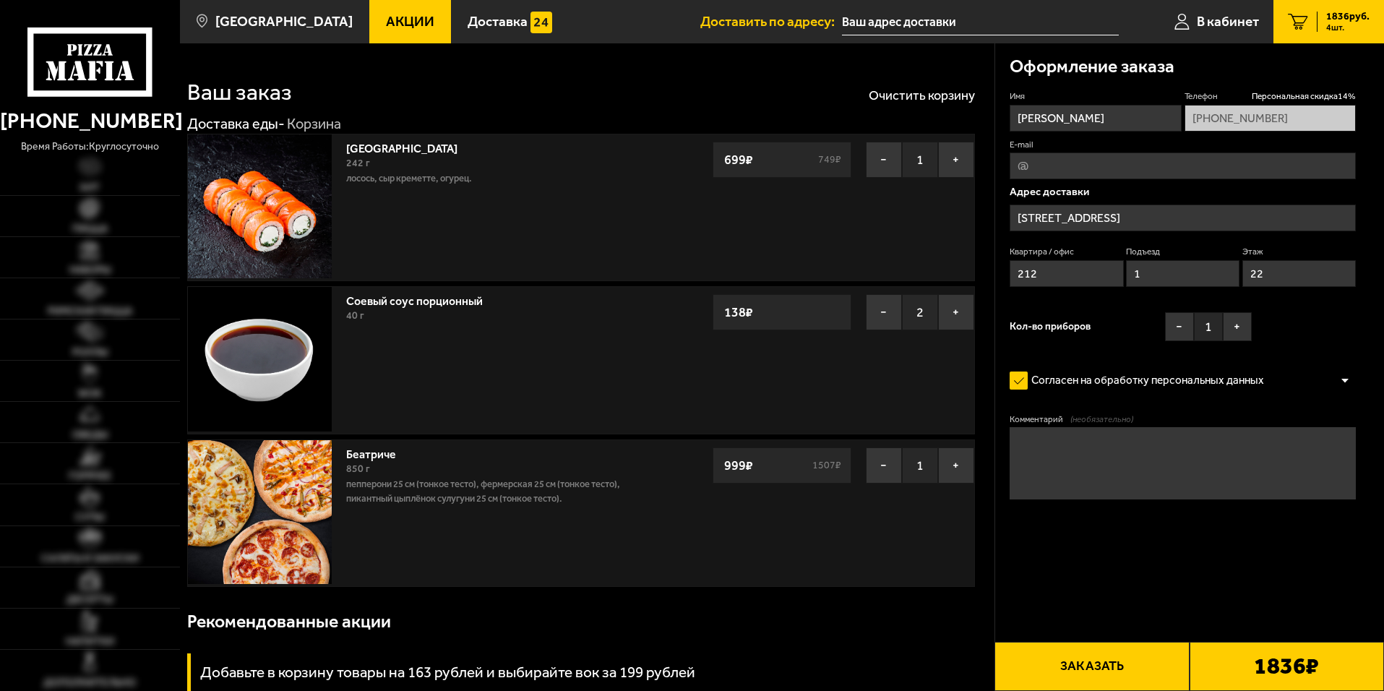
type input "[STREET_ADDRESS]"
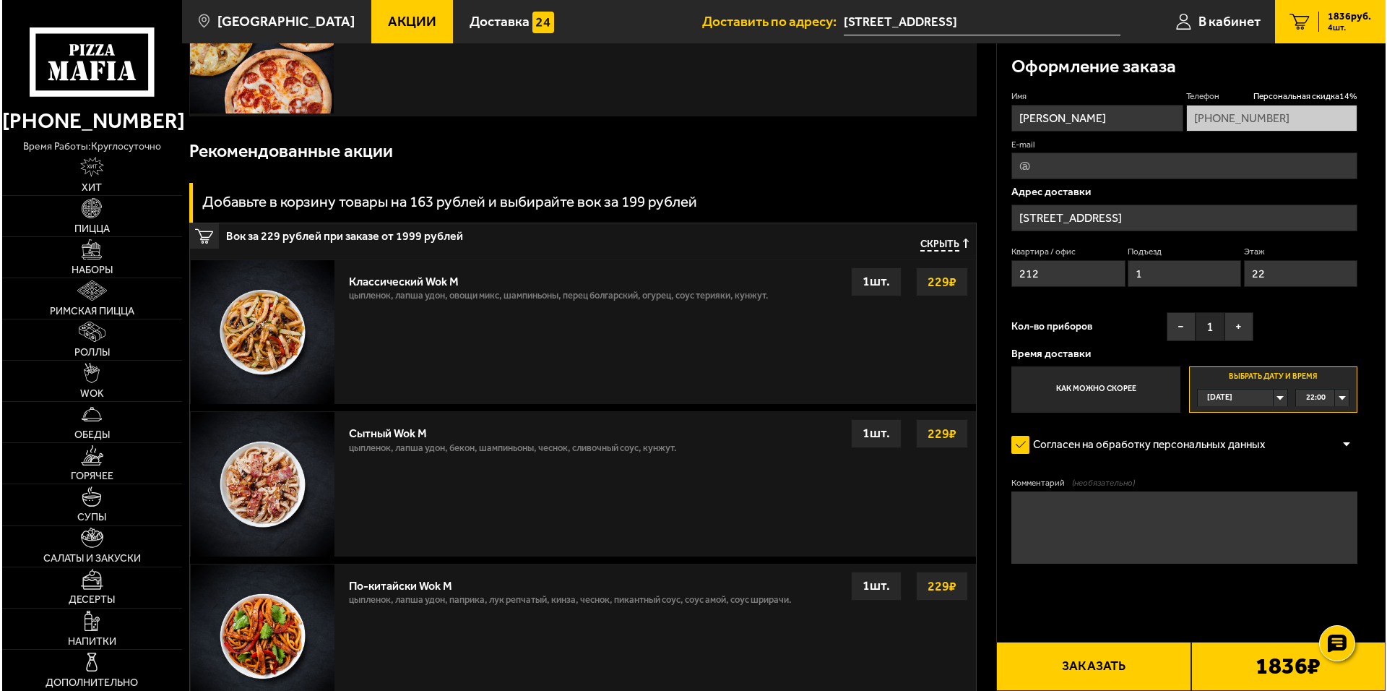
scroll to position [506, 0]
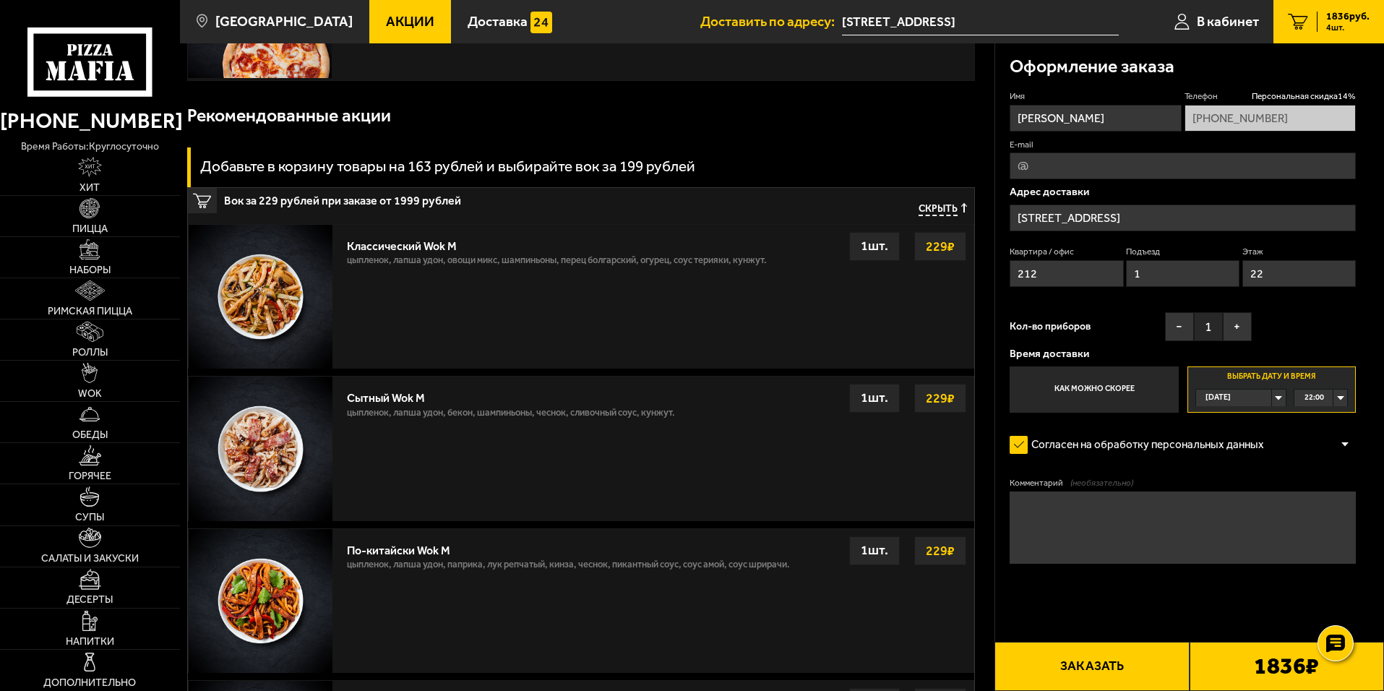
click at [1291, 667] on b "1836 ₽" at bounding box center [1286, 666] width 65 height 23
click at [1110, 666] on button "Заказать" at bounding box center [1091, 666] width 194 height 49
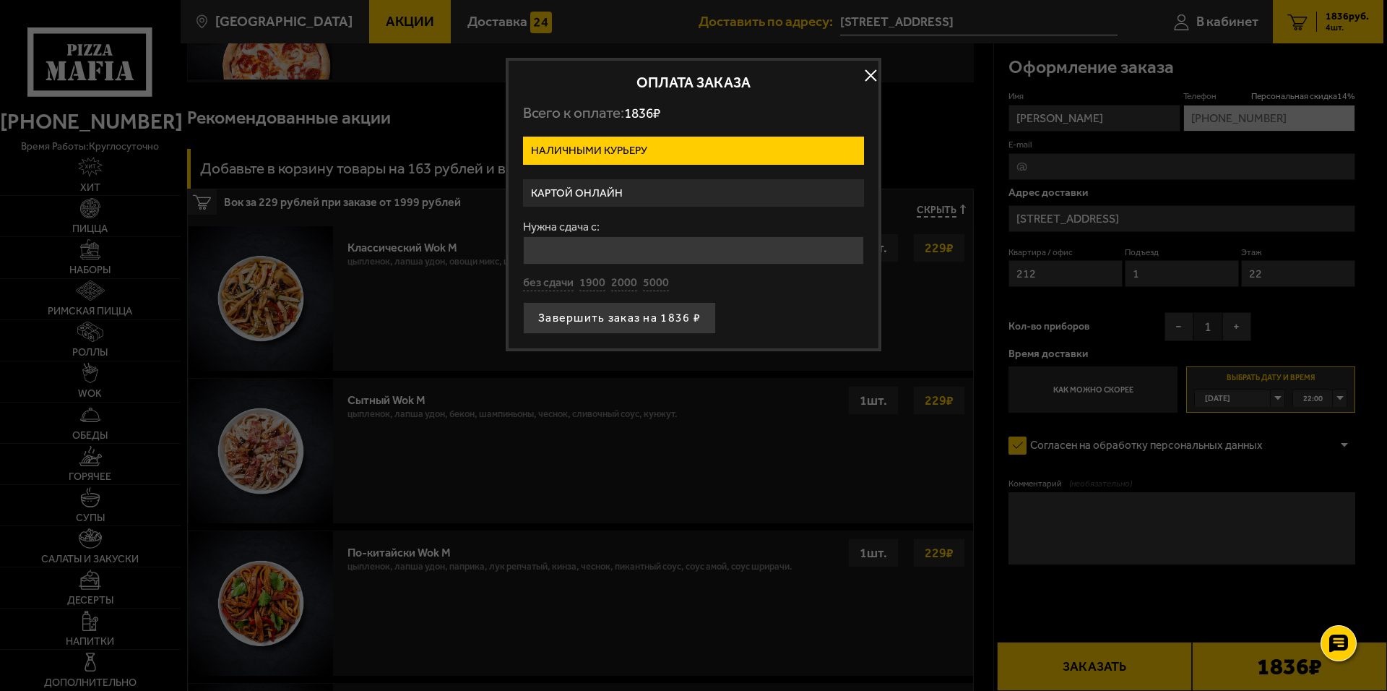
click at [649, 139] on label "Наличными курьеру" at bounding box center [693, 151] width 341 height 28
click at [0, 0] on input "Наличными курьеру" at bounding box center [0, 0] width 0 height 0
click at [630, 244] on input "Нужна сдача с:" at bounding box center [693, 250] width 341 height 28
type input "2000"
click at [606, 326] on button "Завершить заказ на 1836 ₽" at bounding box center [619, 318] width 193 height 32
